Goal: Information Seeking & Learning: Learn about a topic

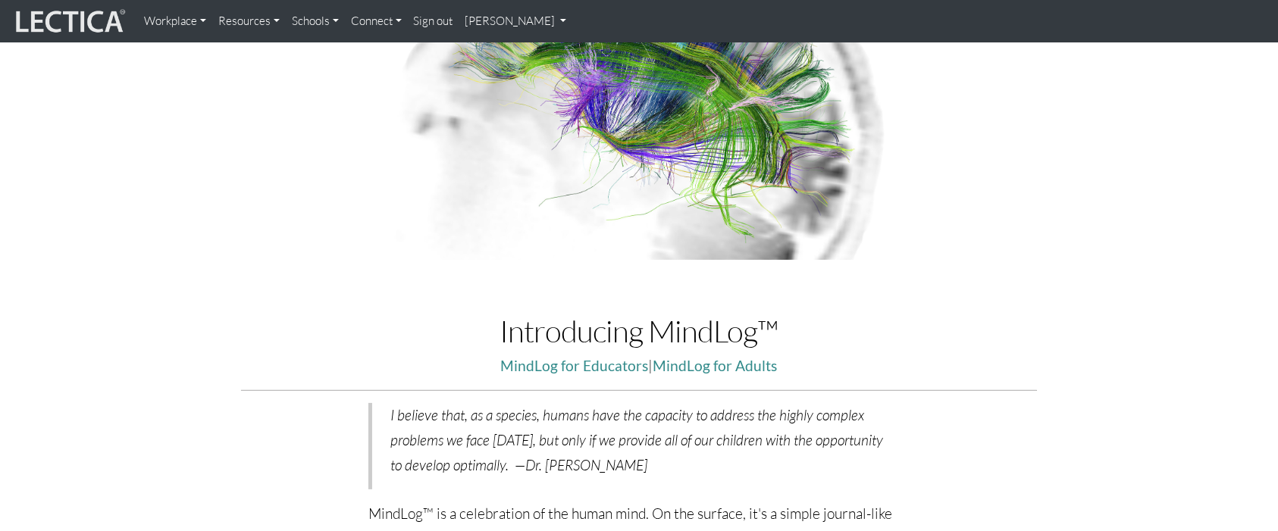
scroll to position [303, 0]
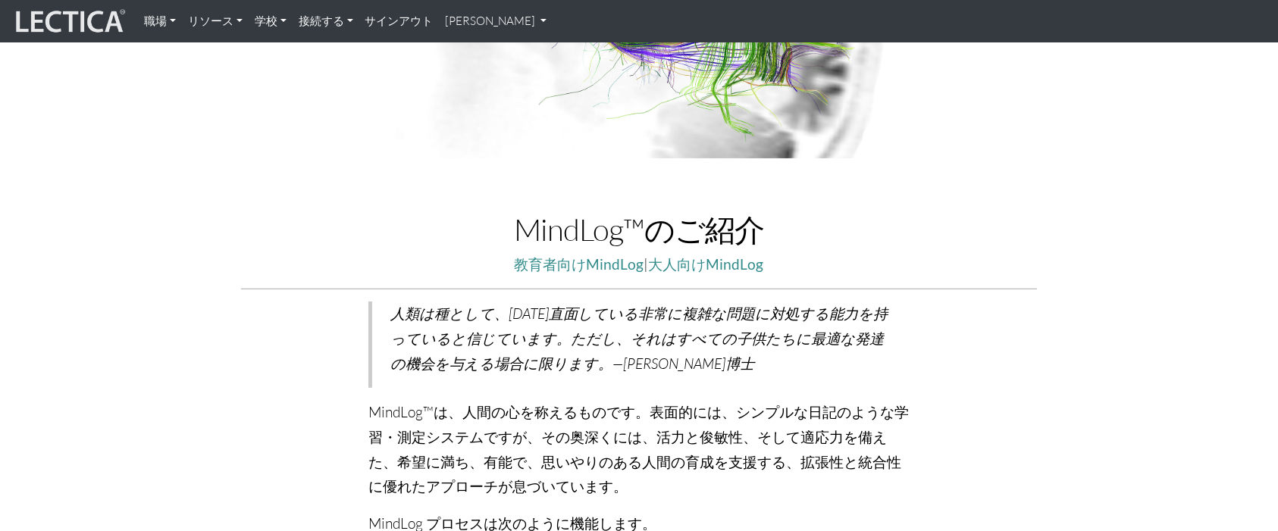
drag, startPoint x: 1157, startPoint y: 16, endPoint x: 288, endPoint y: 56, distance: 870.3
click at [20, 13] on img at bounding box center [69, 21] width 114 height 29
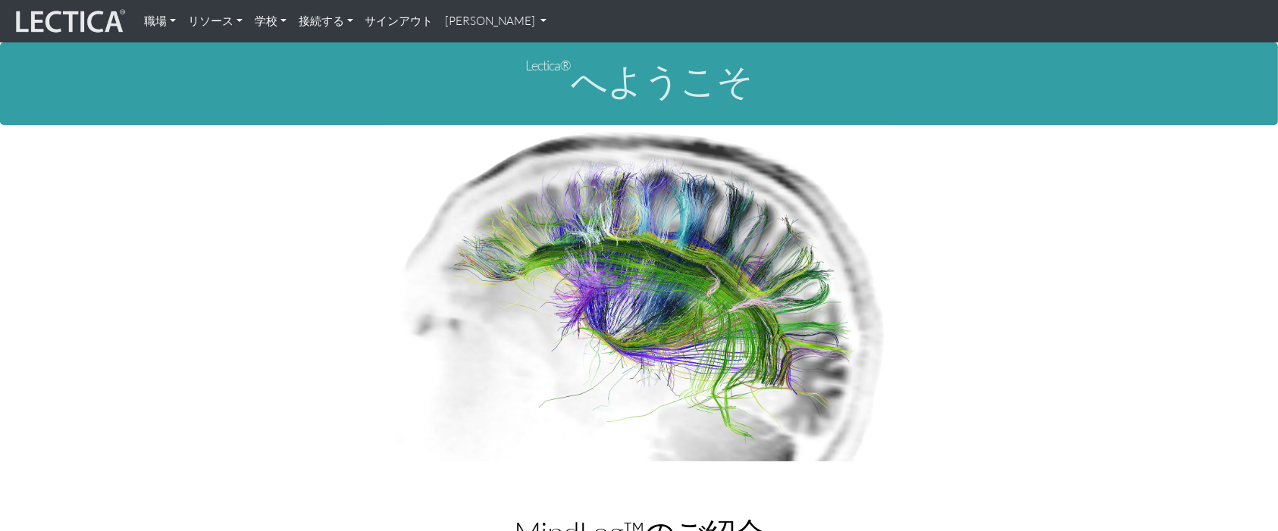
click at [66, 17] on img at bounding box center [69, 21] width 114 height 29
click at [314, 21] on font "接続する" at bounding box center [321, 21] width 45 height 14
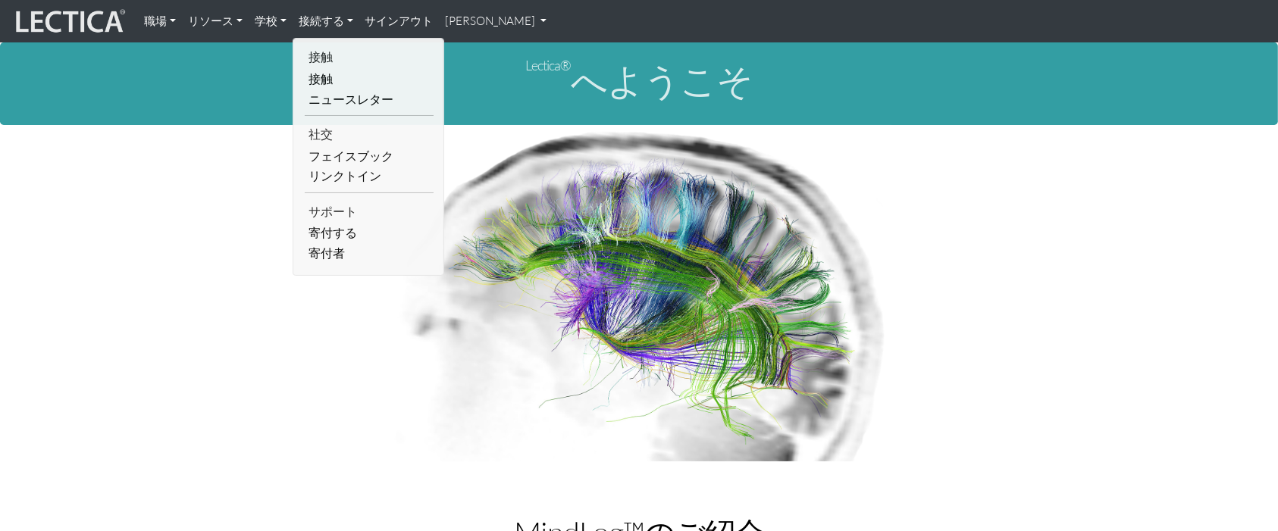
click at [273, 29] on link "学校" at bounding box center [271, 21] width 44 height 30
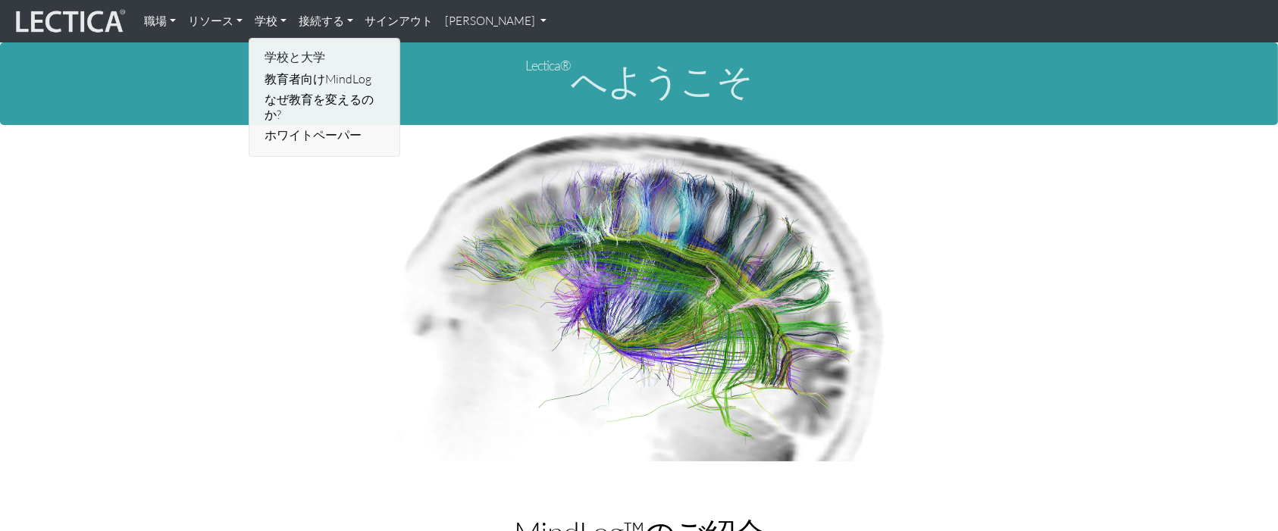
click at [248, 25] on link "リソース" at bounding box center [215, 21] width 67 height 30
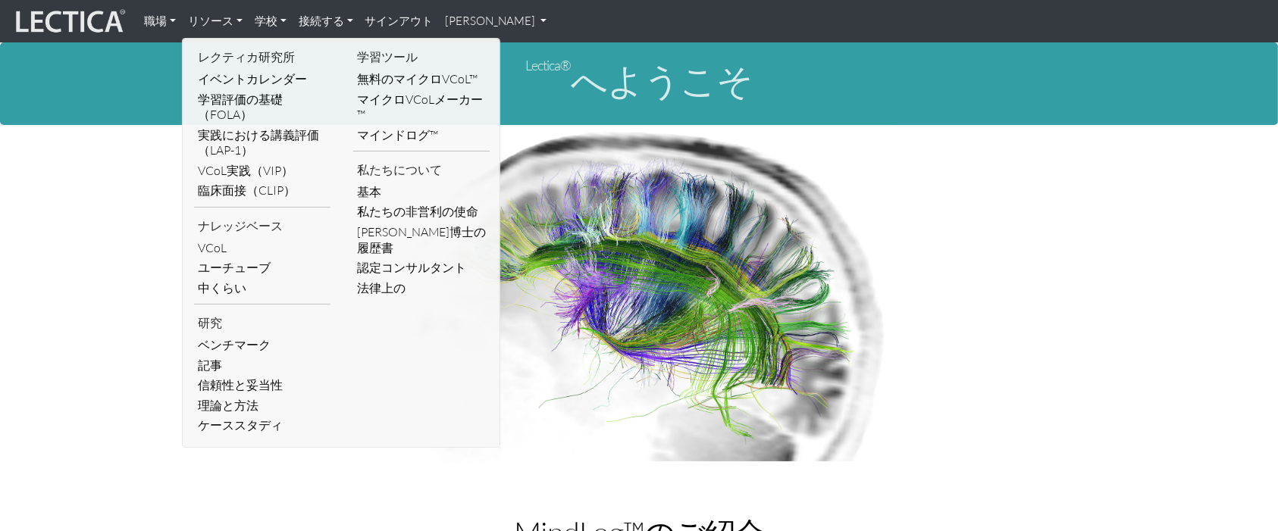
click at [169, 15] on link "職場" at bounding box center [160, 21] width 44 height 30
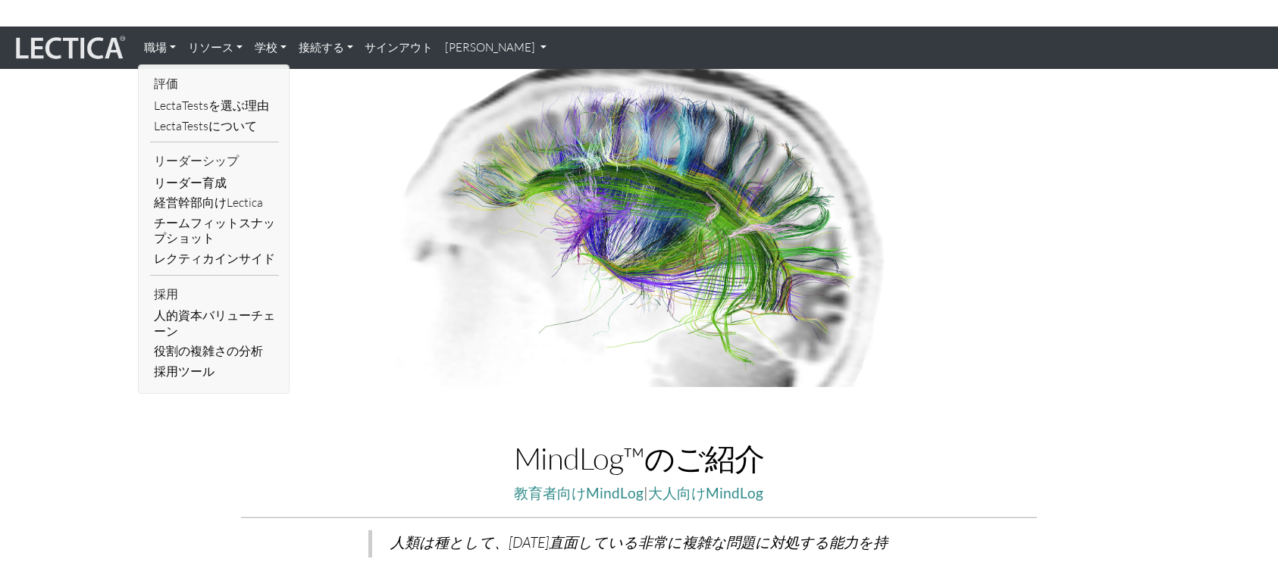
scroll to position [202, 0]
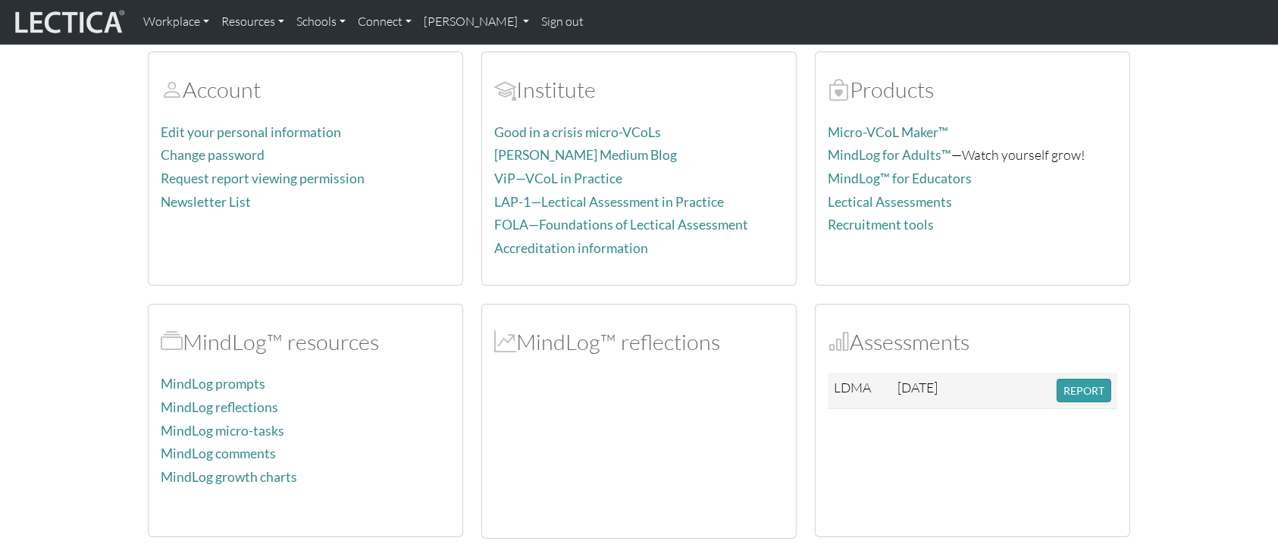
scroll to position [101, 0]
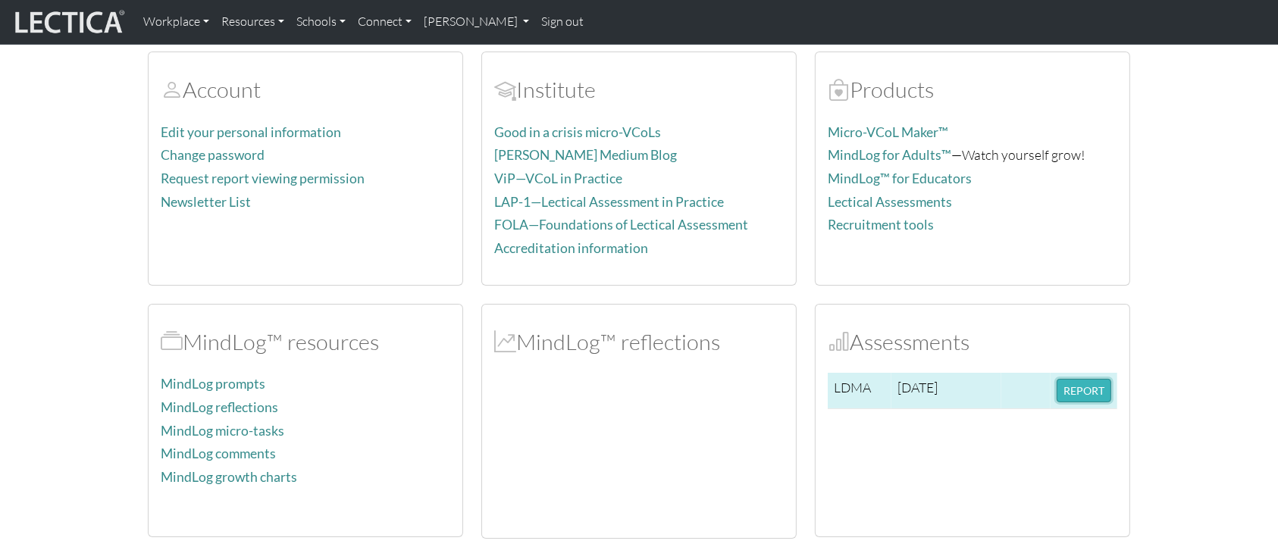
click at [1078, 393] on button "REPORT" at bounding box center [1084, 390] width 55 height 23
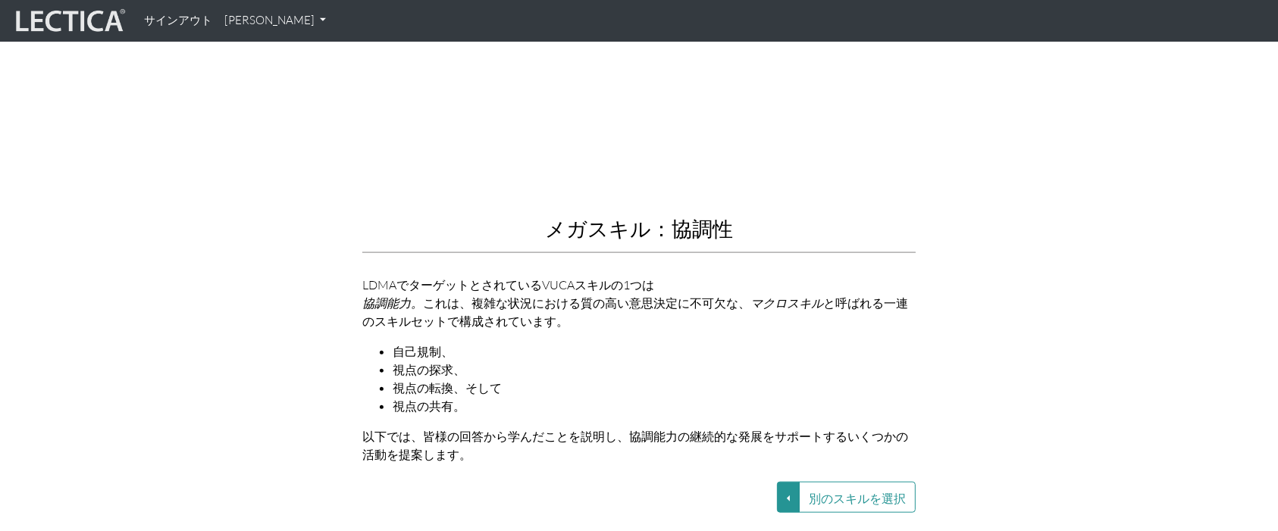
scroll to position [1709, 0]
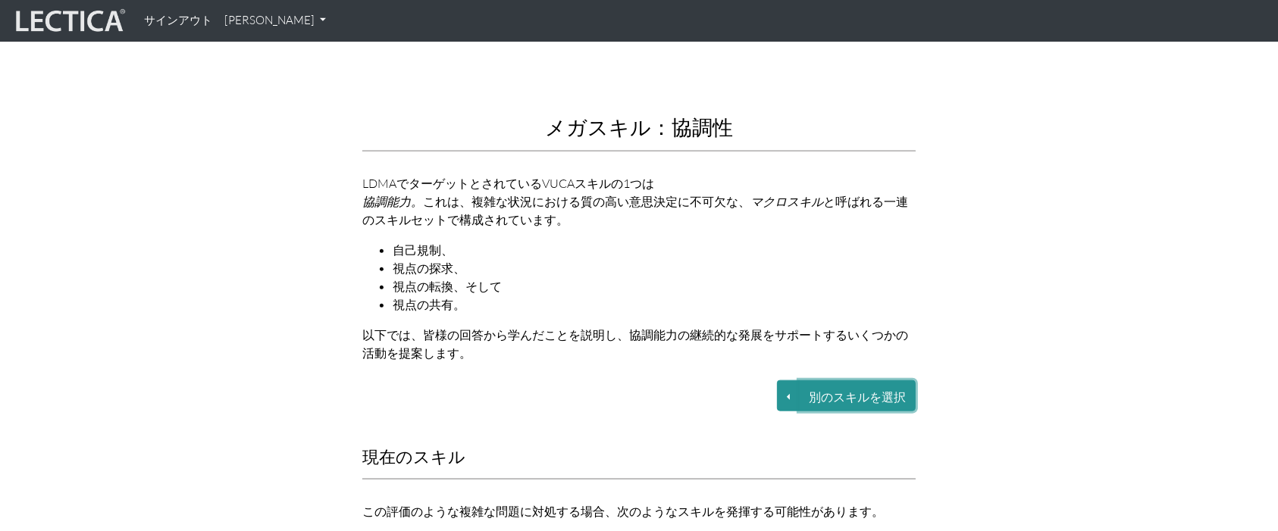
click at [813, 380] on button "別のスキルを選択" at bounding box center [857, 395] width 117 height 31
click at [792, 380] on button "別のスキルを選択" at bounding box center [788, 395] width 23 height 31
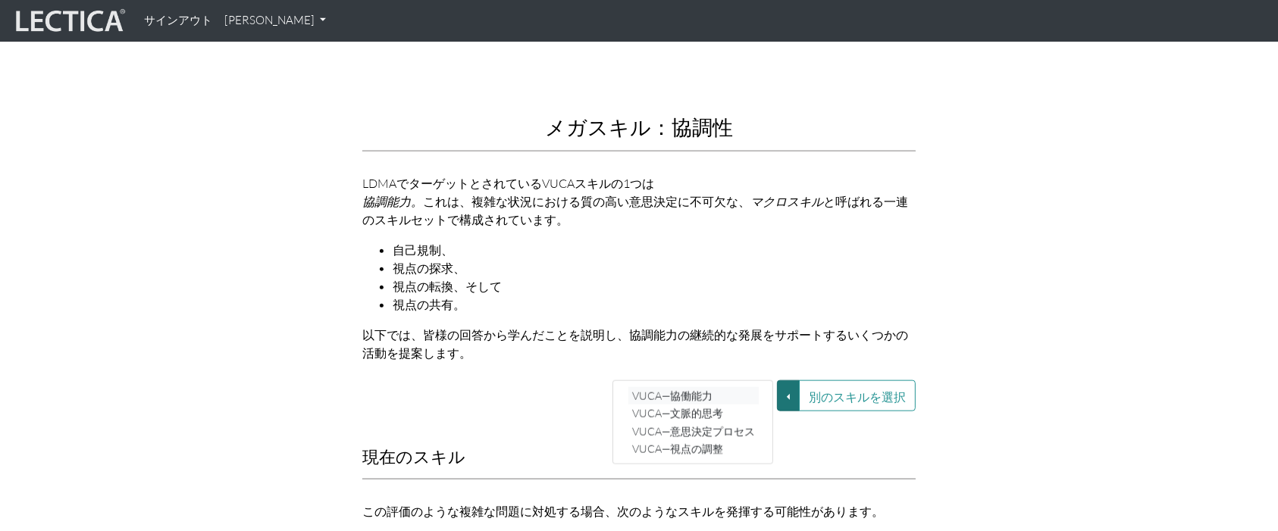
click at [712, 390] on font "VUCA—協働能力" at bounding box center [672, 396] width 80 height 13
click at [784, 380] on button "別のスキルを選択" at bounding box center [788, 395] width 23 height 31
click at [649, 387] on link "VUCA—協働能力" at bounding box center [693, 395] width 130 height 17
click at [786, 380] on button "別のスキルを選択" at bounding box center [788, 395] width 23 height 31
click at [688, 407] on font "VUCA—文脈的思考" at bounding box center [677, 413] width 91 height 13
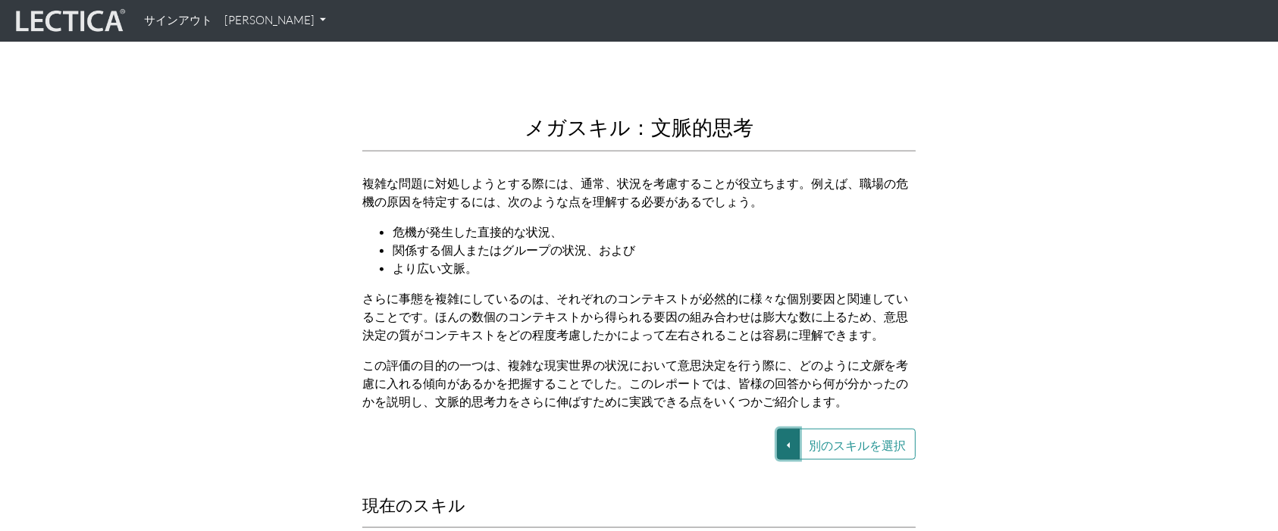
click at [791, 433] on button "別のスキルを選択" at bounding box center [788, 444] width 23 height 31
click at [703, 436] on link "VUCA—協働能力" at bounding box center [665, 444] width 130 height 17
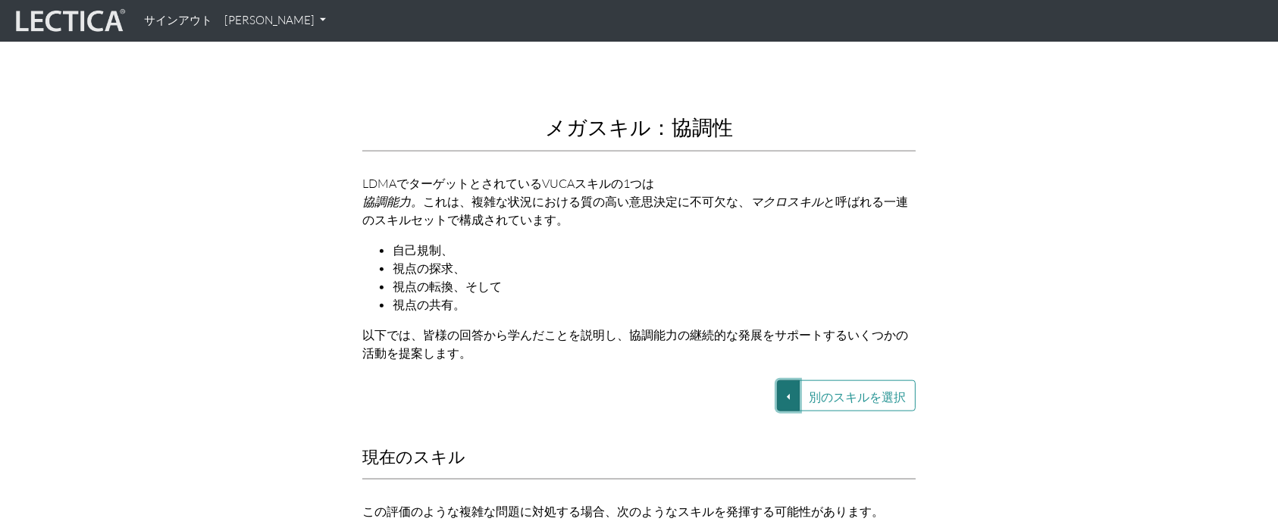
click at [783, 380] on button "別のスキルを選択" at bounding box center [788, 395] width 23 height 31
click at [682, 407] on font "VUCA—文脈的思考" at bounding box center [648, 413] width 91 height 13
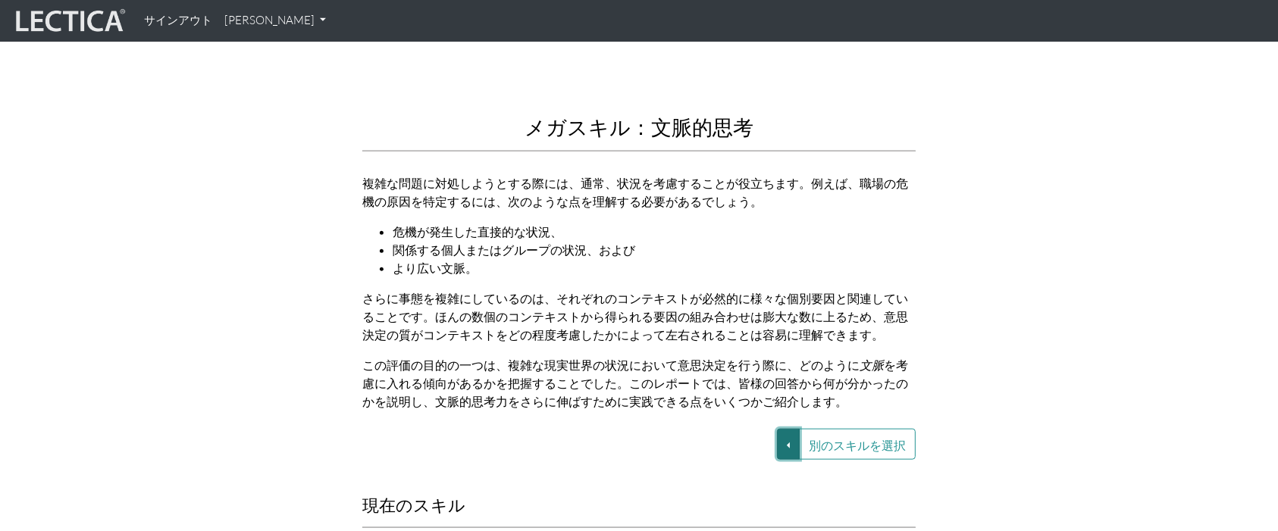
click at [792, 434] on button "別のスキルを選択" at bounding box center [788, 444] width 23 height 31
click at [728, 436] on link "VUCA—協働能力" at bounding box center [693, 444] width 130 height 17
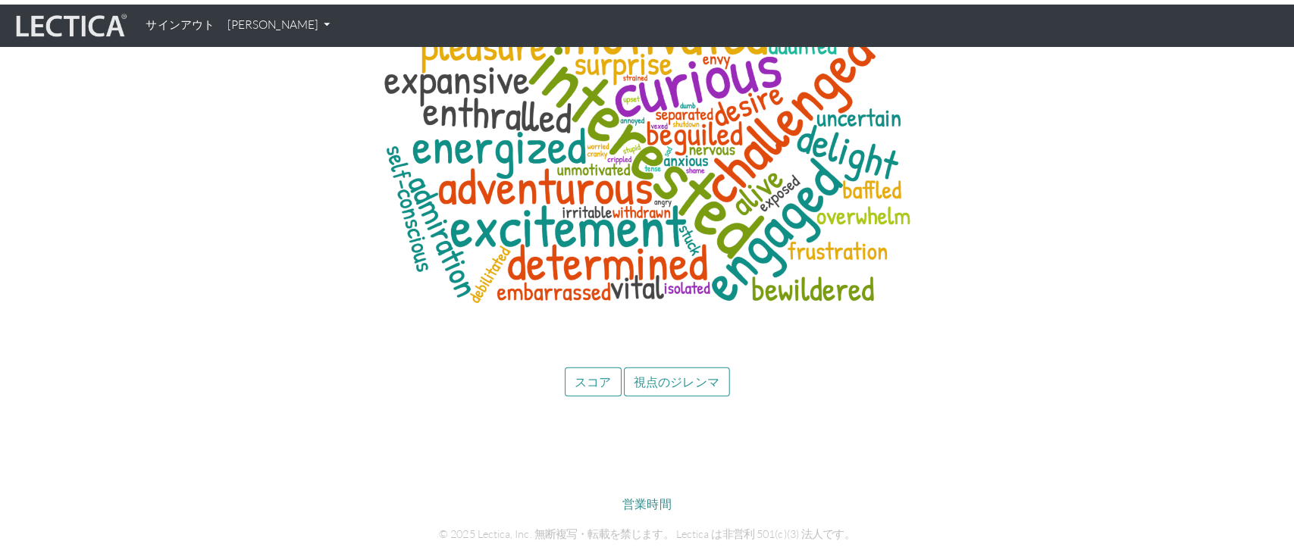
scroll to position [6995, 0]
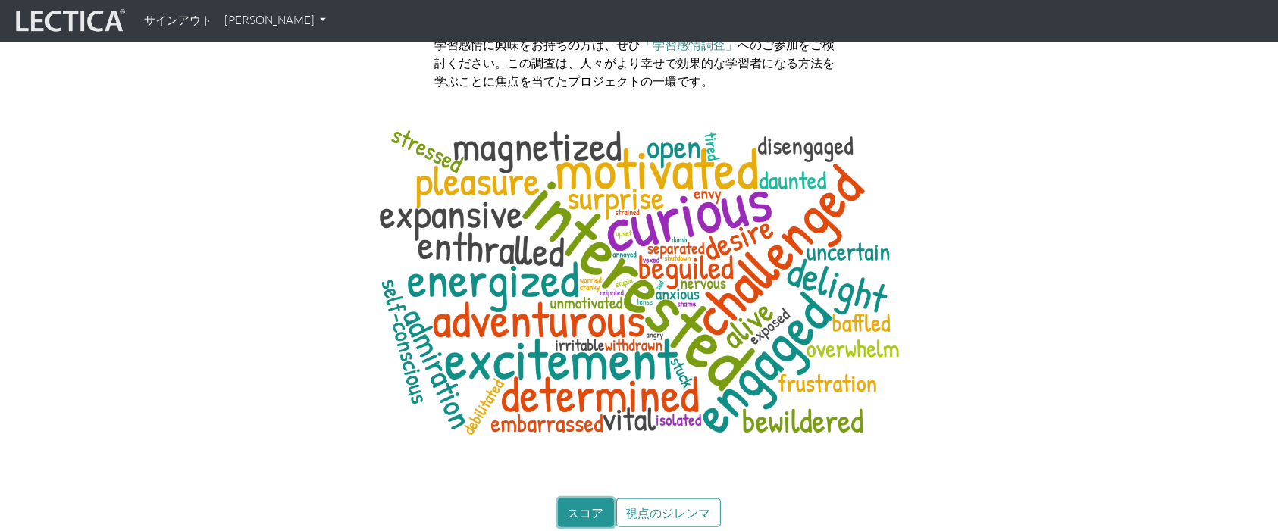
click at [582, 506] on font "スコア" at bounding box center [586, 513] width 36 height 14
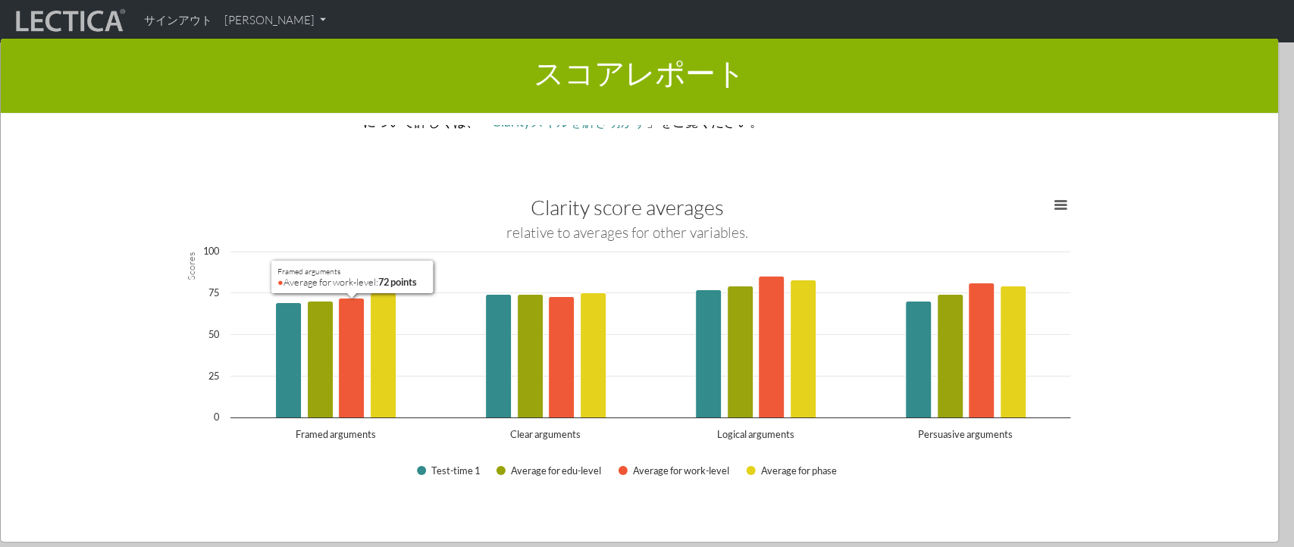
scroll to position [1629, 0]
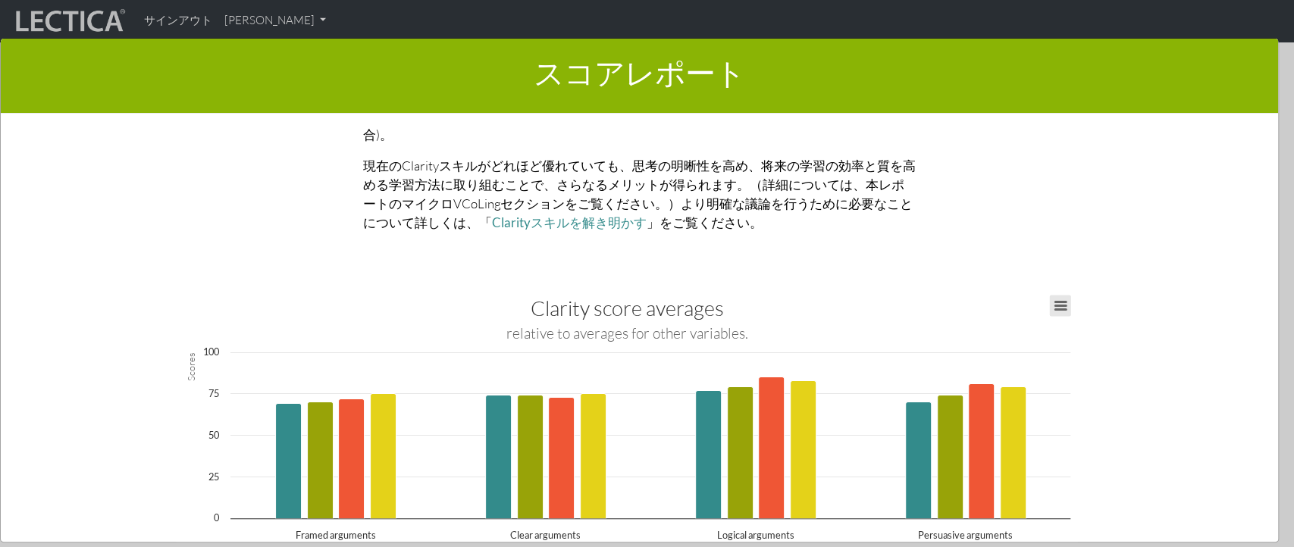
click at [1050, 296] on button "View chart menu, Clarity score averages" at bounding box center [1060, 306] width 21 height 21
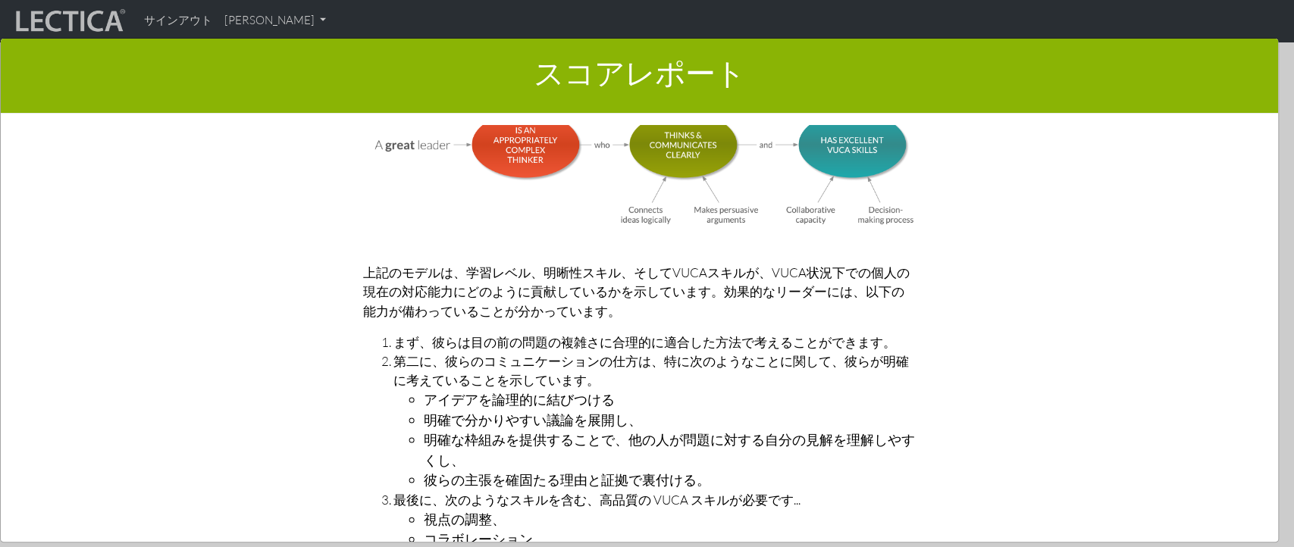
scroll to position [4663, 0]
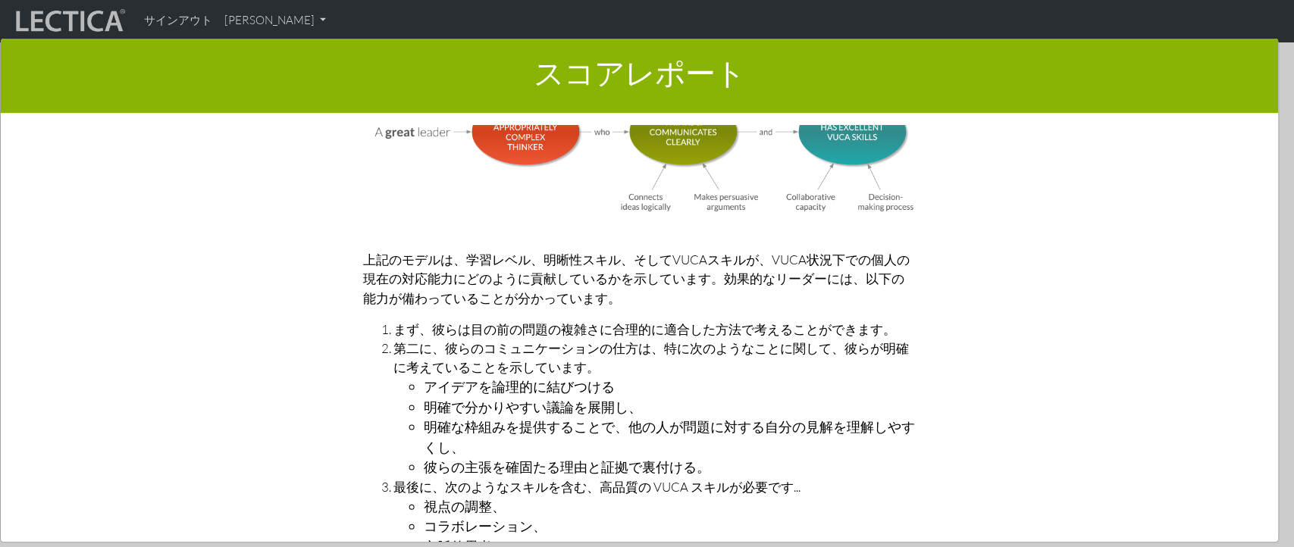
drag, startPoint x: 1219, startPoint y: 378, endPoint x: 1231, endPoint y: 385, distance: 13.9
click at [1231, 385] on div "スコアレポート × レポートのこのセクションでは、LDMAスコアの結果の概要を示します。 ここでは、スコアの説明と、スコアの成長への影響に関する情報が表示され…" at bounding box center [639, 290] width 1279 height 505
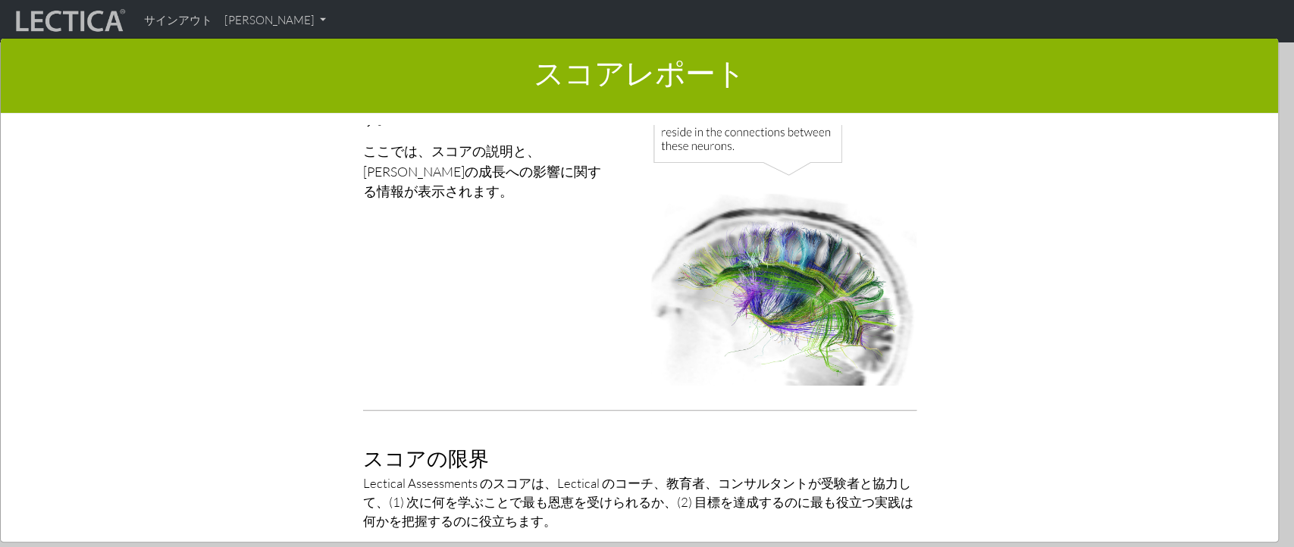
scroll to position [0, 0]
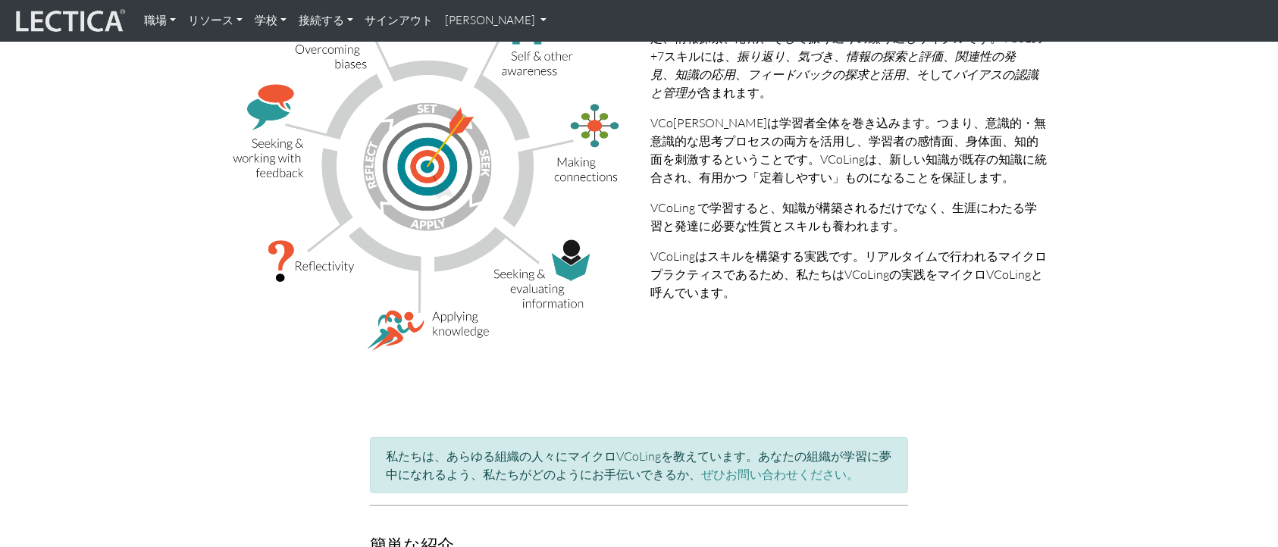
scroll to position [296, 0]
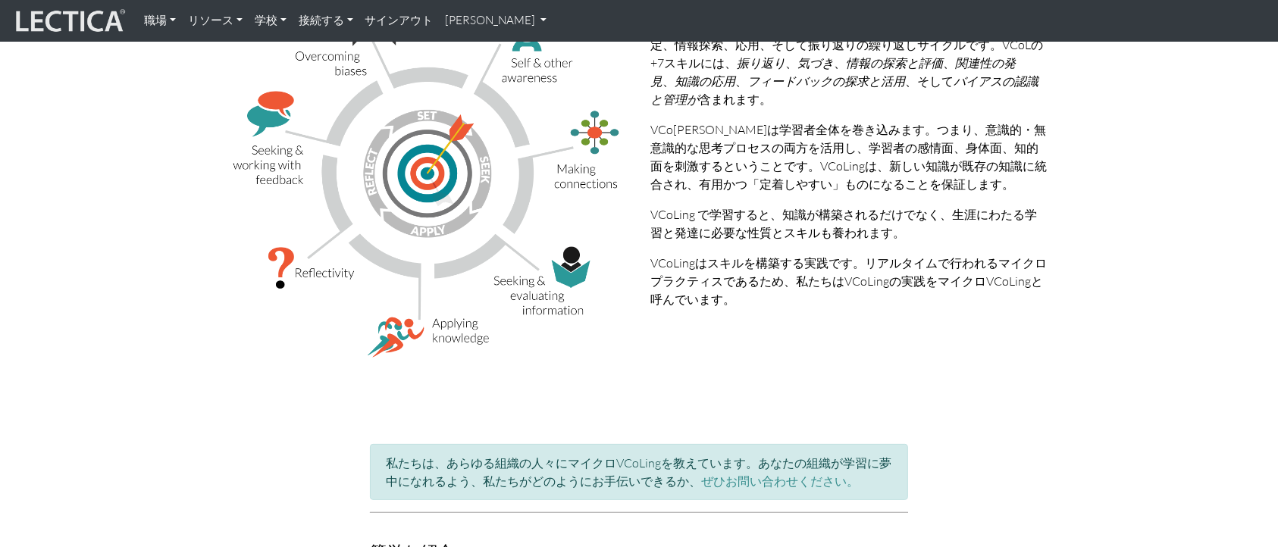
drag, startPoint x: 1286, startPoint y: 138, endPoint x: 885, endPoint y: 223, distance: 409.1
click at [892, 219] on font "VCoLing で学習すると、知識が構築されるだけでなく、生涯にわたる学習と発達に必要な性質とスキルも養われます。" at bounding box center [843, 223] width 387 height 33
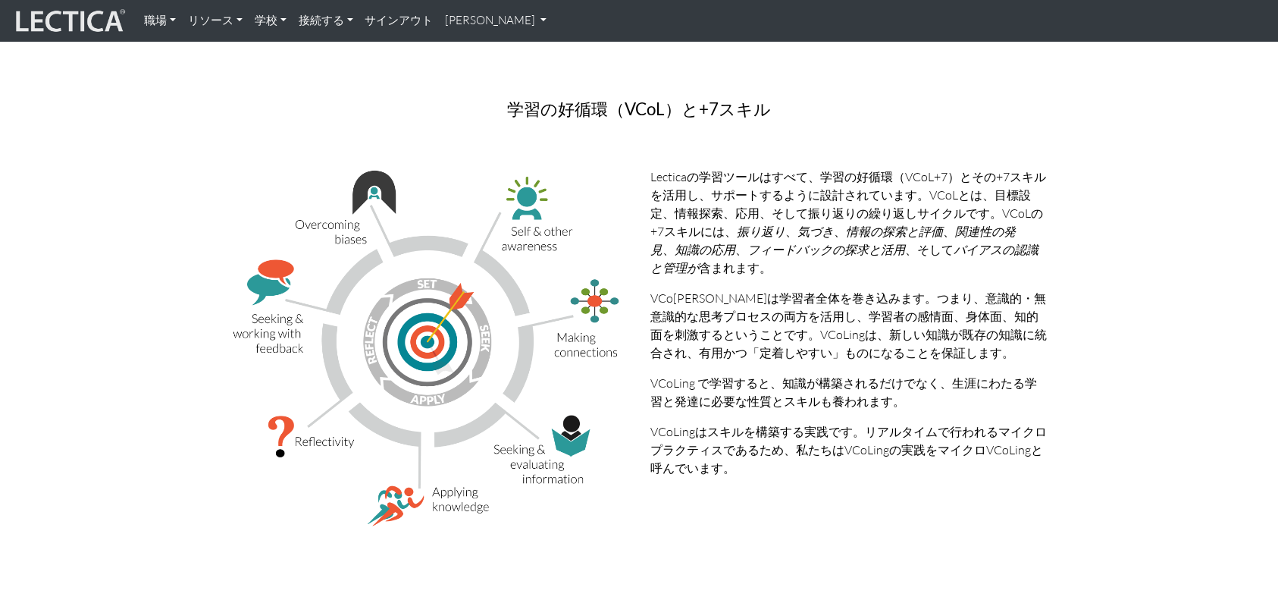
scroll to position [0, 0]
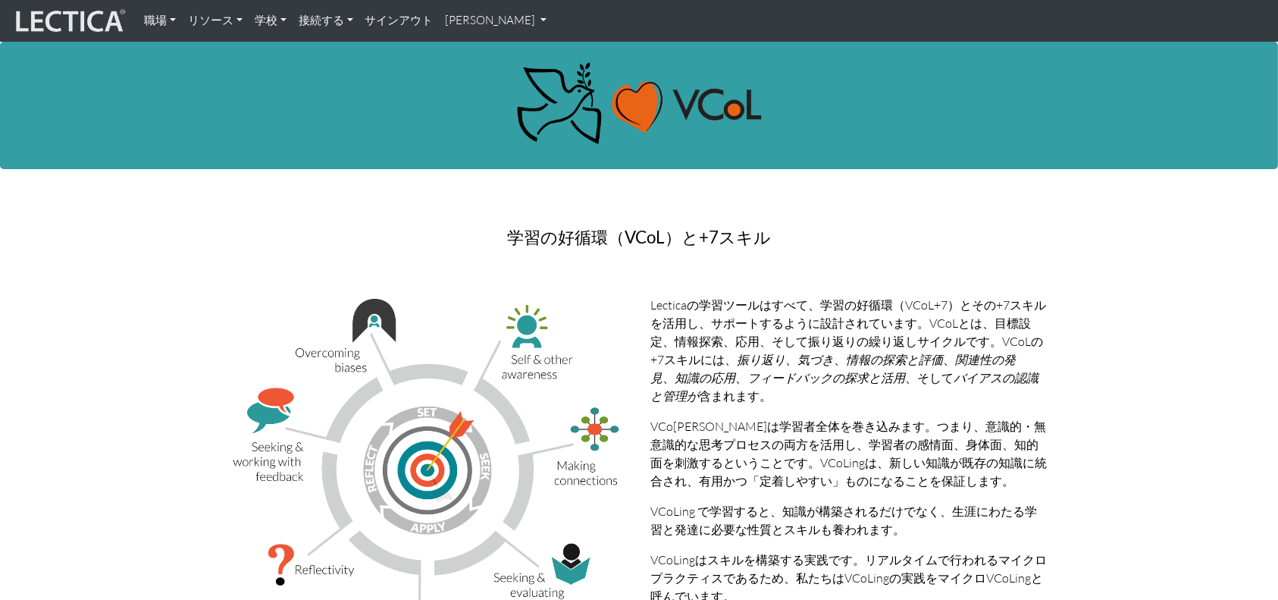
click at [280, 20] on link "学校" at bounding box center [271, 21] width 44 height 30
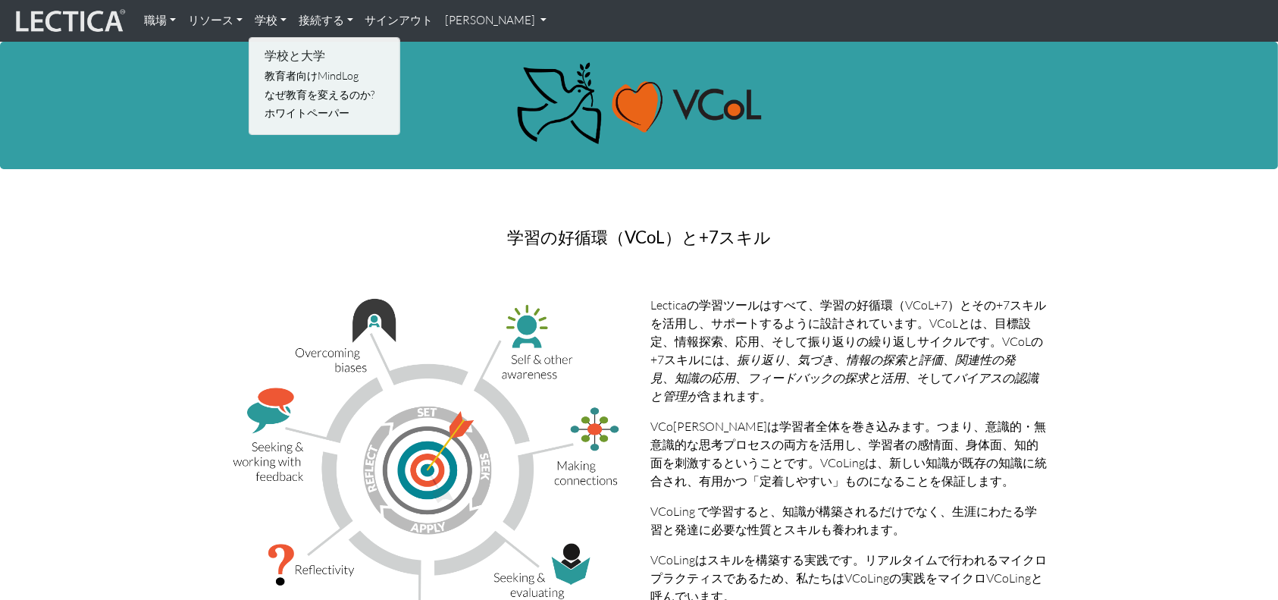
click at [496, 27] on link "安芸真" at bounding box center [497, 21] width 114 height 30
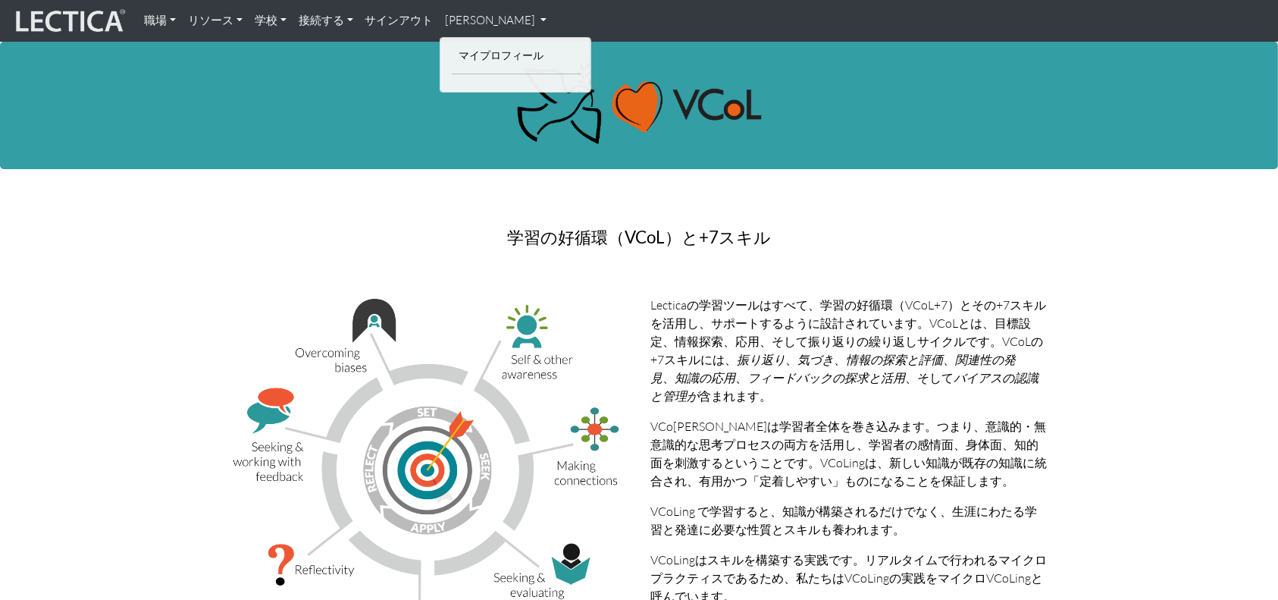
click at [318, 17] on font "接続する" at bounding box center [321, 20] width 45 height 14
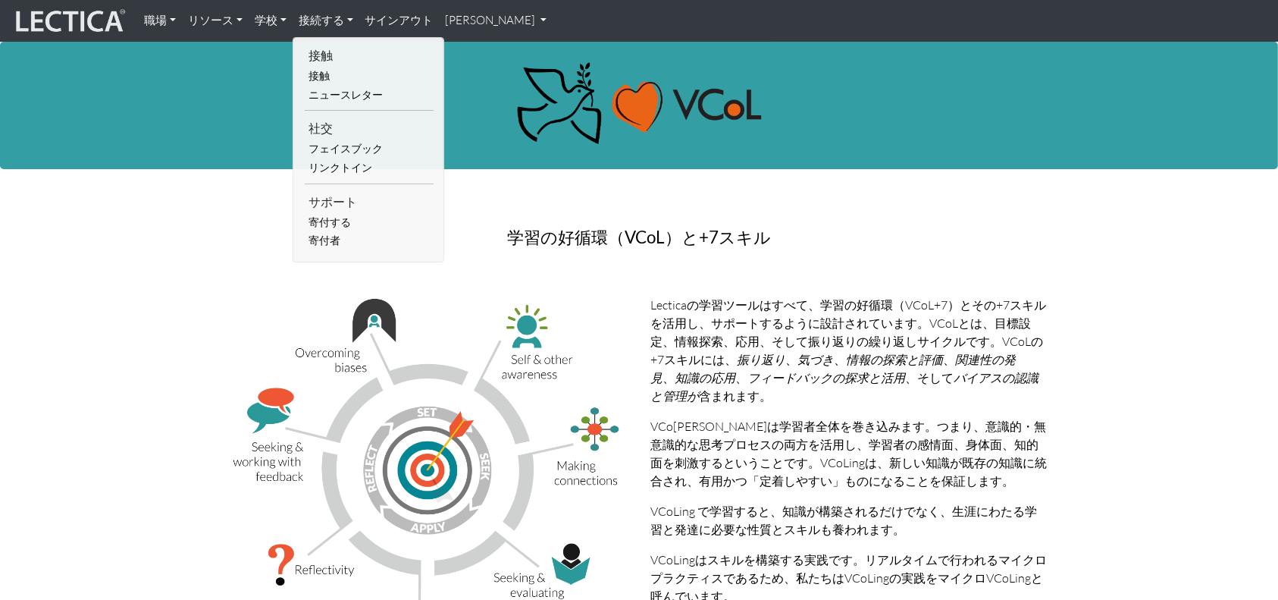
click at [164, 16] on font "職場" at bounding box center [155, 20] width 23 height 14
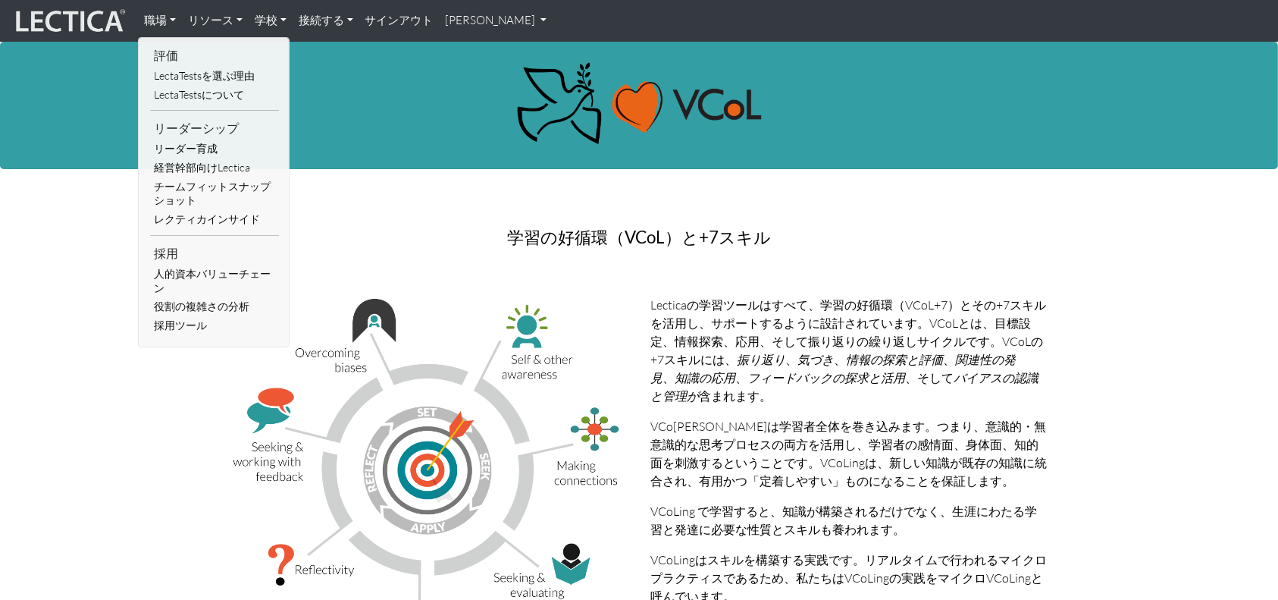
click at [102, 17] on img at bounding box center [69, 21] width 114 height 29
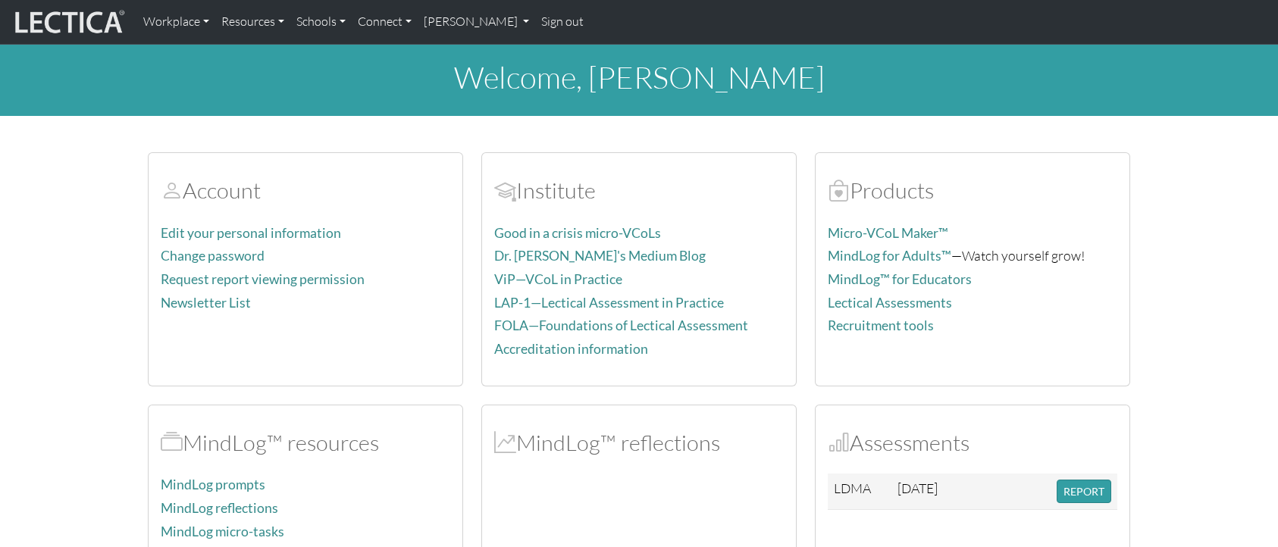
scroll to position [101, 0]
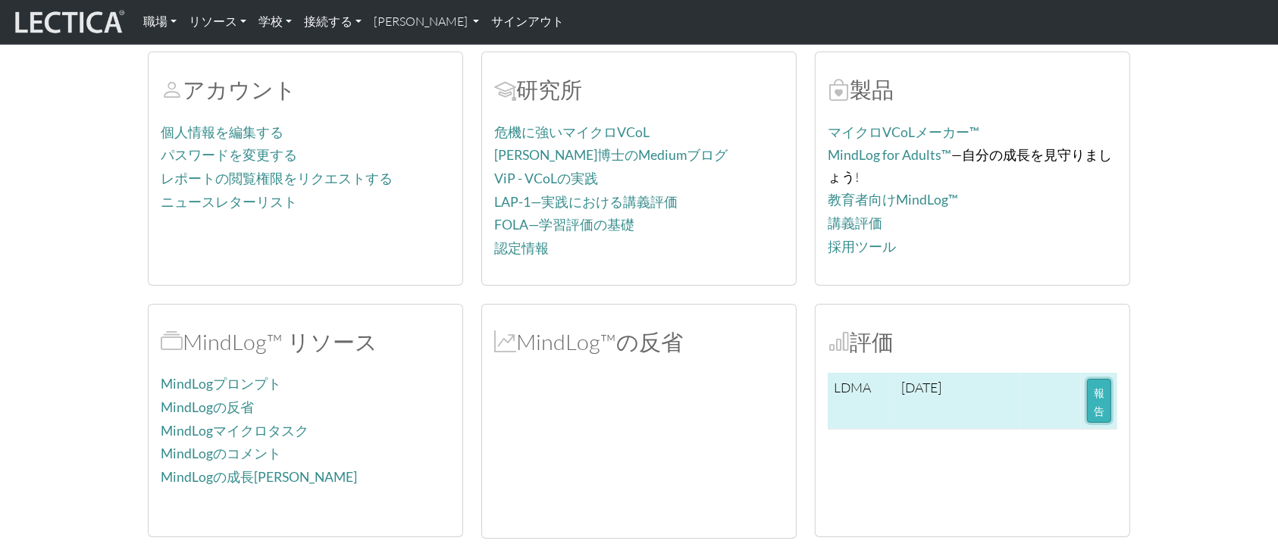
click at [1091, 403] on button "報告" at bounding box center [1099, 401] width 24 height 44
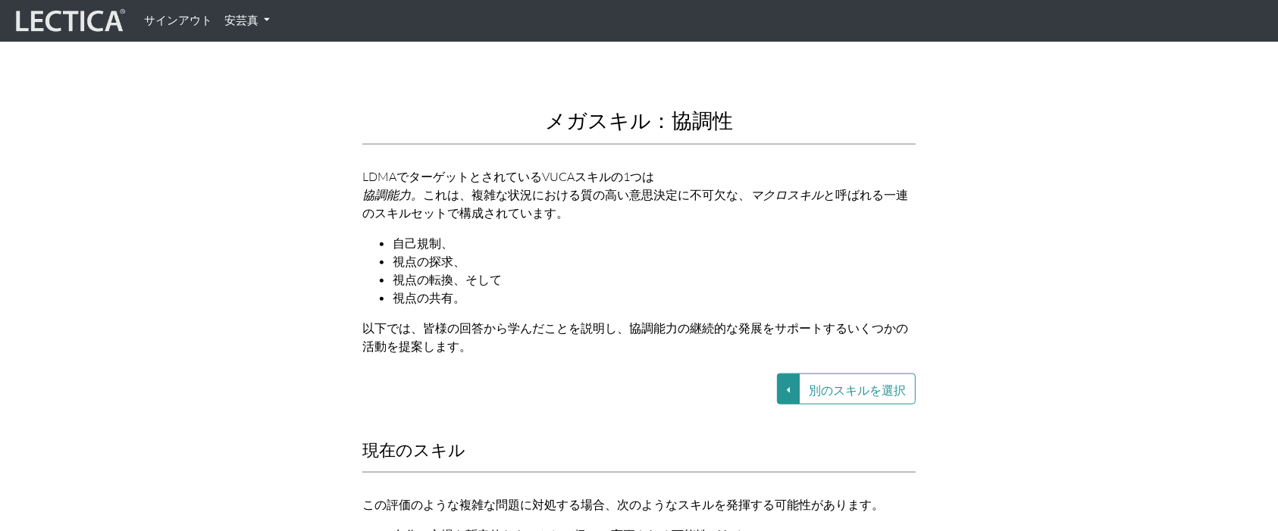
scroll to position [1727, 0]
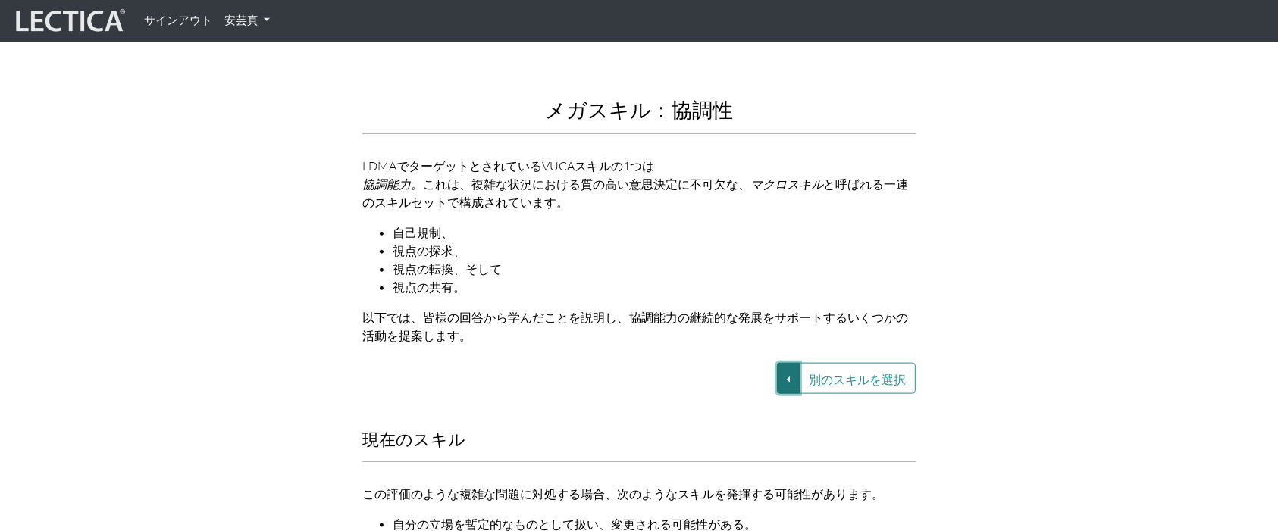
click at [794, 363] on button "別のスキルを選択" at bounding box center [788, 378] width 23 height 31
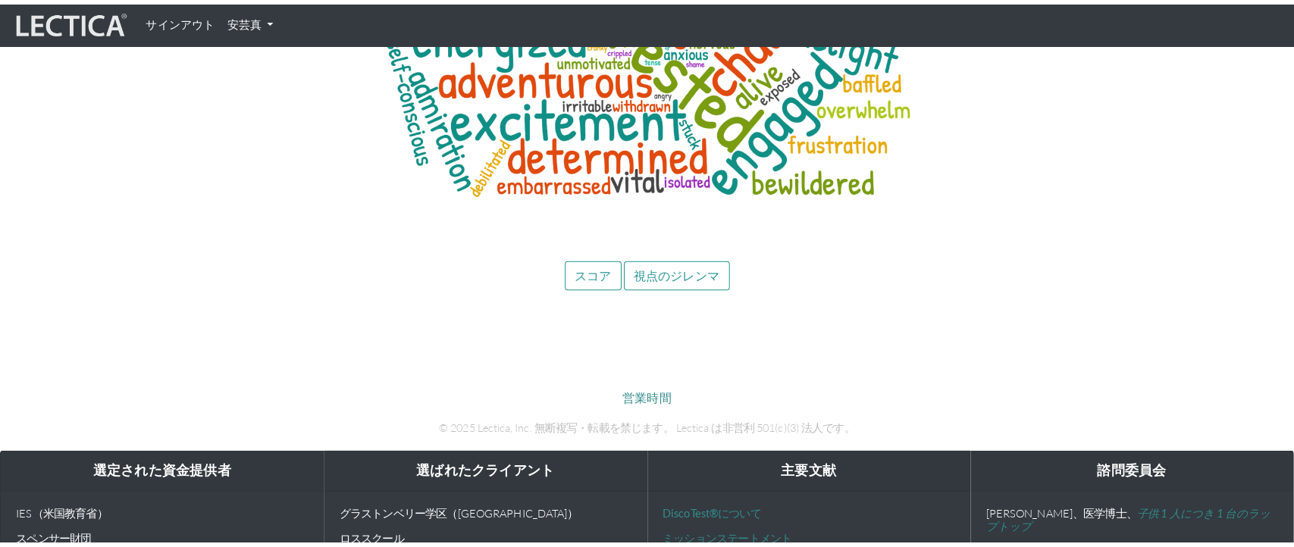
scroll to position [7035, 0]
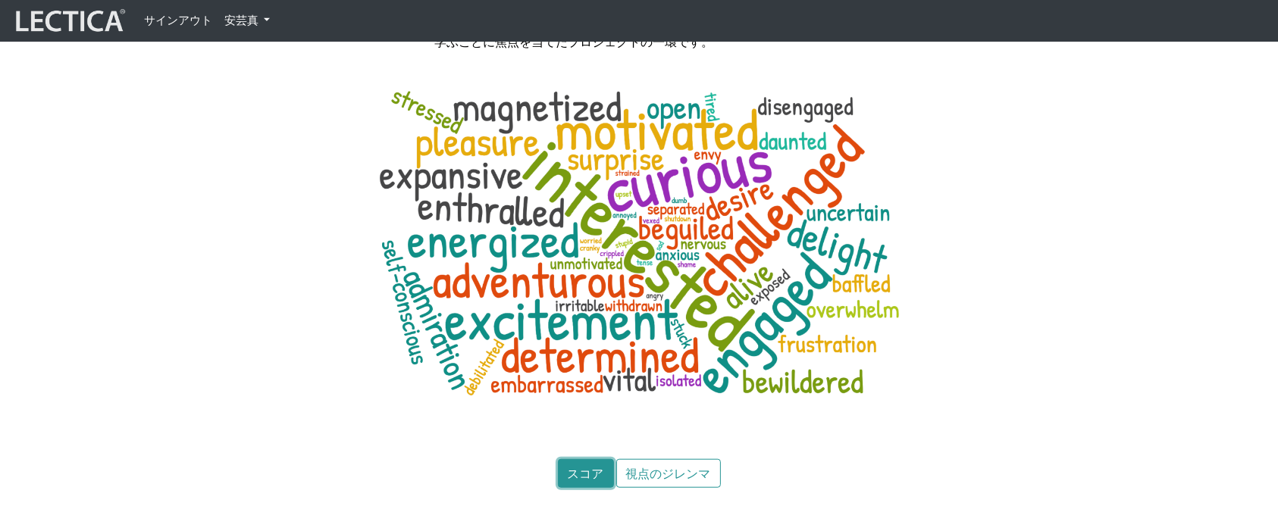
click at [574, 464] on button "スコア" at bounding box center [586, 473] width 56 height 29
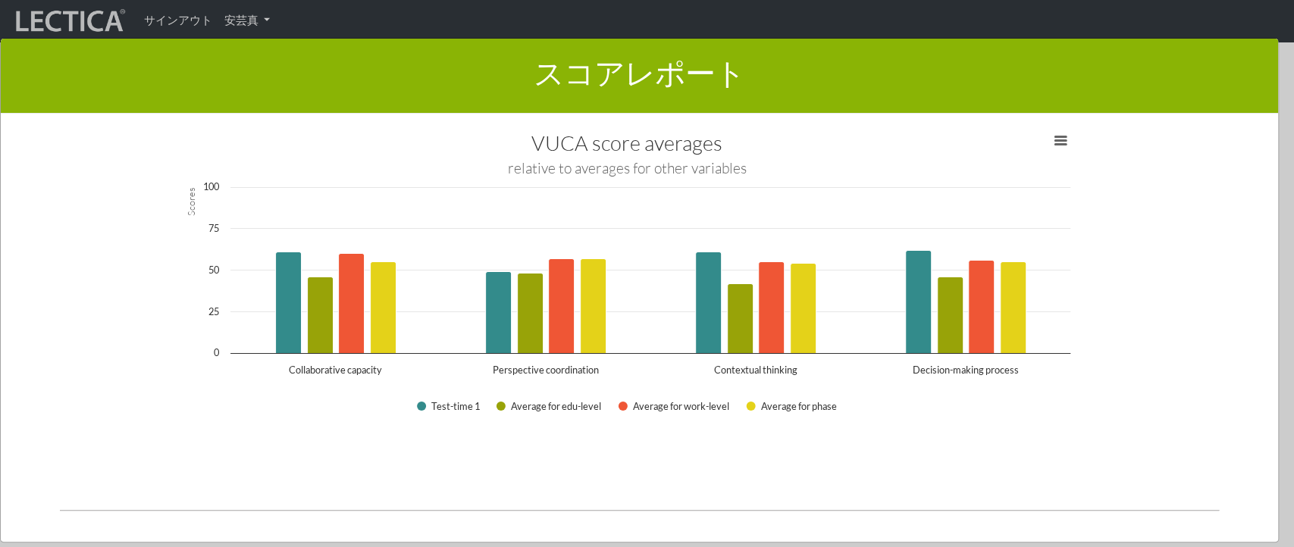
scroll to position [0, 0]
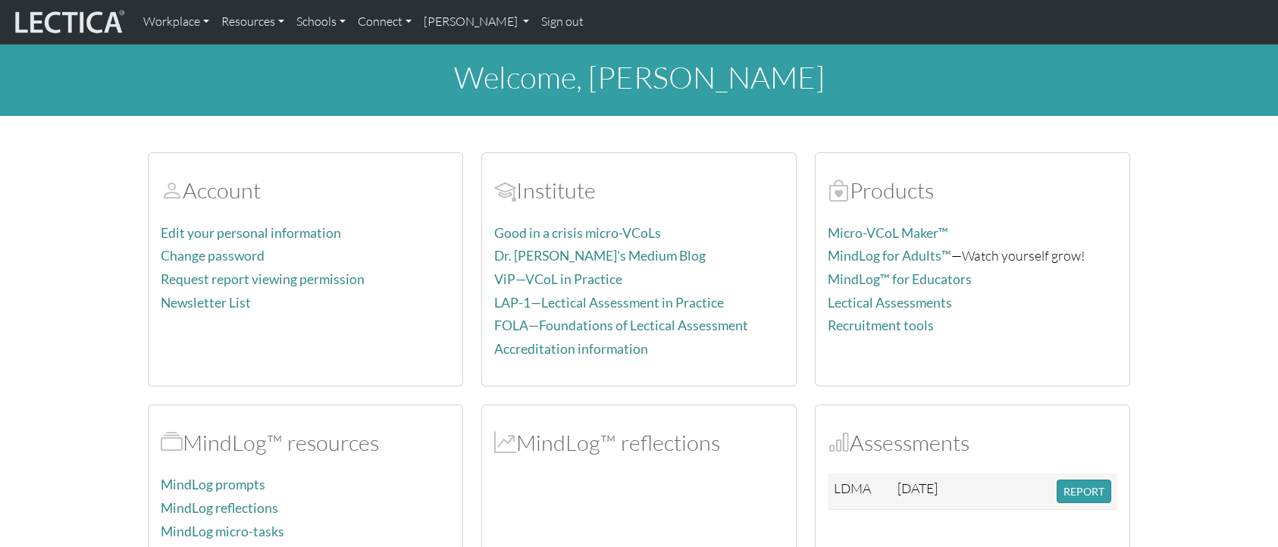
scroll to position [101, 0]
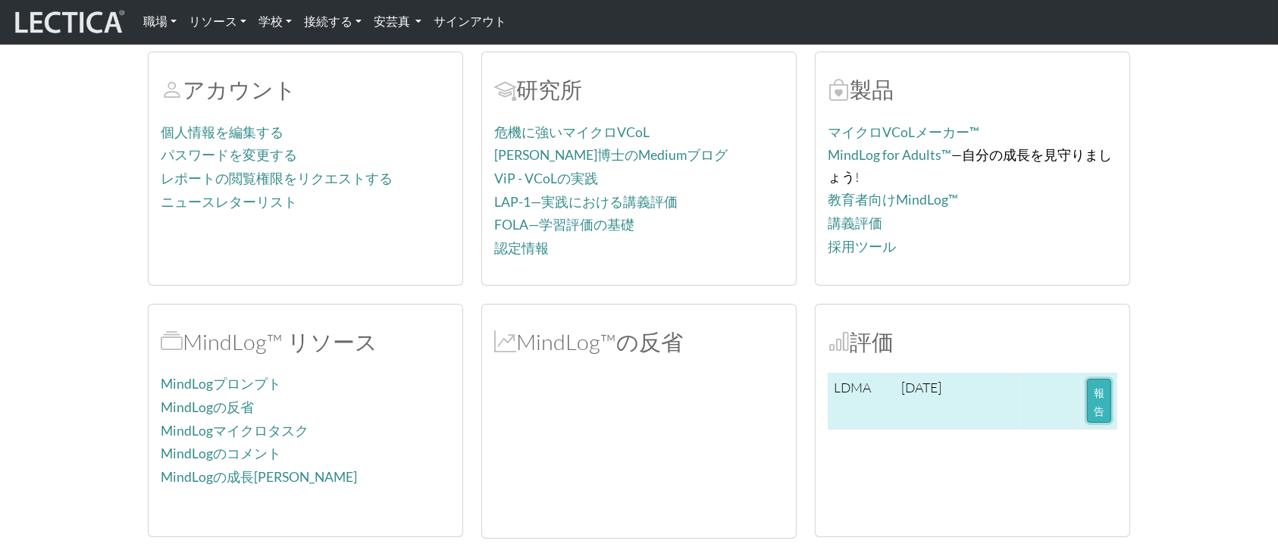
click at [1098, 402] on font "報告" at bounding box center [1099, 400] width 11 height 31
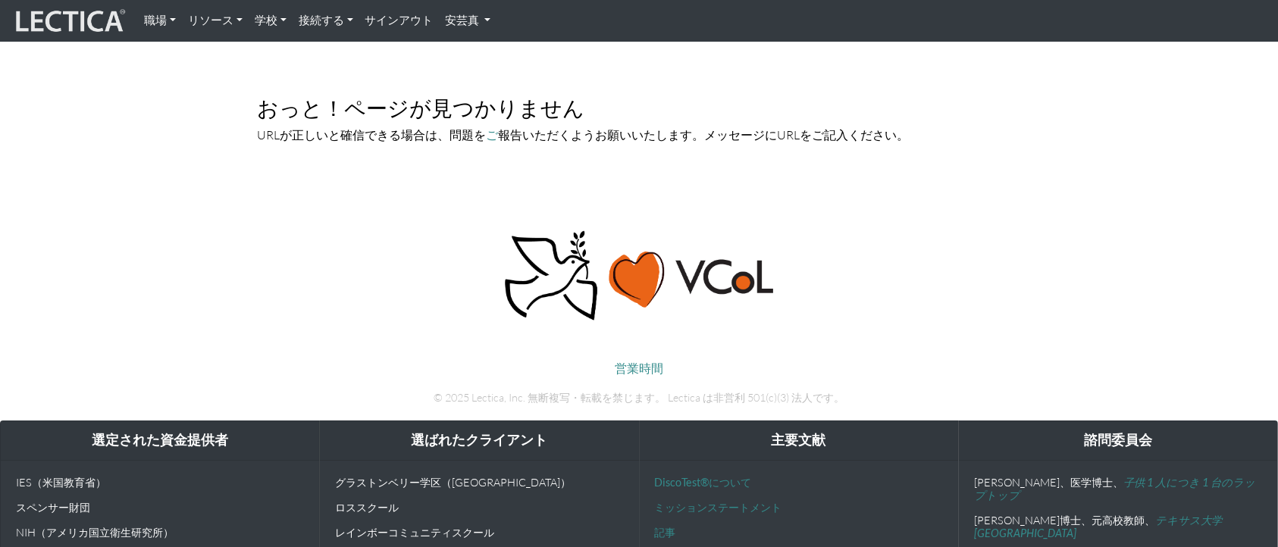
click at [635, 293] on img at bounding box center [638, 276] width 277 height 94
click at [640, 289] on img at bounding box center [638, 276] width 277 height 94
click at [153, 27] on font "職場" at bounding box center [155, 20] width 23 height 14
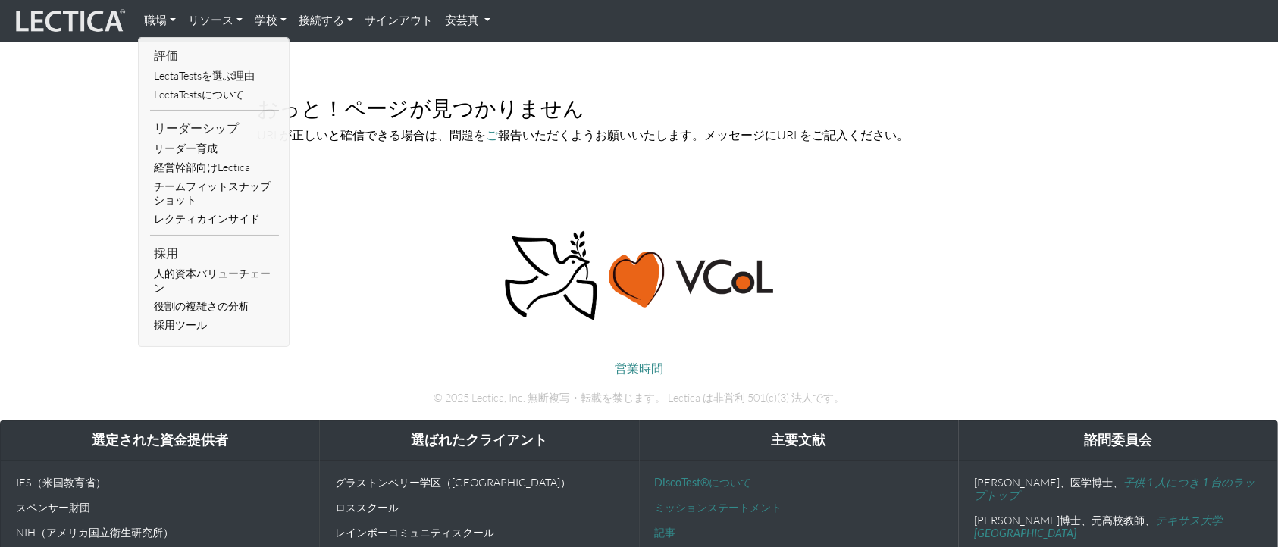
click at [165, 63] on li "評価" at bounding box center [214, 55] width 129 height 23
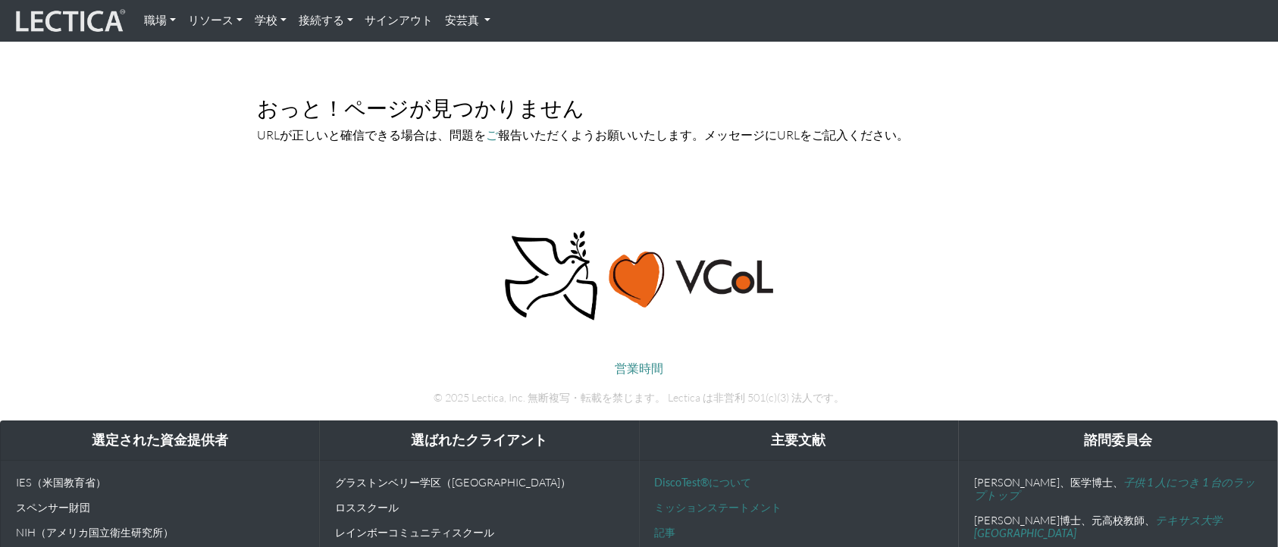
click at [158, 21] on font "職場" at bounding box center [155, 20] width 23 height 14
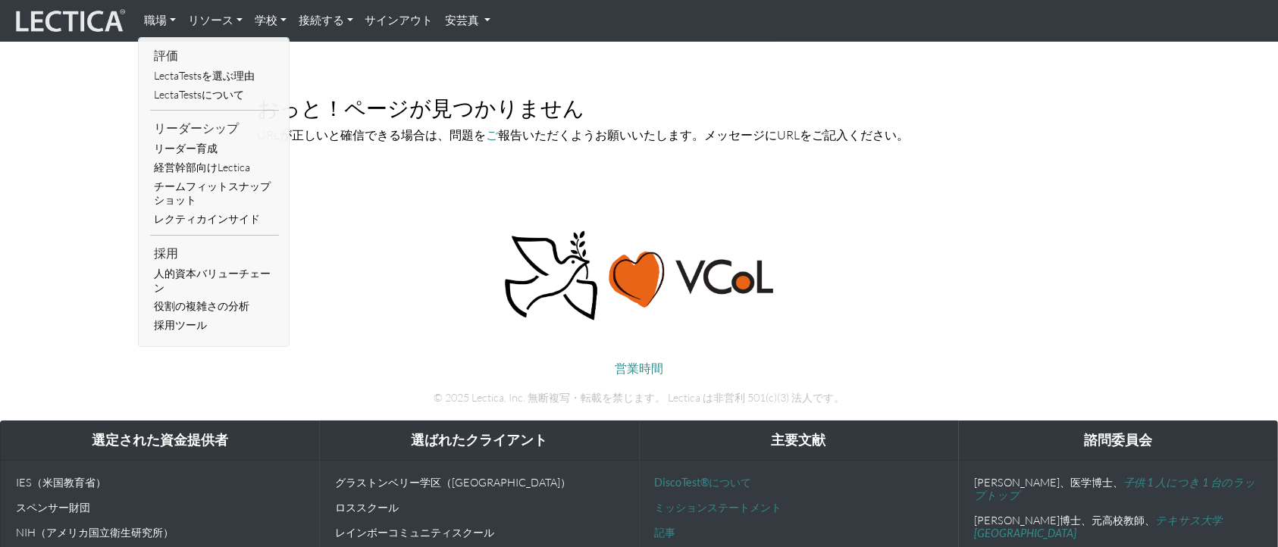
click at [163, 45] on li "評価" at bounding box center [214, 55] width 129 height 23
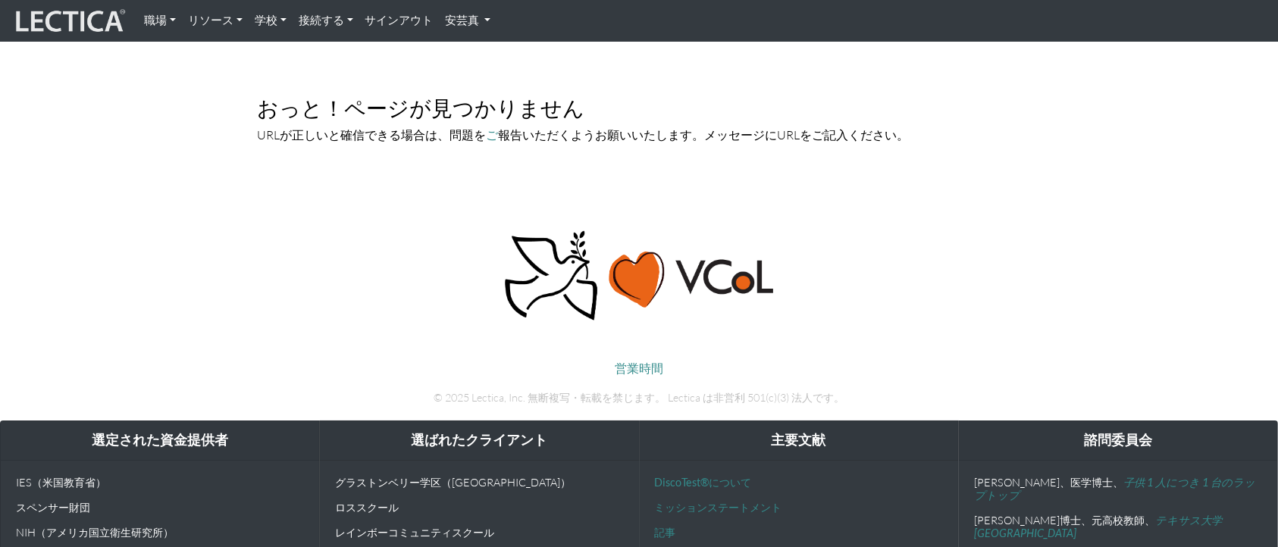
click at [196, 11] on link "リソース" at bounding box center [215, 21] width 67 height 30
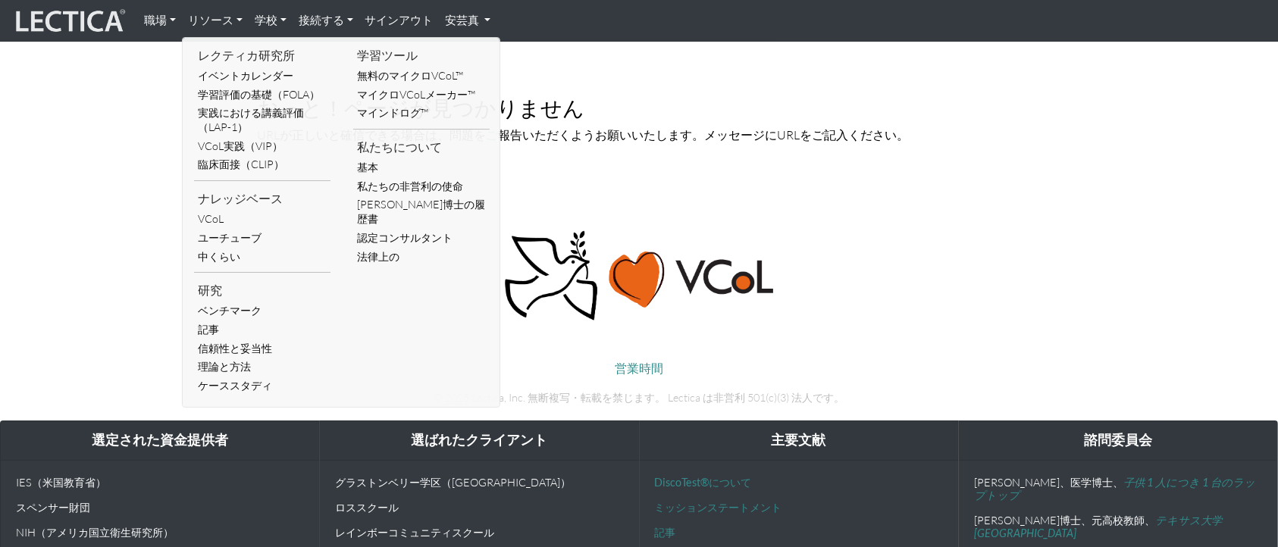
click at [111, 23] on img at bounding box center [69, 21] width 114 height 29
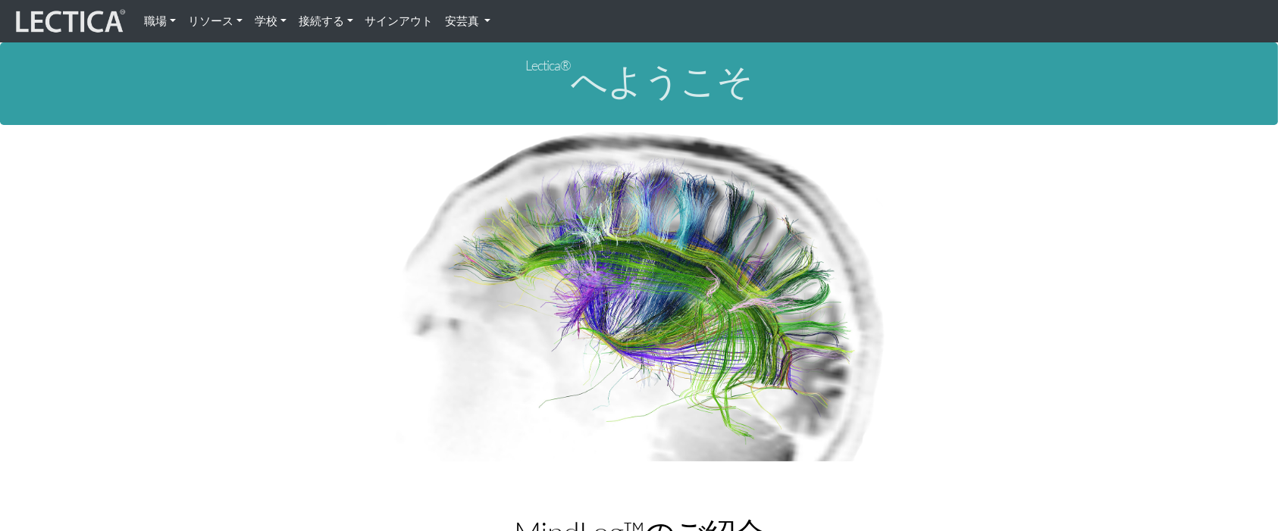
click at [52, 14] on img at bounding box center [69, 21] width 114 height 29
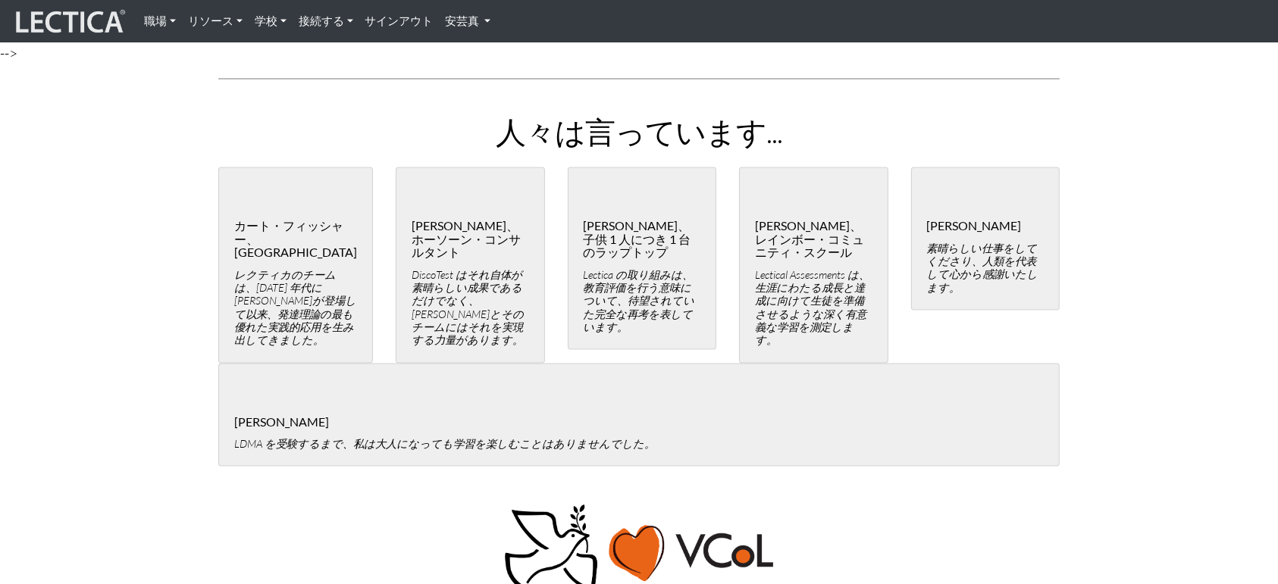
scroll to position [3382, 0]
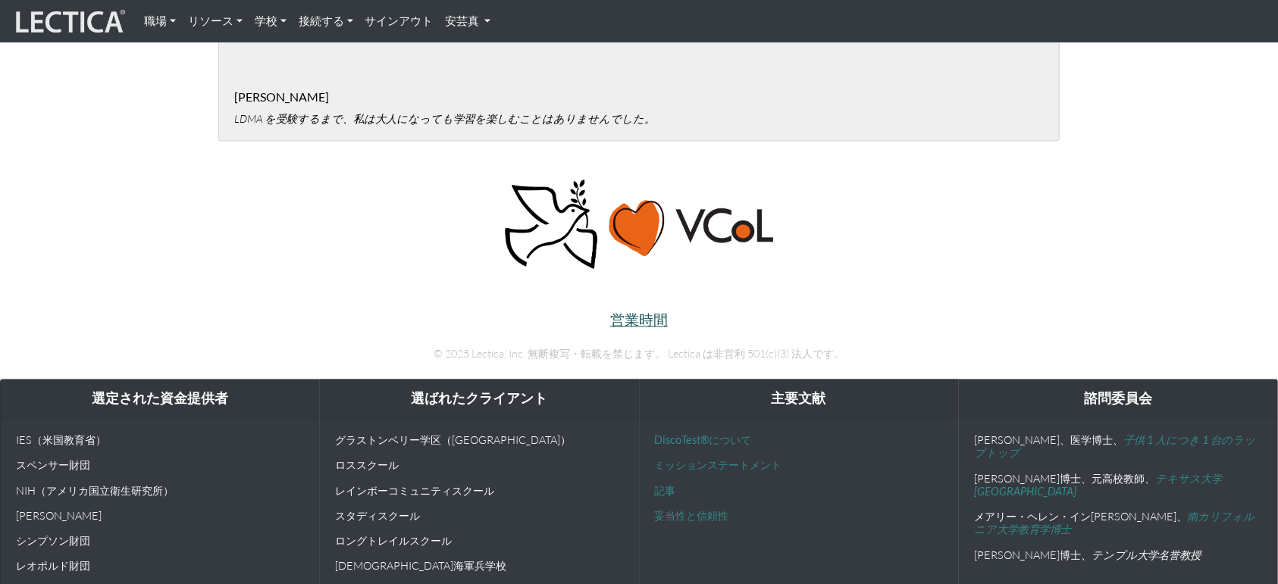
click at [639, 311] on font "営業時間" at bounding box center [639, 319] width 58 height 17
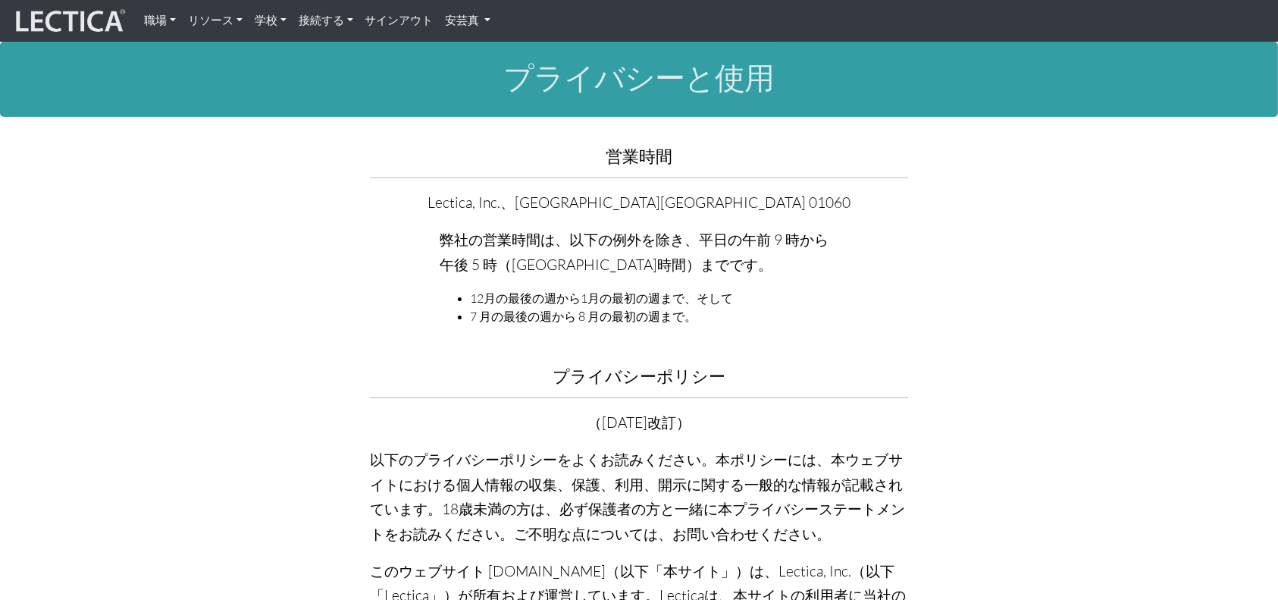
click at [86, 27] on img at bounding box center [69, 21] width 114 height 29
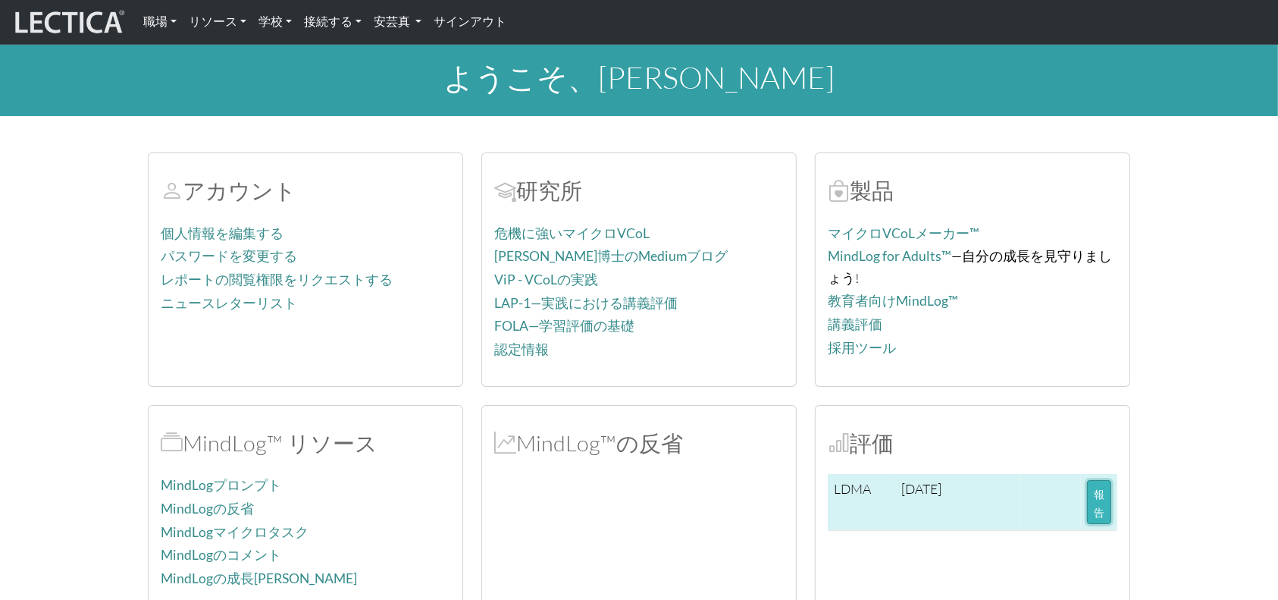
click at [1101, 491] on font "報告" at bounding box center [1099, 502] width 11 height 31
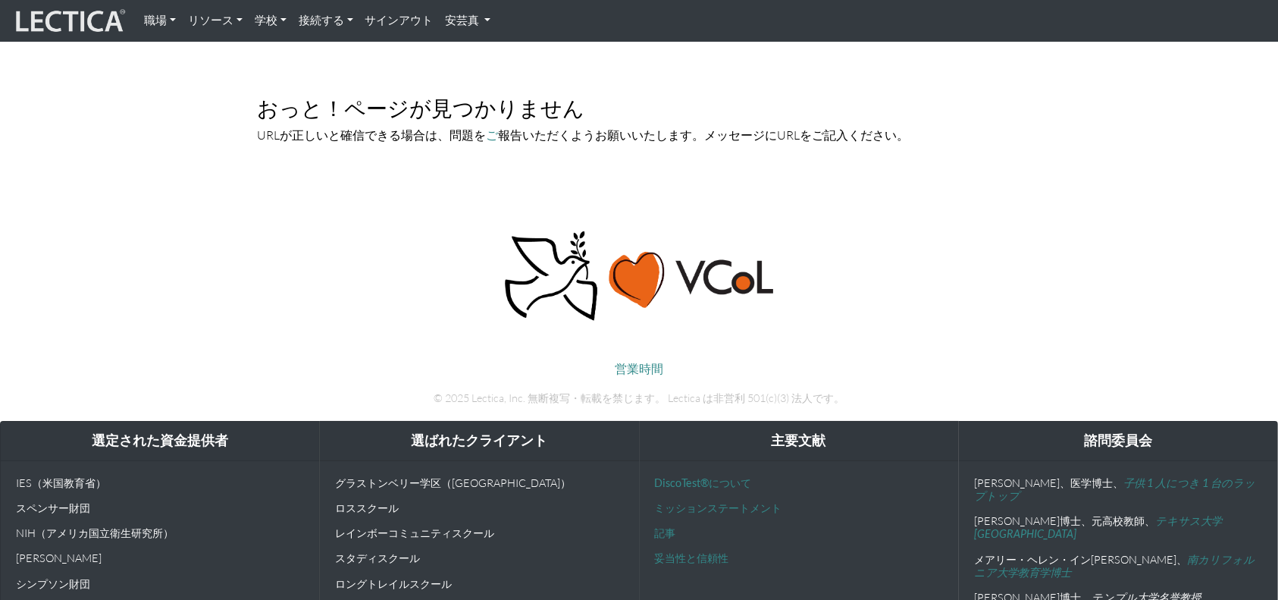
click at [92, 27] on img at bounding box center [69, 21] width 114 height 29
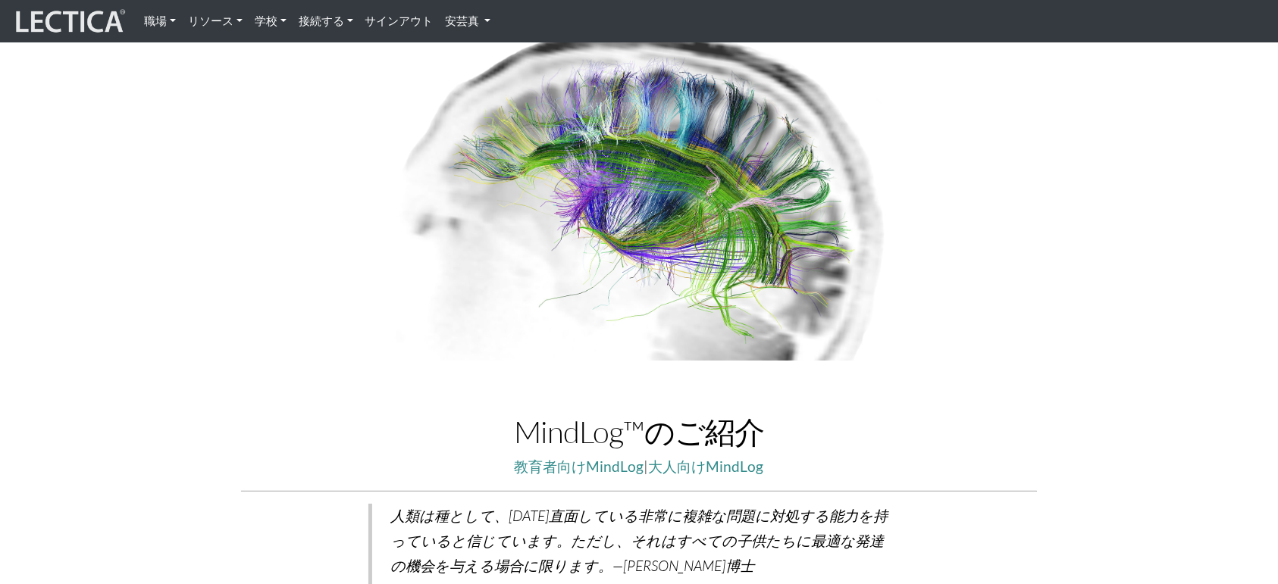
scroll to position [505, 0]
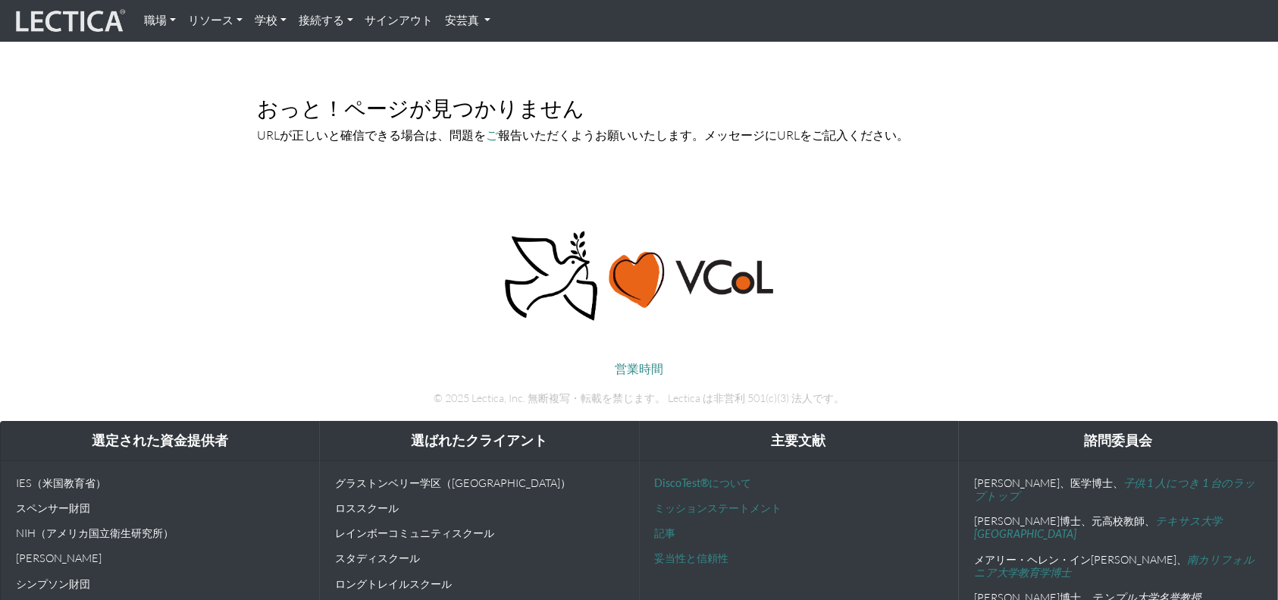
click at [453, 0] on nav "職場 評価 LectaTestsを選ぶ理由 LectaTestsについて リーダーシップ リーダー育成 経営幹部向けLectica チームフィットスナップショ…" at bounding box center [639, 21] width 1278 height 42
click at [459, 12] on link "安芸真" at bounding box center [469, 21] width 58 height 30
click at [479, 50] on font "マイプロフィール" at bounding box center [501, 55] width 85 height 13
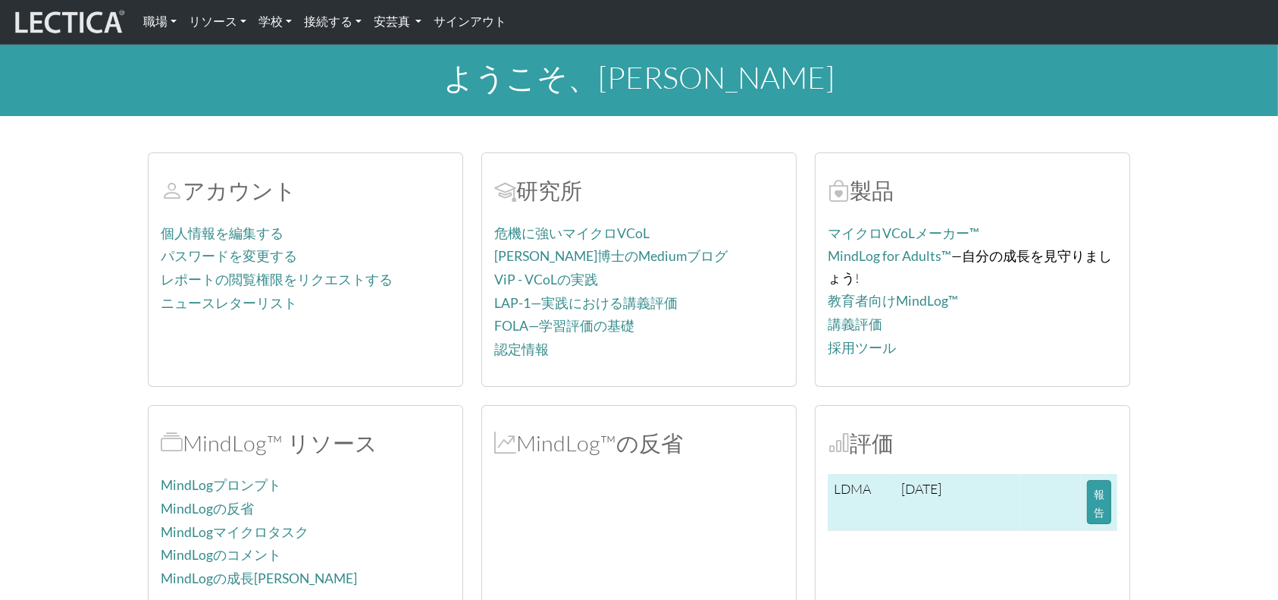
click at [937, 492] on font "[DATE]" at bounding box center [921, 488] width 40 height 17
click at [1098, 498] on font "報告" at bounding box center [1099, 502] width 11 height 31
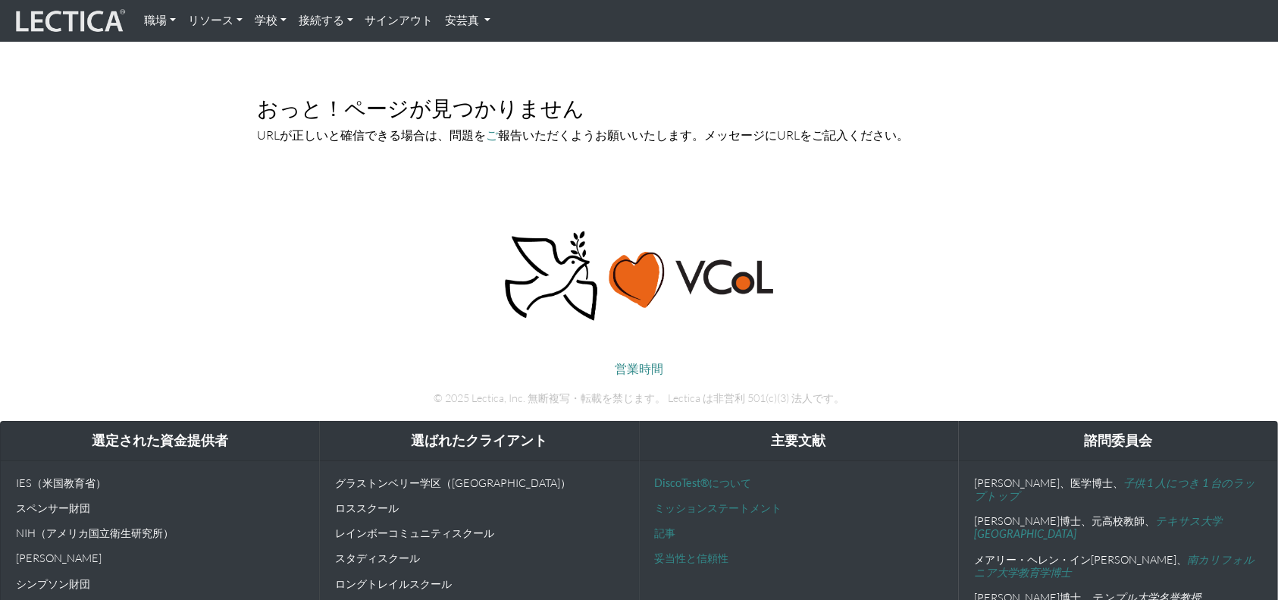
click at [422, 22] on font "サインアウト" at bounding box center [399, 20] width 68 height 14
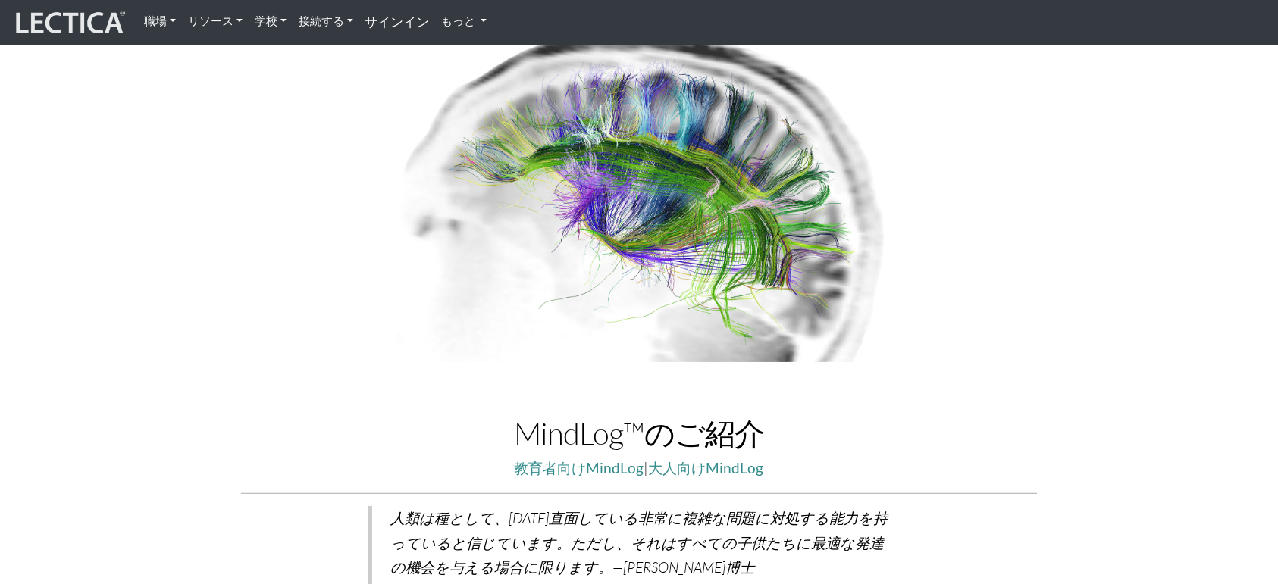
scroll to position [202, 0]
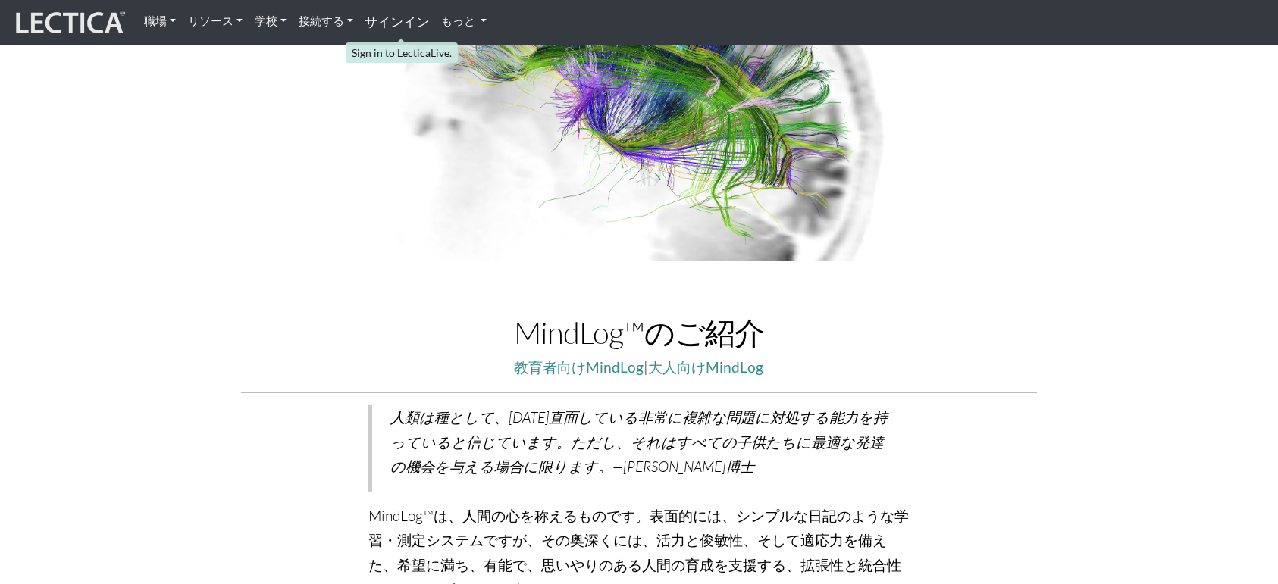
click at [399, 21] on font "サインイン" at bounding box center [397, 22] width 64 height 16
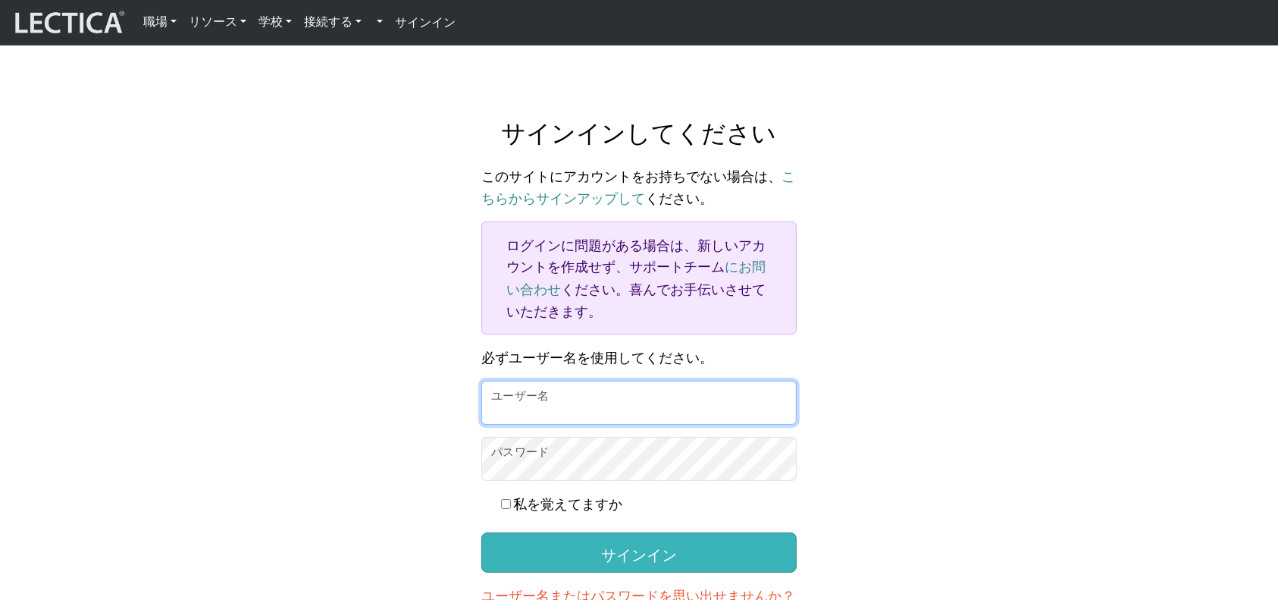
type input "MakotoAki"
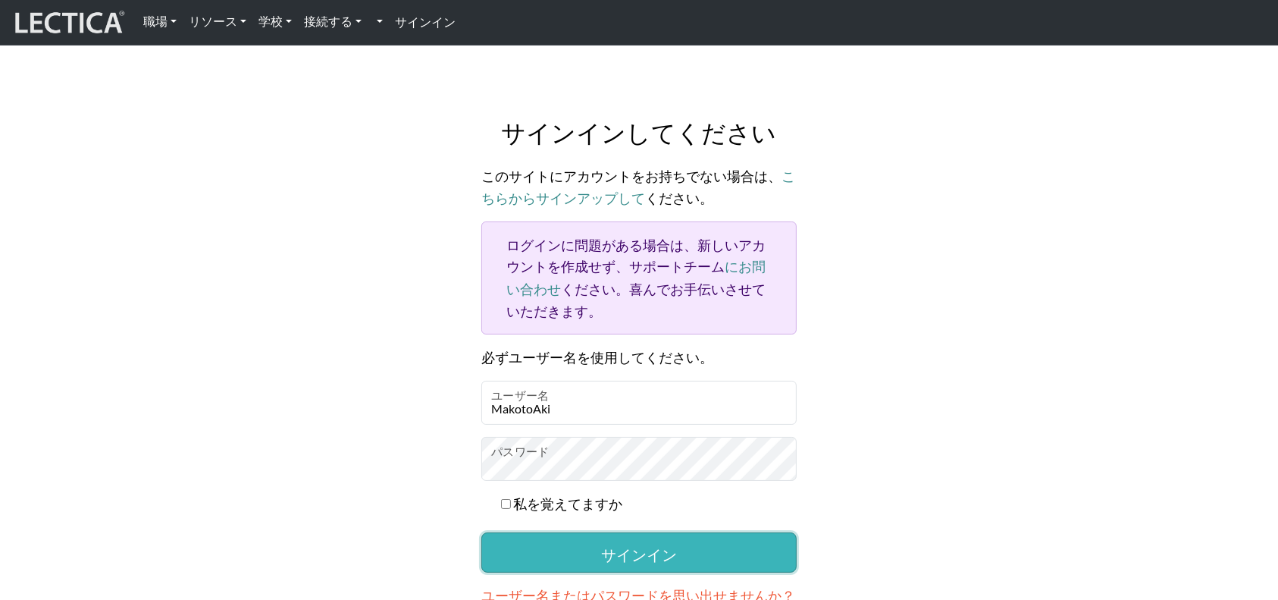
click at [598, 532] on button "サインイン" at bounding box center [638, 551] width 315 height 39
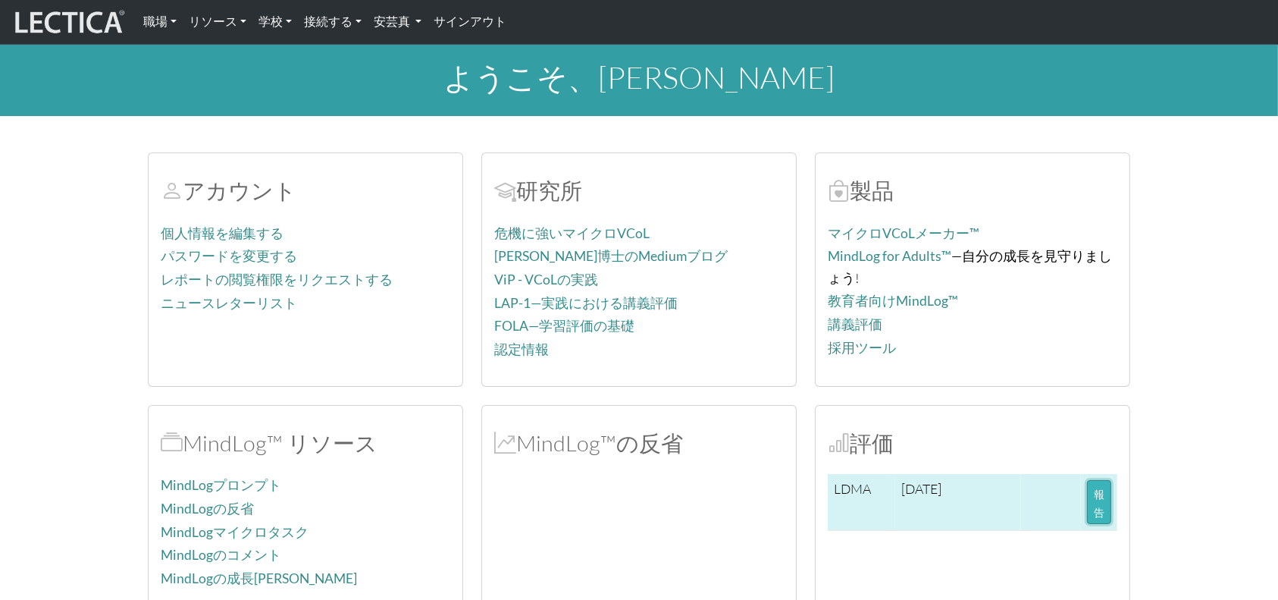
click at [1098, 506] on font "報告" at bounding box center [1099, 502] width 11 height 31
click at [1109, 500] on button "報告" at bounding box center [1099, 502] width 24 height 44
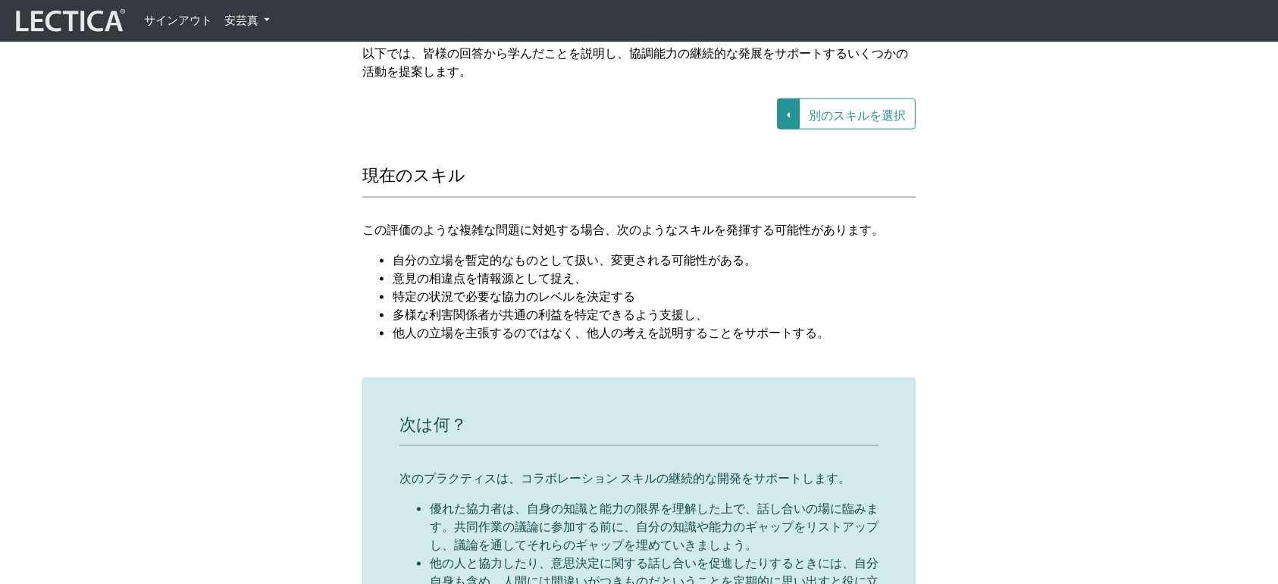
scroll to position [1739, 0]
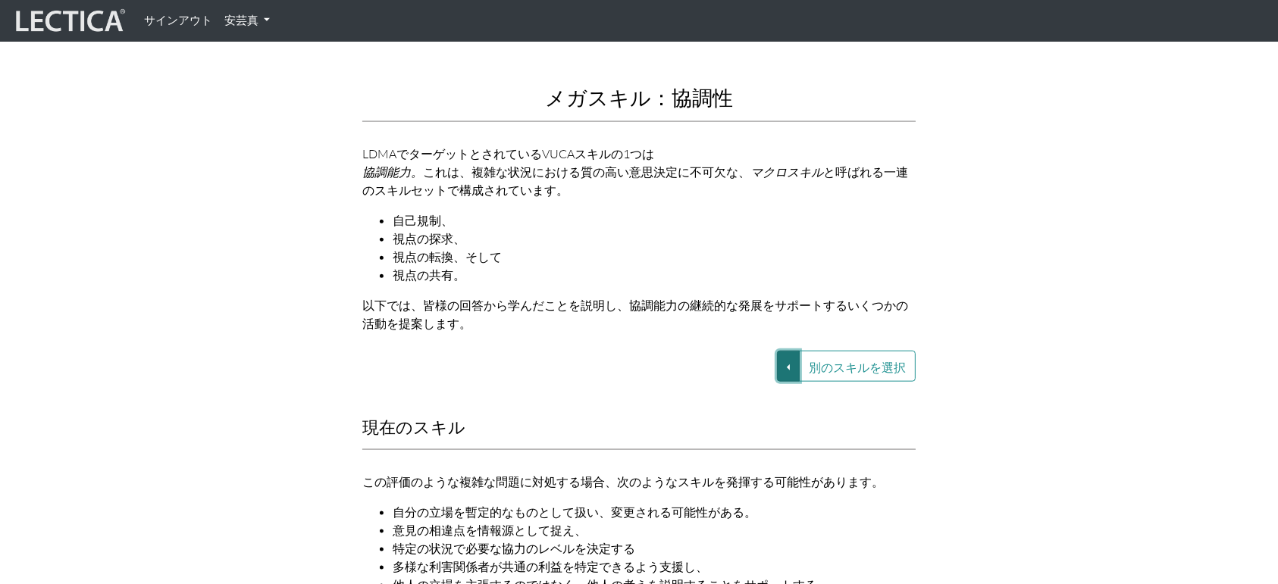
click at [788, 351] on button "別のスキルを選択" at bounding box center [788, 366] width 23 height 31
click at [697, 413] on font "VUCA—視点の調整" at bounding box center [677, 419] width 91 height 13
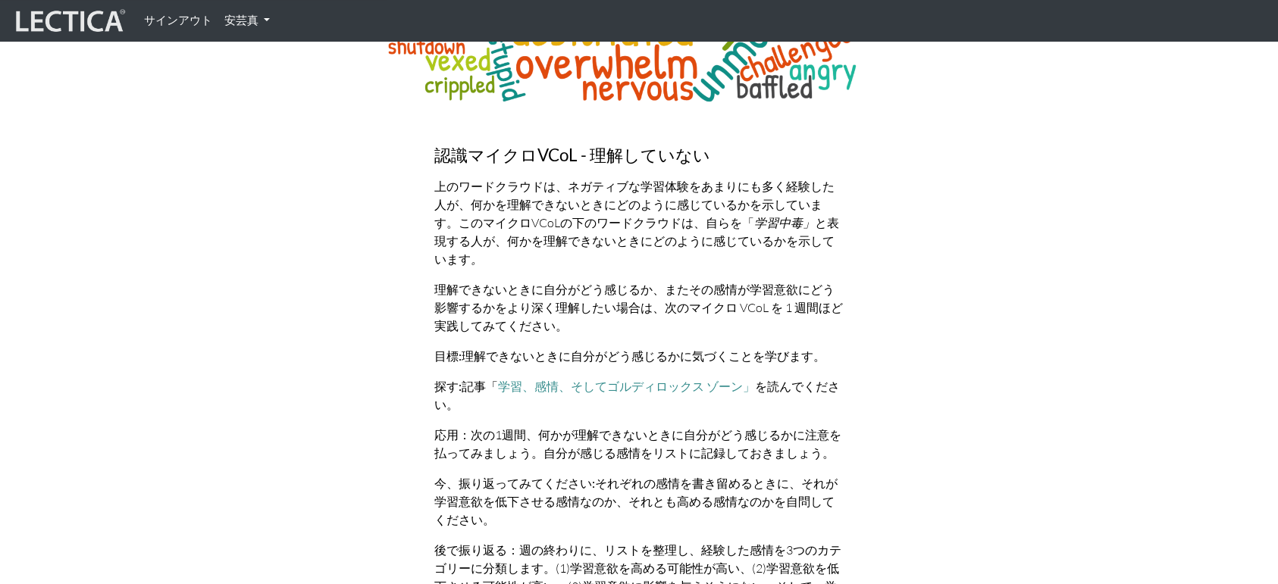
scroll to position [5564, 0]
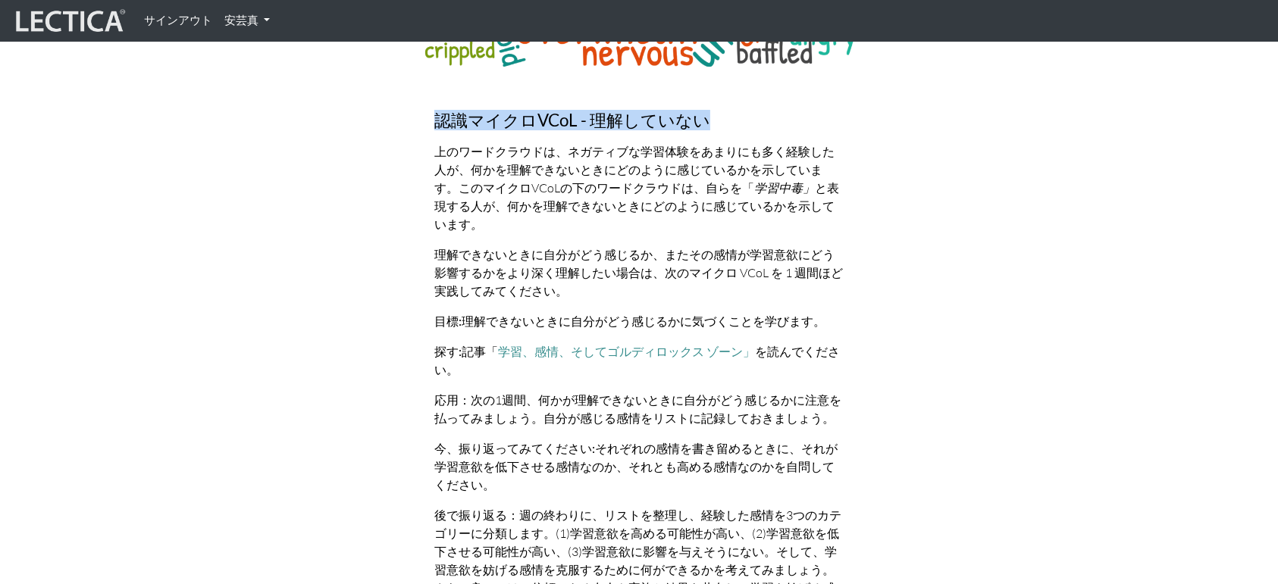
drag, startPoint x: 432, startPoint y: 54, endPoint x: 713, endPoint y: 70, distance: 281.7
click at [713, 70] on div "感情を学ぶ 認識マイクロVCoL - 理解していない 上のワードクラウドは、ネガティブな学習体験をあまりにも多く経験した人が、何かを理解できないときにどのよう…" at bounding box center [639, 376] width 1278 height 1381
copy font "認識マイクロVCoL - 理解していない"
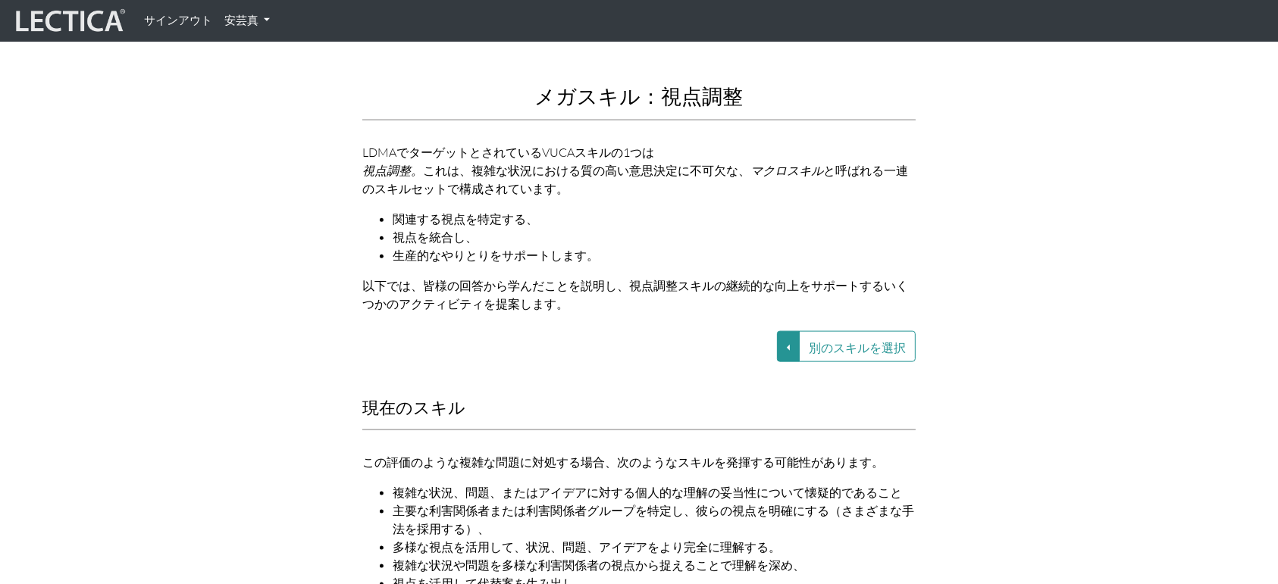
scroll to position [1570, 0]
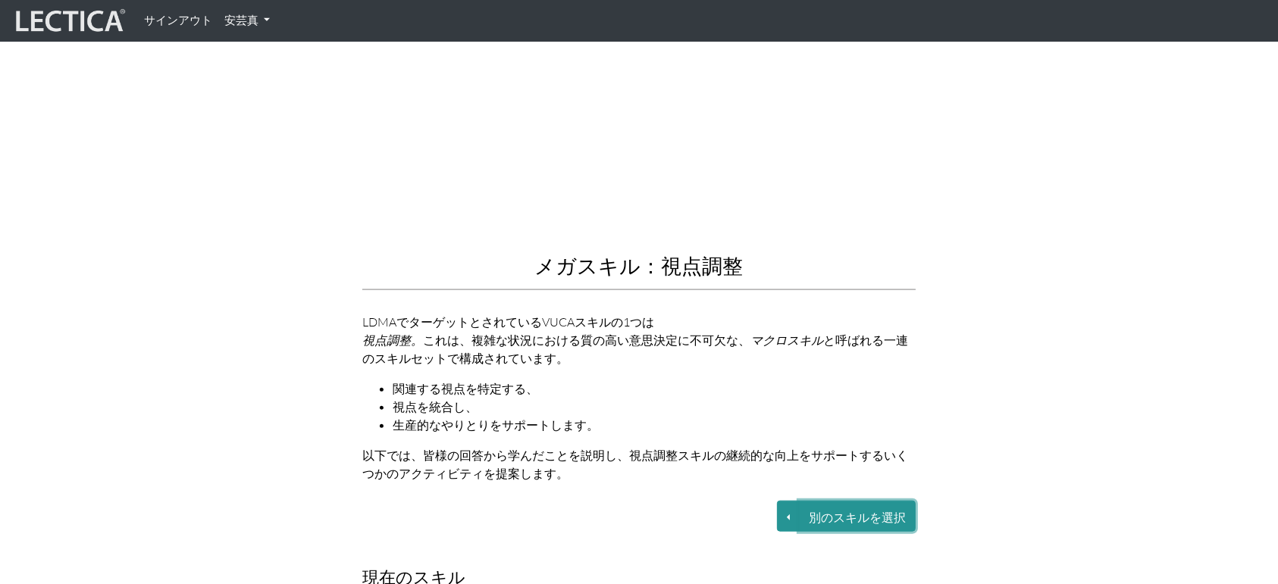
click at [843, 510] on font "別のスキルを選択" at bounding box center [857, 517] width 97 height 14
click at [796, 501] on button "別のスキルを選択" at bounding box center [788, 516] width 23 height 31
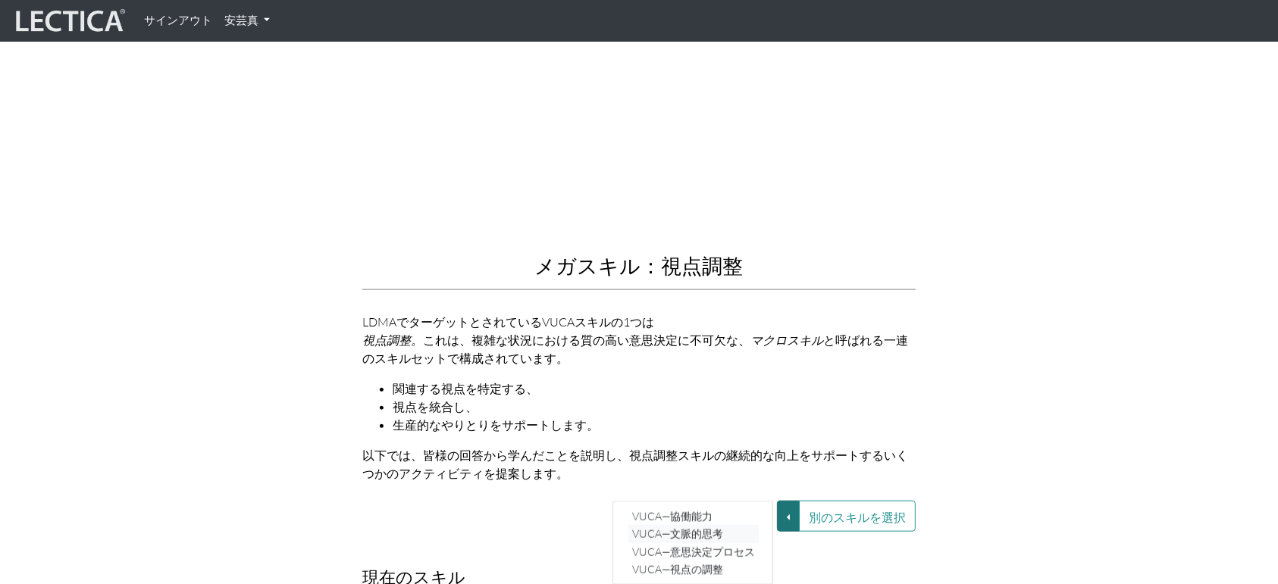
click at [706, 528] on font "VUCA—文脈的思考" at bounding box center [677, 534] width 91 height 13
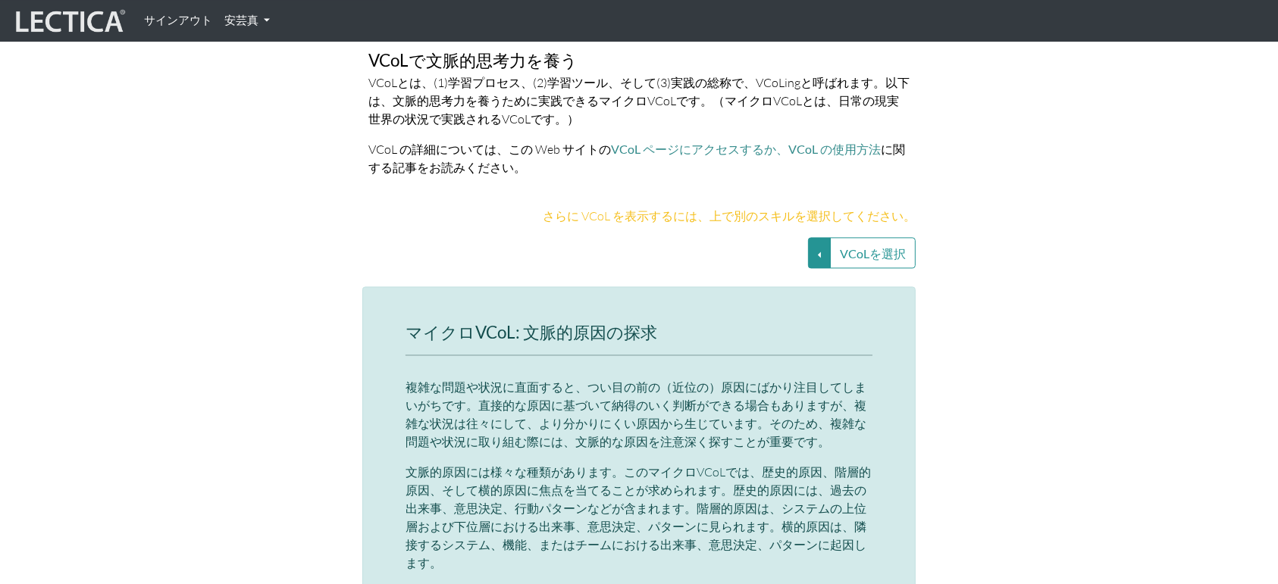
scroll to position [3261, 0]
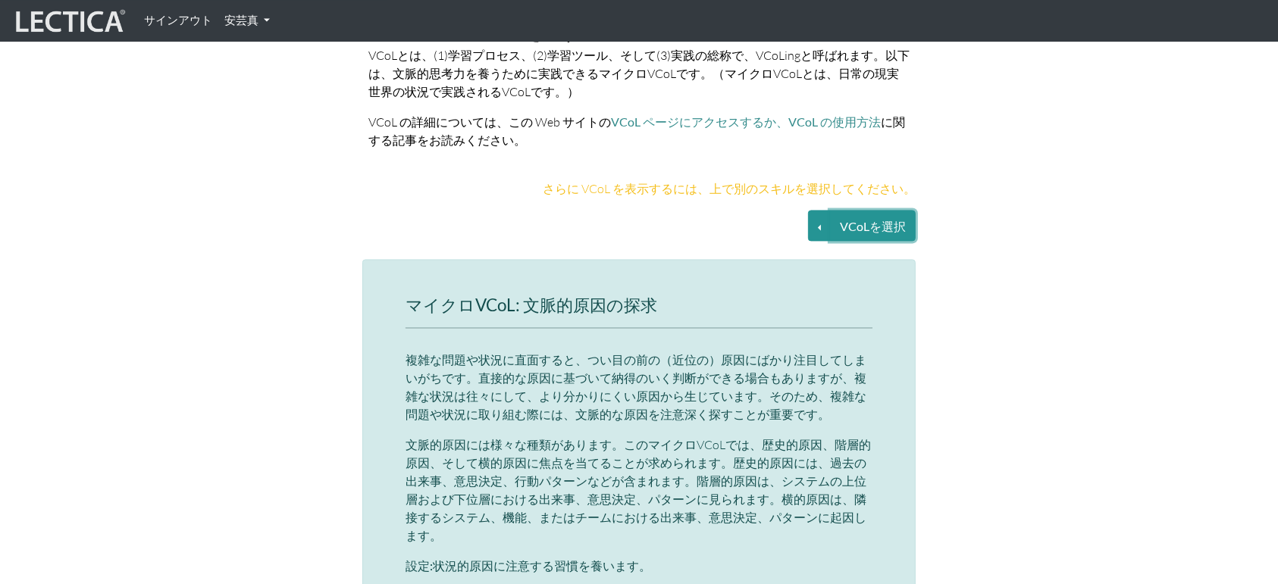
click at [850, 219] on font "VCoLを選択" at bounding box center [873, 226] width 66 height 14
click at [889, 219] on font "VCoLを選択" at bounding box center [873, 226] width 66 height 14
click at [813, 210] on button "VCoLを選択" at bounding box center [819, 225] width 23 height 31
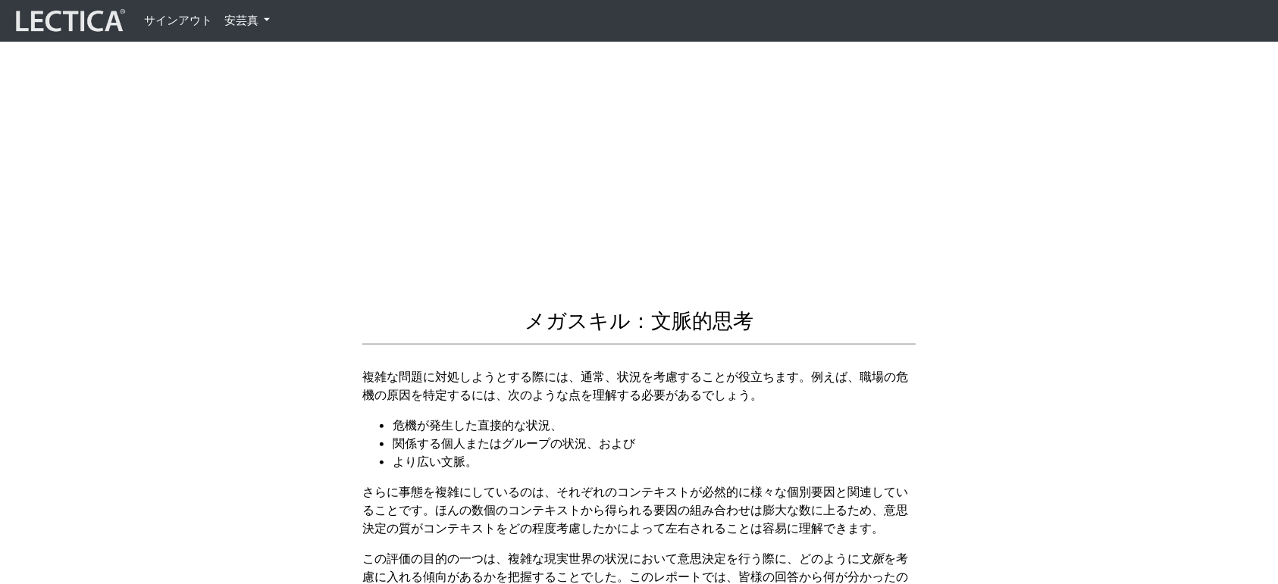
scroll to position [1819, 0]
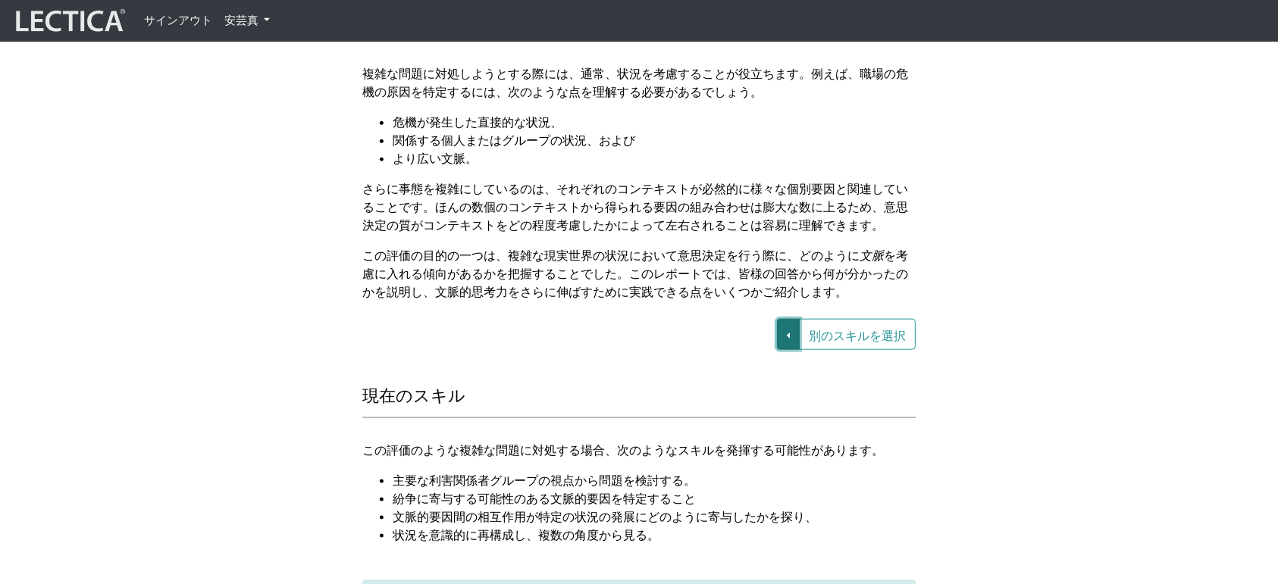
click at [788, 321] on button "別のスキルを選択" at bounding box center [788, 334] width 23 height 31
click at [698, 381] on font "VUCA—視点の調整" at bounding box center [677, 387] width 91 height 13
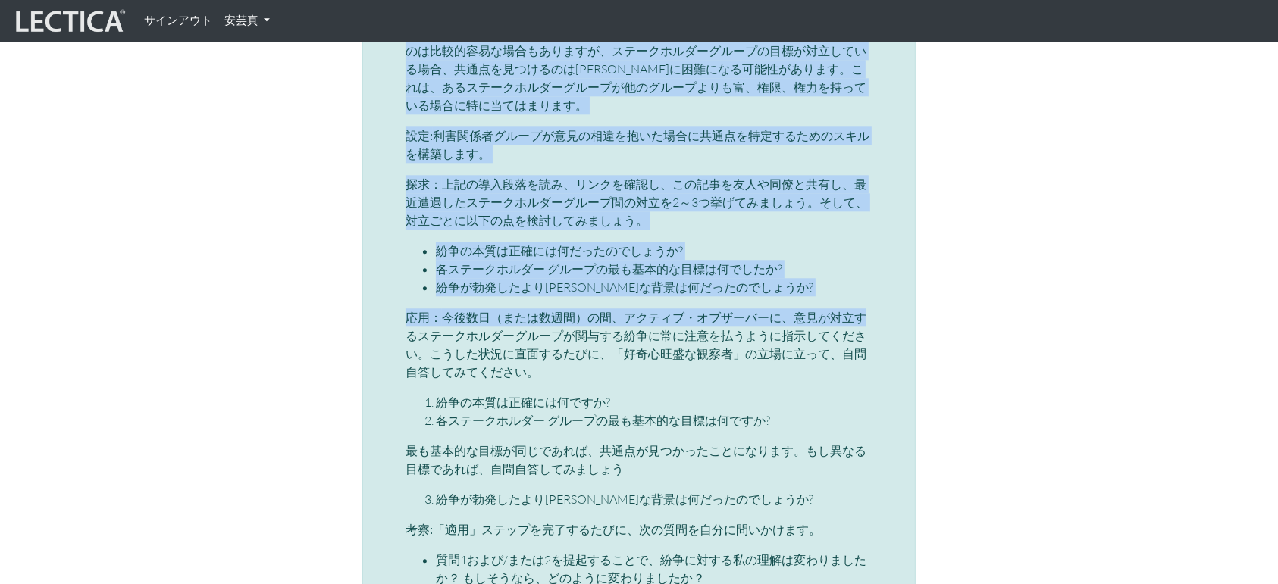
scroll to position [3746, 11]
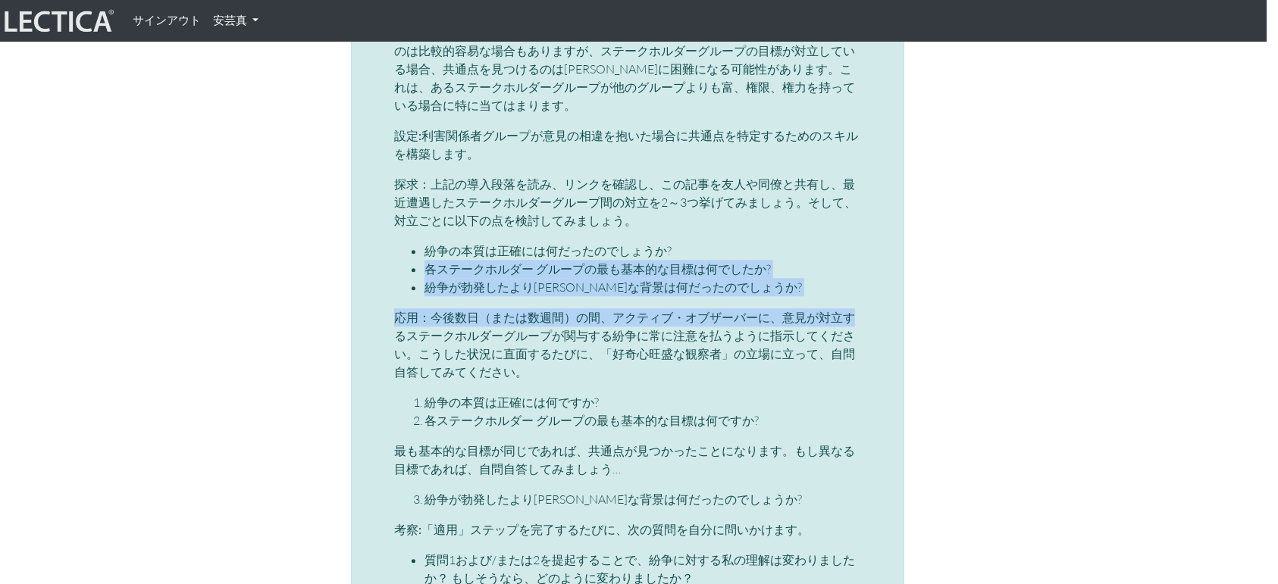
drag, startPoint x: 1267, startPoint y: 271, endPoint x: 1282, endPoint y: 216, distance: 56.8
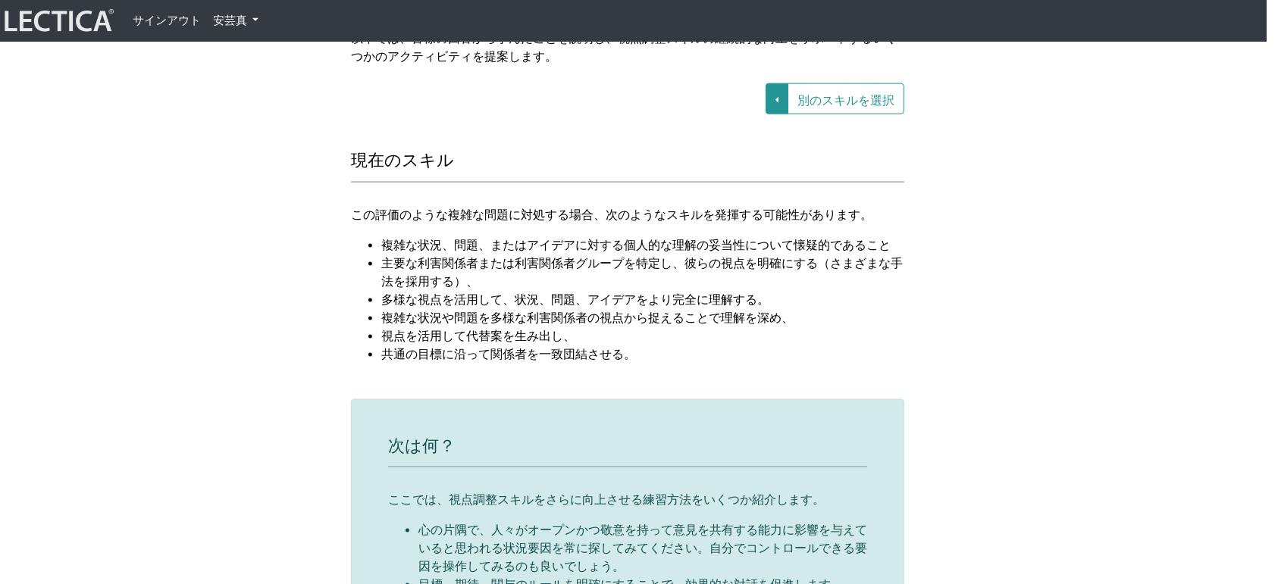
scroll to position [1892, 11]
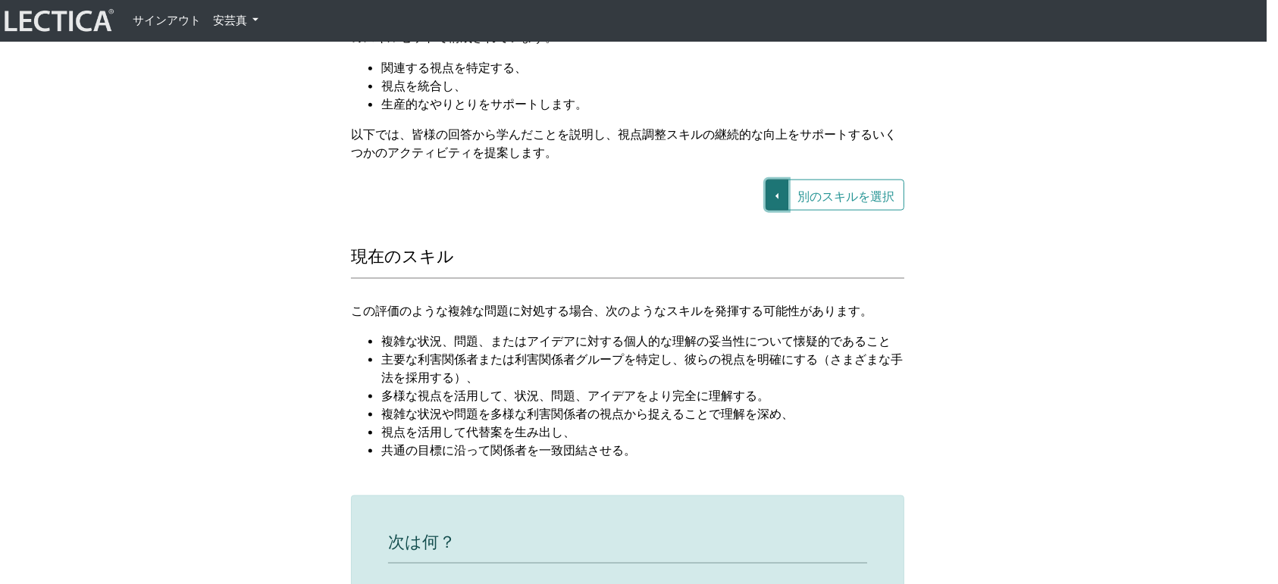
click at [775, 180] on button "別のスキルを選択" at bounding box center [777, 195] width 23 height 31
click at [679, 189] on font "VUCA—協働能力" at bounding box center [661, 195] width 80 height 13
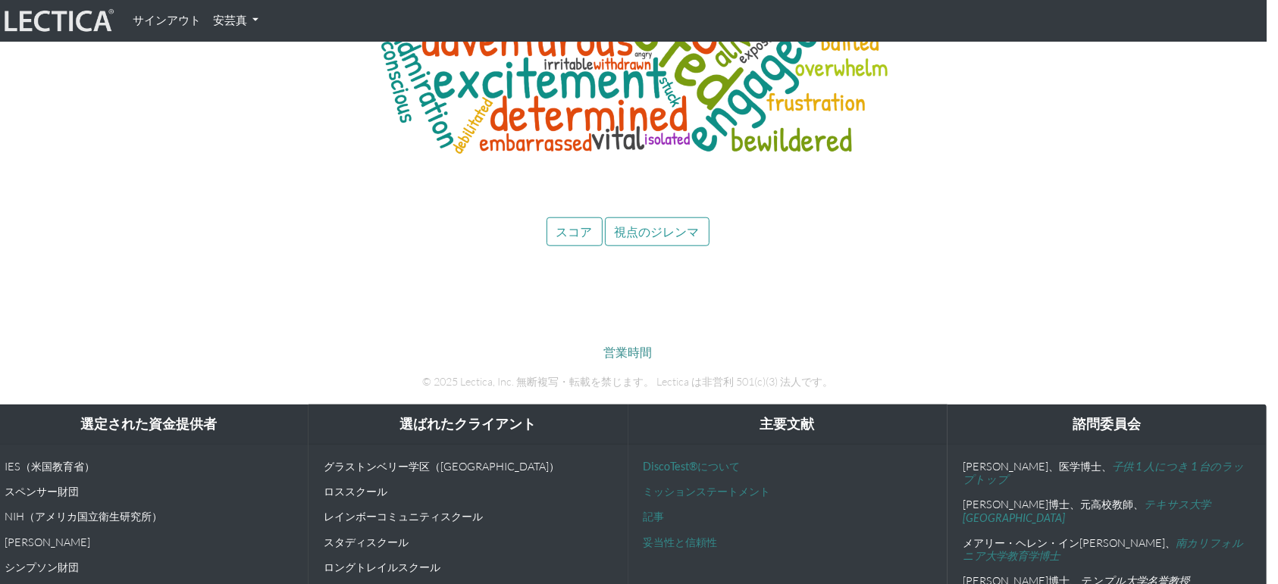
scroll to position [7349, 11]
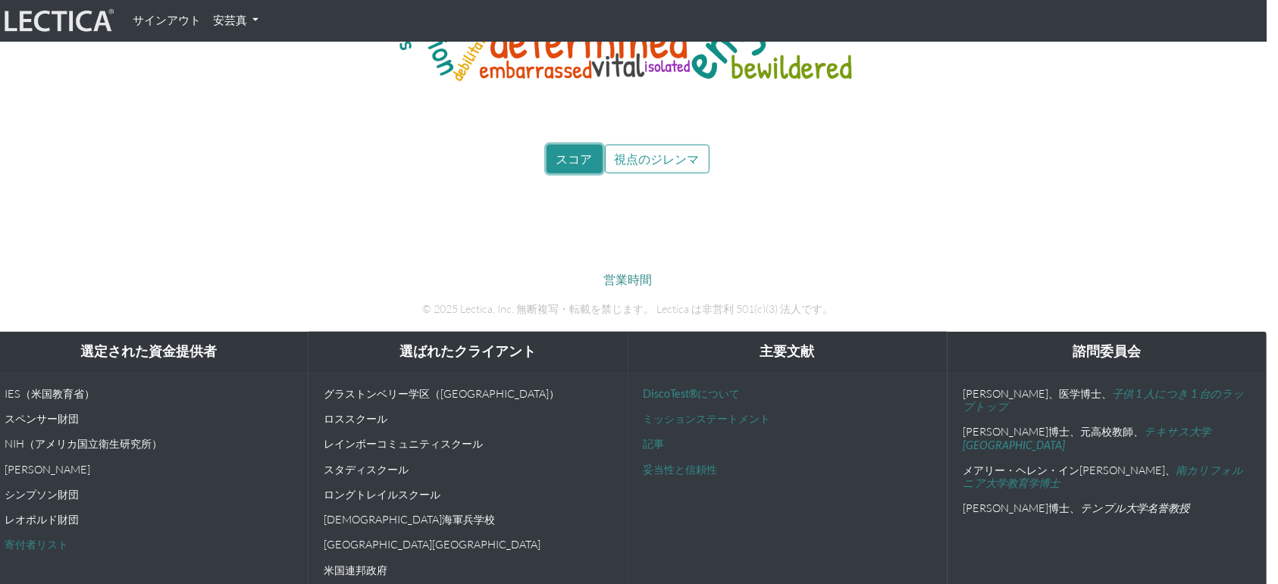
click at [590, 152] on font "スコア" at bounding box center [574, 159] width 36 height 14
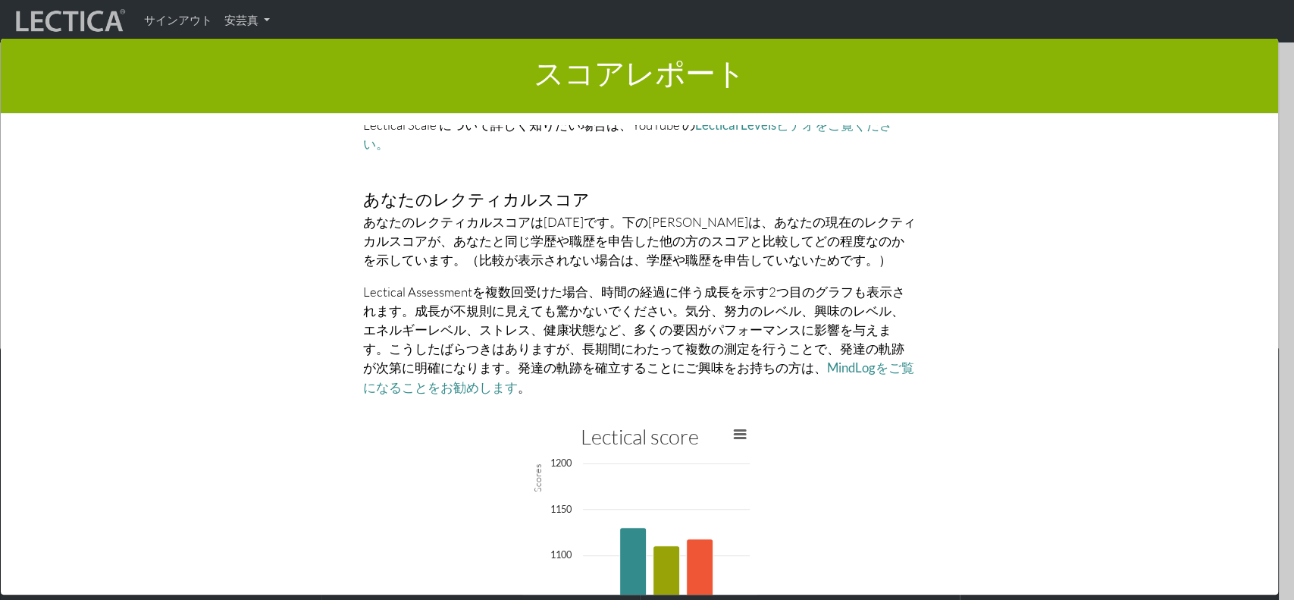
scroll to position [3747, 0]
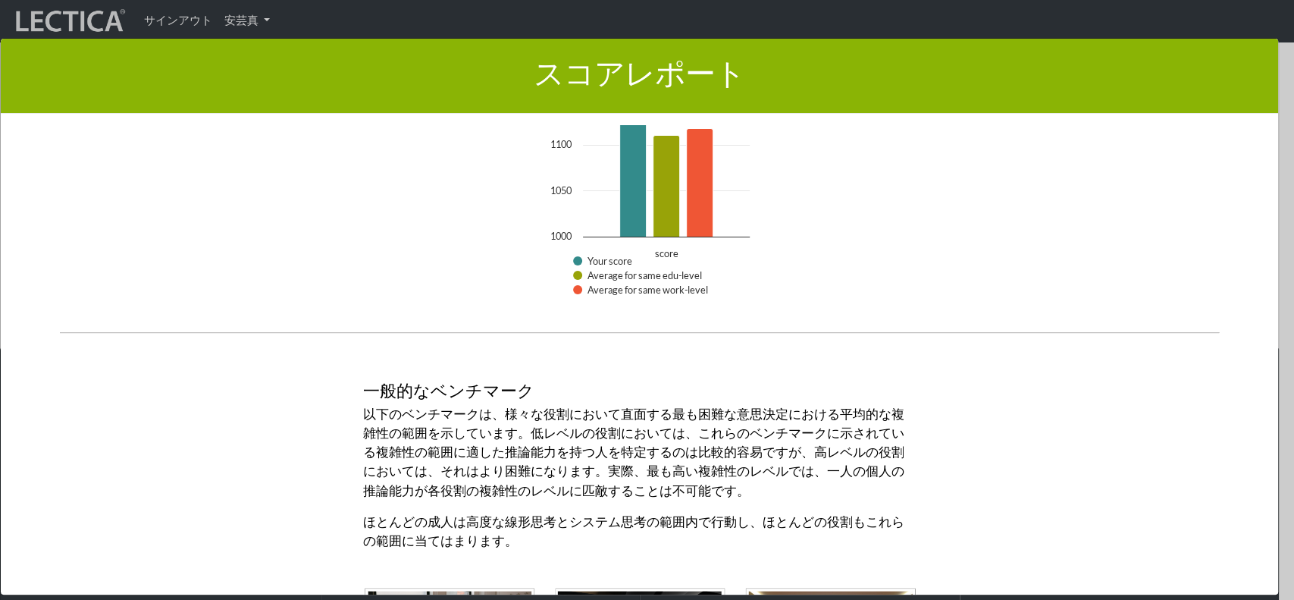
click at [1246, 440] on div "スコアレポート × レポートのこのセクションでは、LDMAスコアの結果の概要を示します。 ここでは、スコアの説明と、スコアの成長への影響に関する情報が表示され…" at bounding box center [639, 316] width 1279 height 557
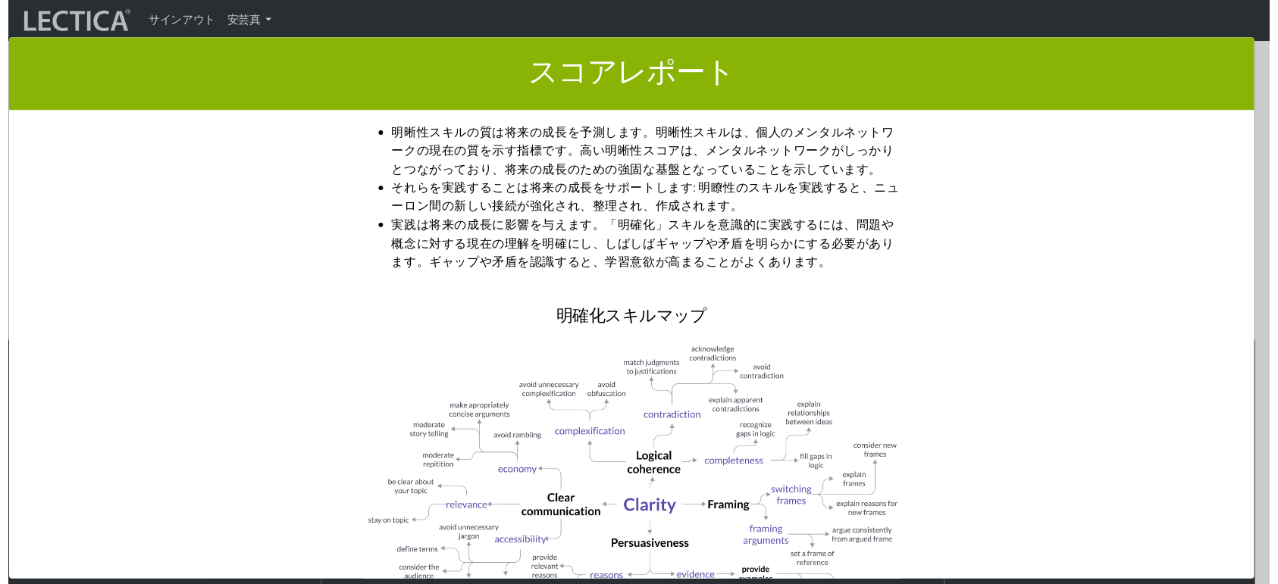
scroll to position [0, 0]
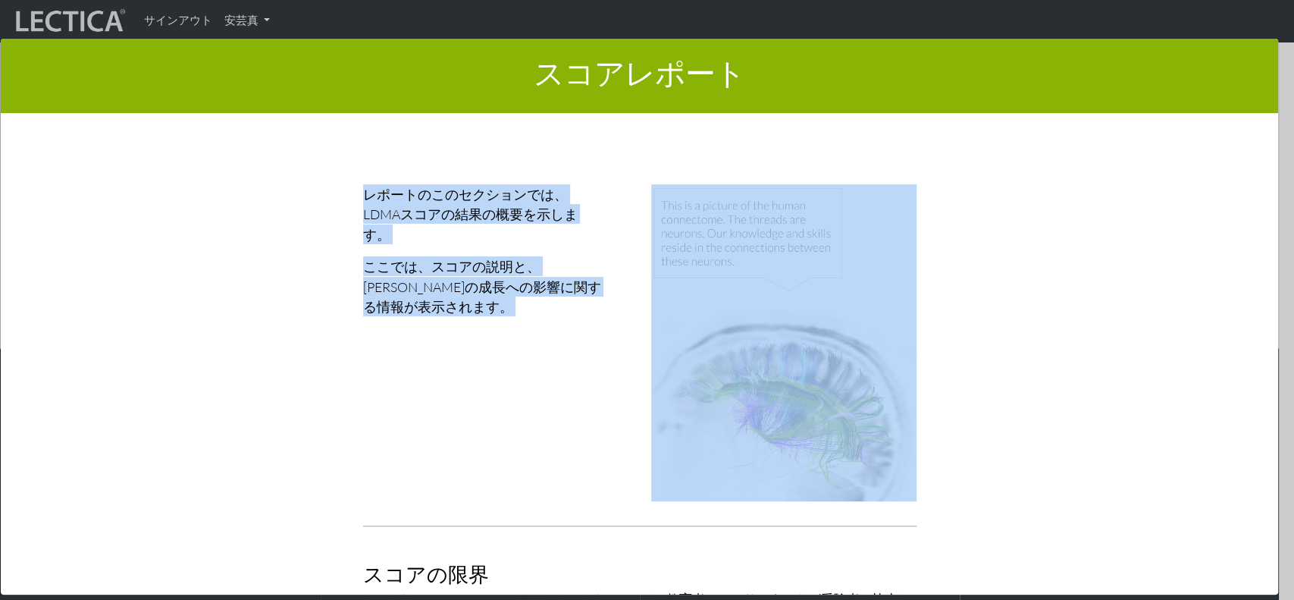
drag, startPoint x: 876, startPoint y: 99, endPoint x: 902, endPoint y: 199, distance: 104.1
click at [902, 202] on div "スコアレポート × レポートのこのセクションでは、LDMAスコアの結果の概要を示します。 ここでは、スコアの説明と、スコアの成長への影響に関する情報が表示され…" at bounding box center [639, 316] width 1279 height 557
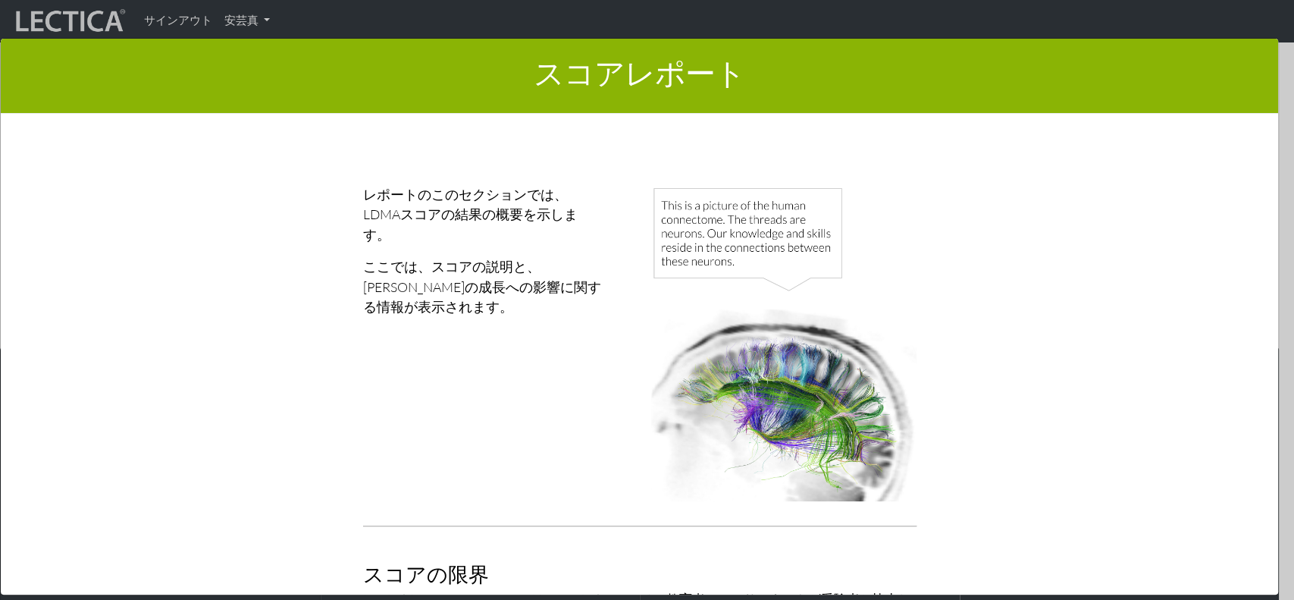
click at [323, 104] on div "スコアレポート ×" at bounding box center [639, 76] width 1277 height 75
click at [243, 27] on div "スコアレポート × レポートのこのセクションでは、LDMAスコアの結果の概要を示します。 ここでは、スコアの説明と、スコアの成長への影響に関する情報が表示され…" at bounding box center [647, 315] width 1294 height 600
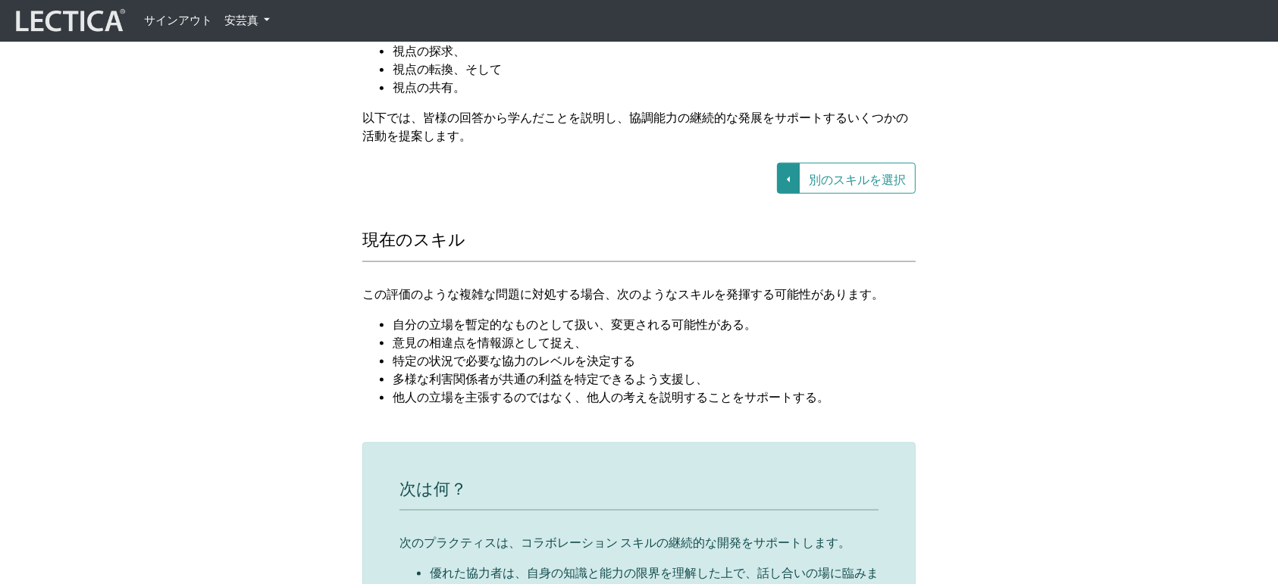
scroll to position [1751, 0]
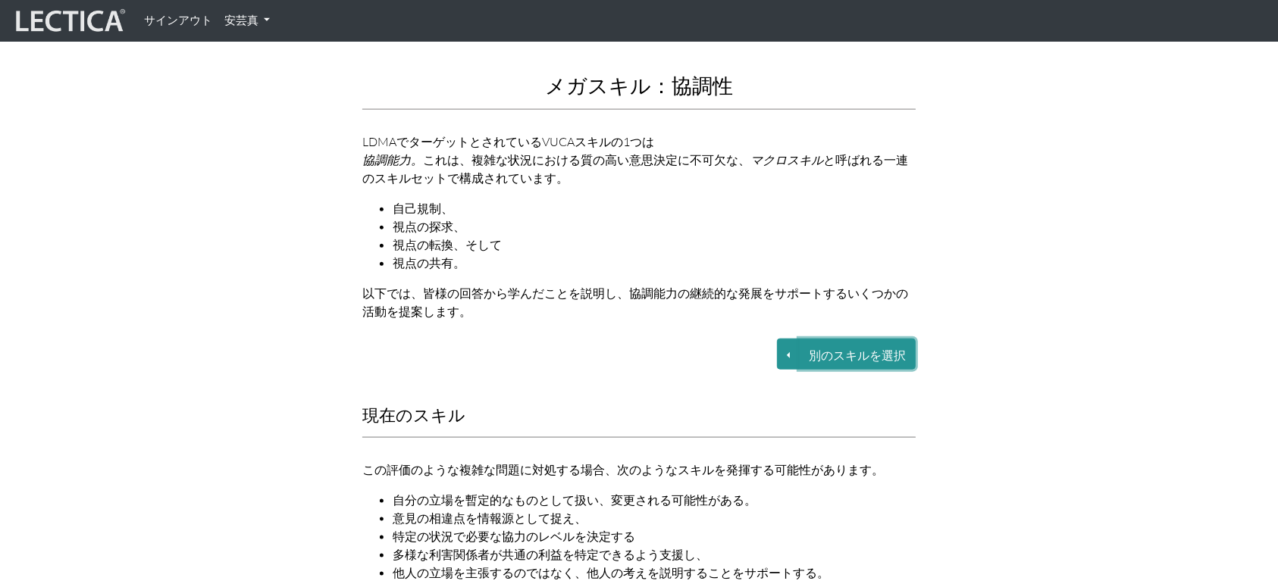
click at [873, 348] on font "別のスキルを選択" at bounding box center [857, 355] width 97 height 14
click at [794, 339] on button "別のスキルを選択" at bounding box center [788, 354] width 23 height 31
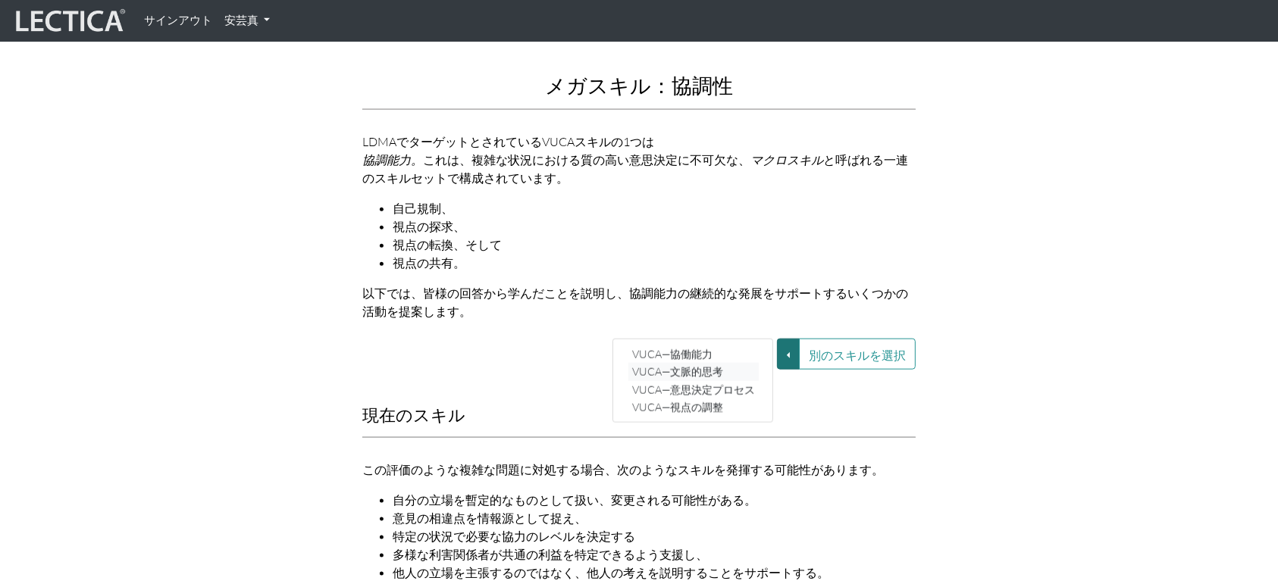
click at [698, 365] on font "VUCA—文脈的思考" at bounding box center [677, 371] width 91 height 13
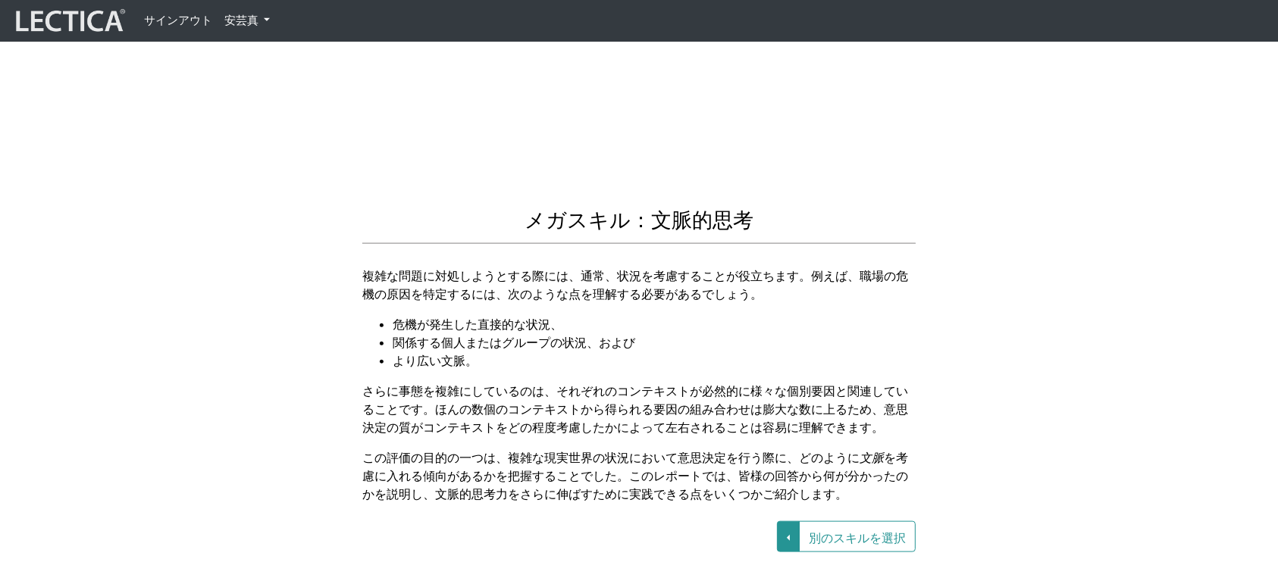
scroll to position [1819, 0]
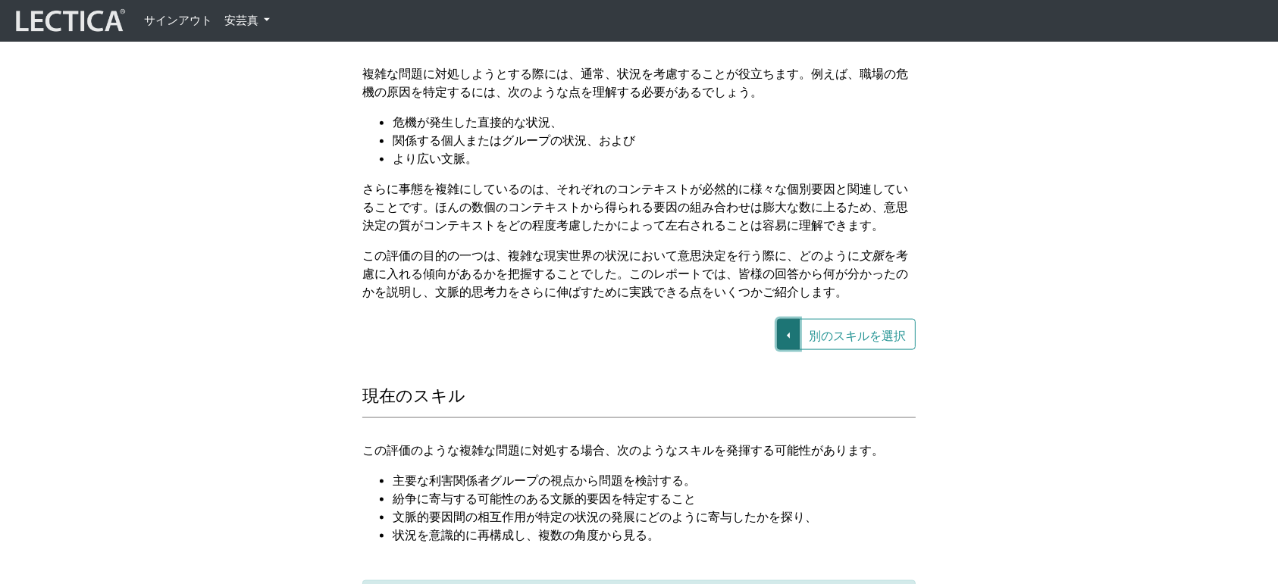
click at [790, 319] on button "別のスキルを選択" at bounding box center [788, 334] width 23 height 31
click at [721, 364] on font "VUCA—意思決定プロセス" at bounding box center [693, 370] width 123 height 13
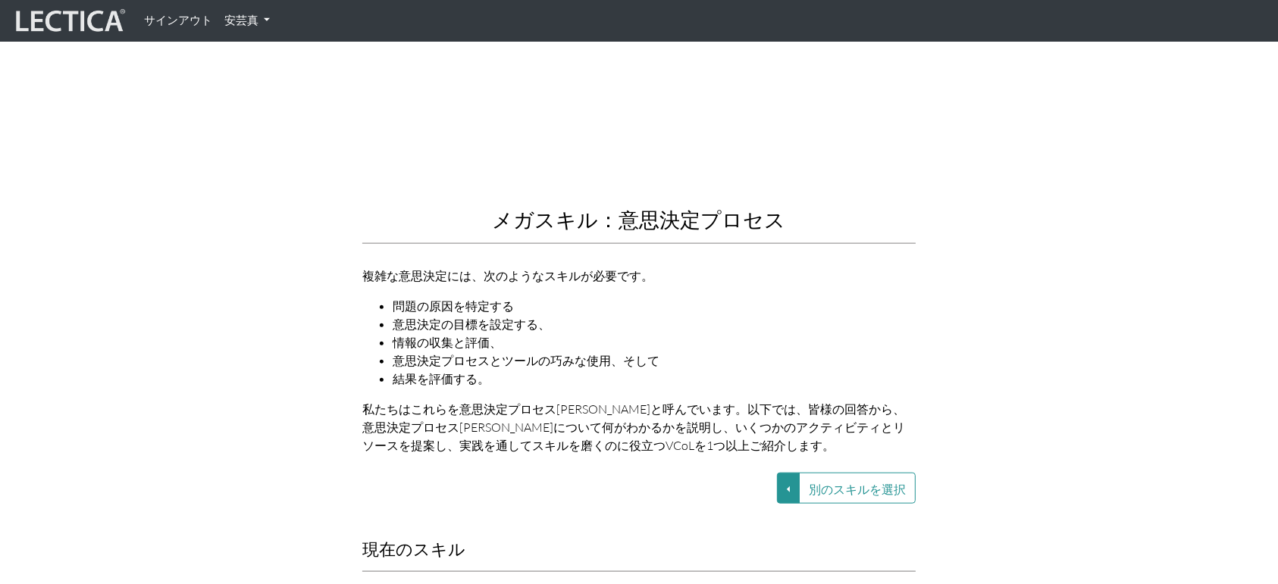
scroll to position [1718, 0]
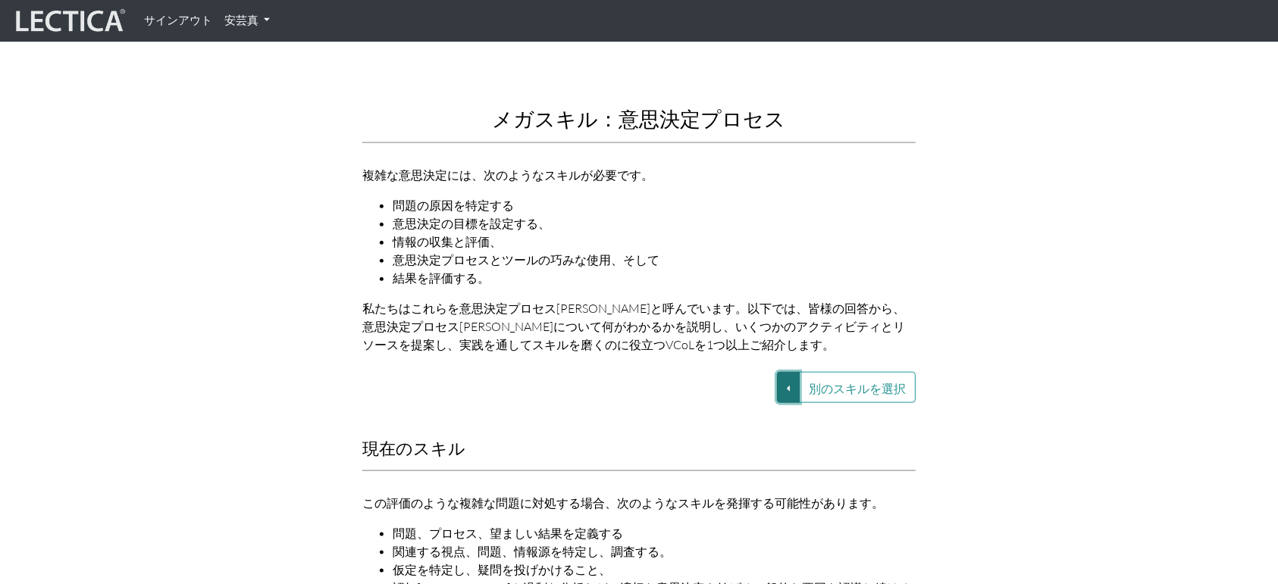
click at [791, 381] on button "別のスキルを選択" at bounding box center [788, 387] width 23 height 31
click at [722, 434] on font "VUCA—視点の調整" at bounding box center [677, 440] width 91 height 13
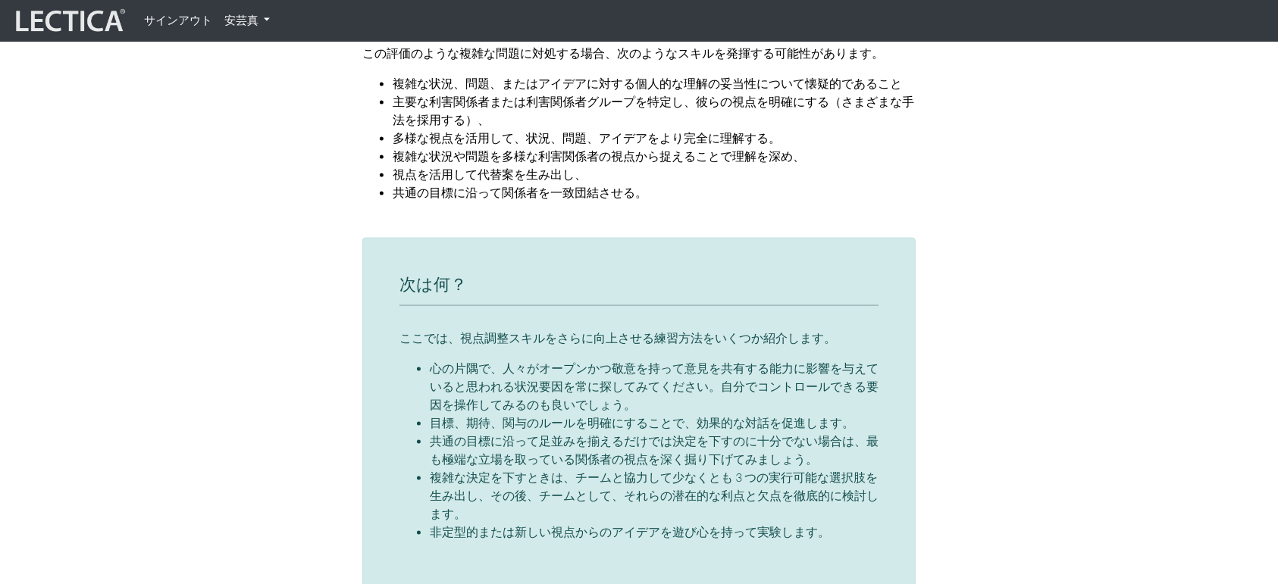
scroll to position [2159, 0]
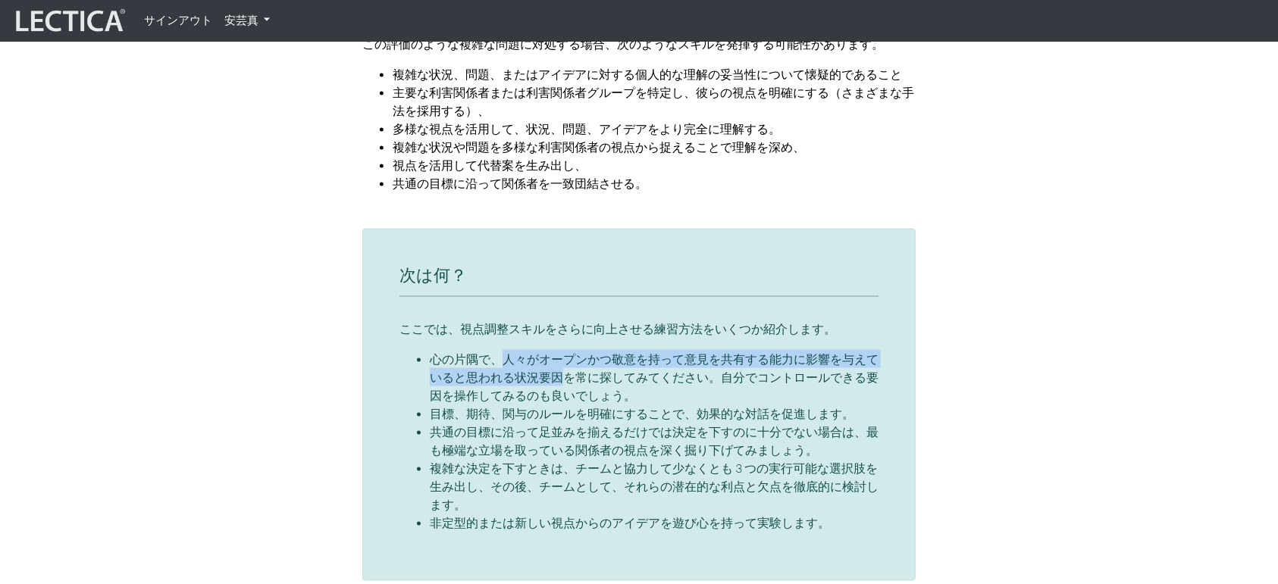
drag, startPoint x: 498, startPoint y: 324, endPoint x: 561, endPoint y: 344, distance: 66.2
click at [561, 352] on font "心の片隅で、人々がオープンかつ敬意を持って意見を共有する能力に影響を与えていると思われる状況要因を常に探してみてください。自分でコントロールできる要因を操作し…" at bounding box center [654, 378] width 449 height 52
copy font "人々がオープンかつ敬意を持って意見を共有する能力に影響を与えていると思われる状況要因"
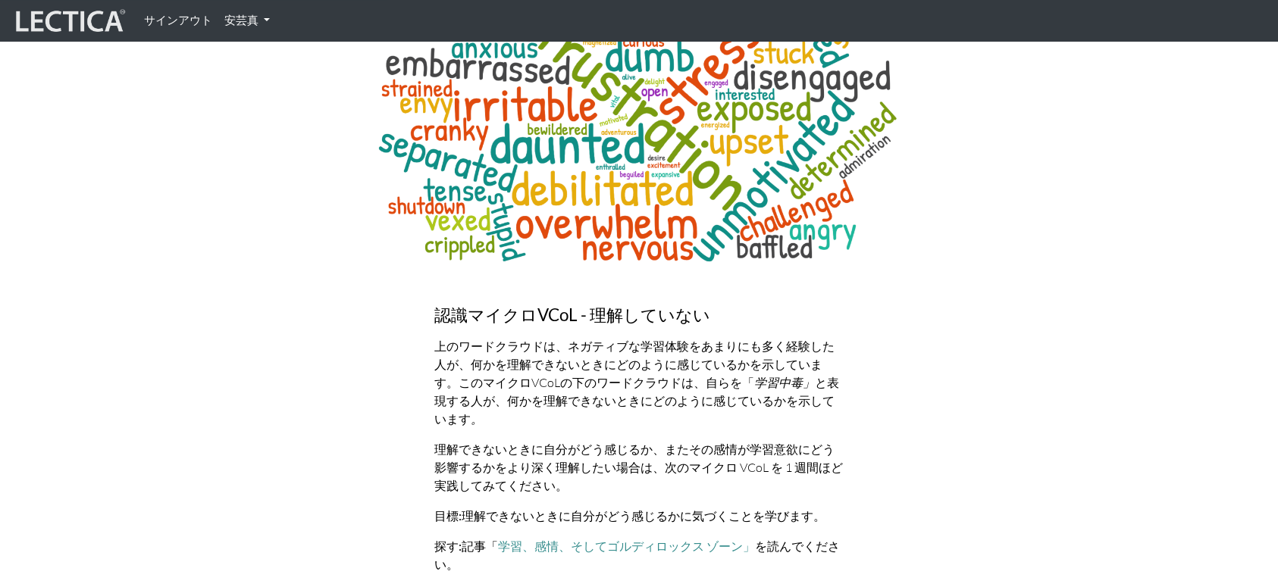
scroll to position [5470, 0]
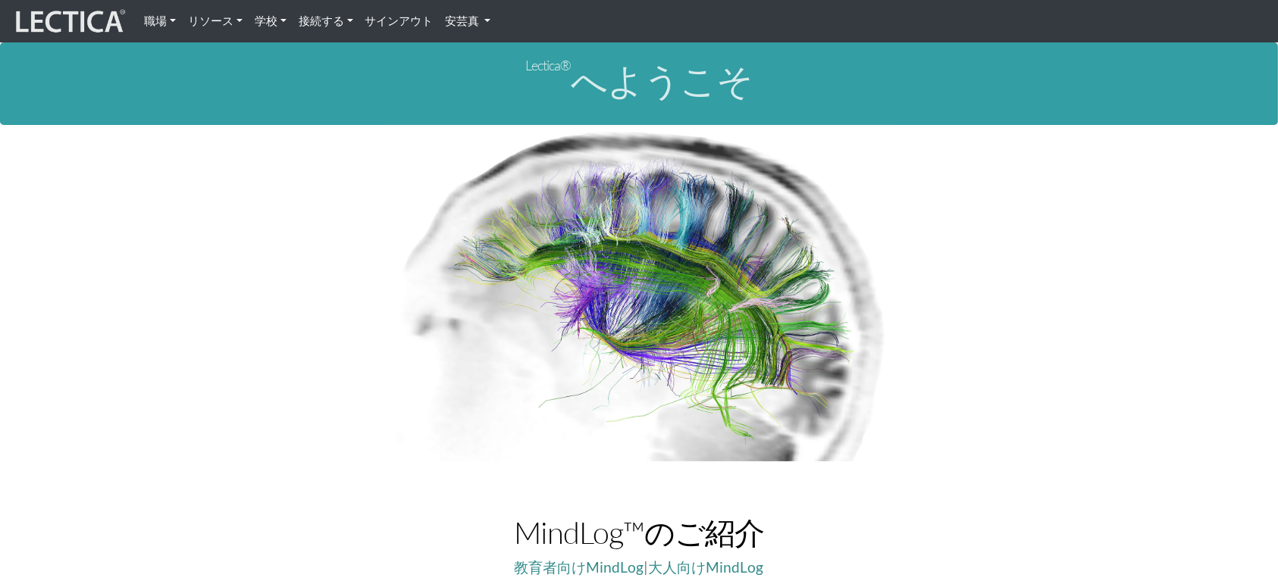
click at [473, 15] on font "安芸真" at bounding box center [463, 21] width 34 height 14
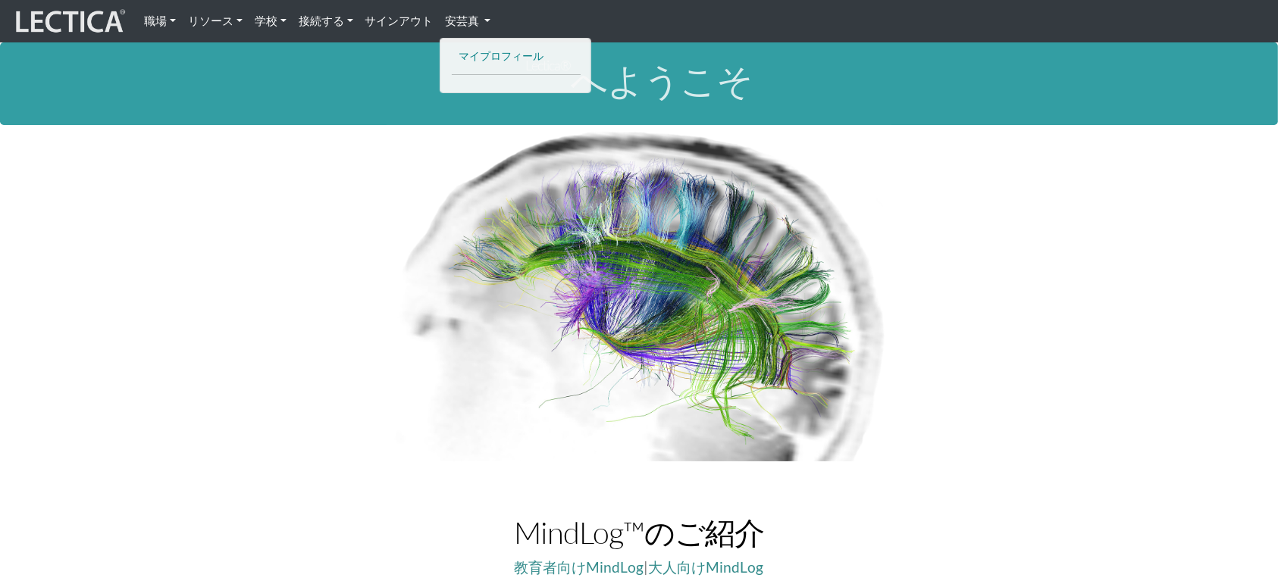
click at [490, 52] on font "マイプロフィール" at bounding box center [501, 55] width 85 height 13
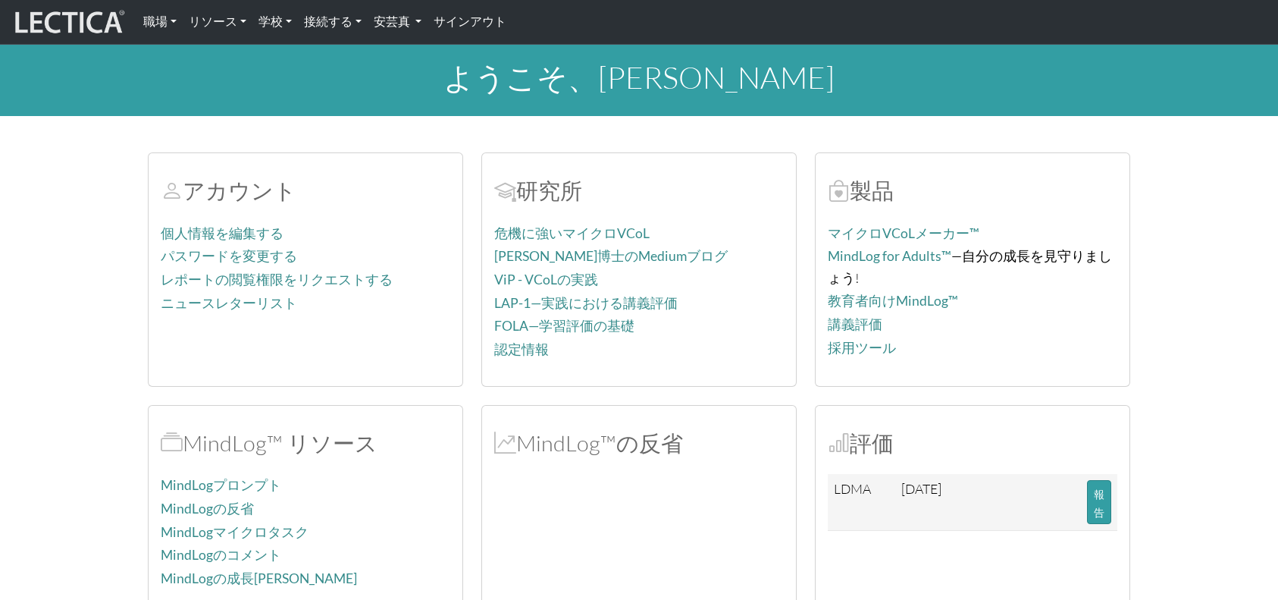
scroll to position [101, 0]
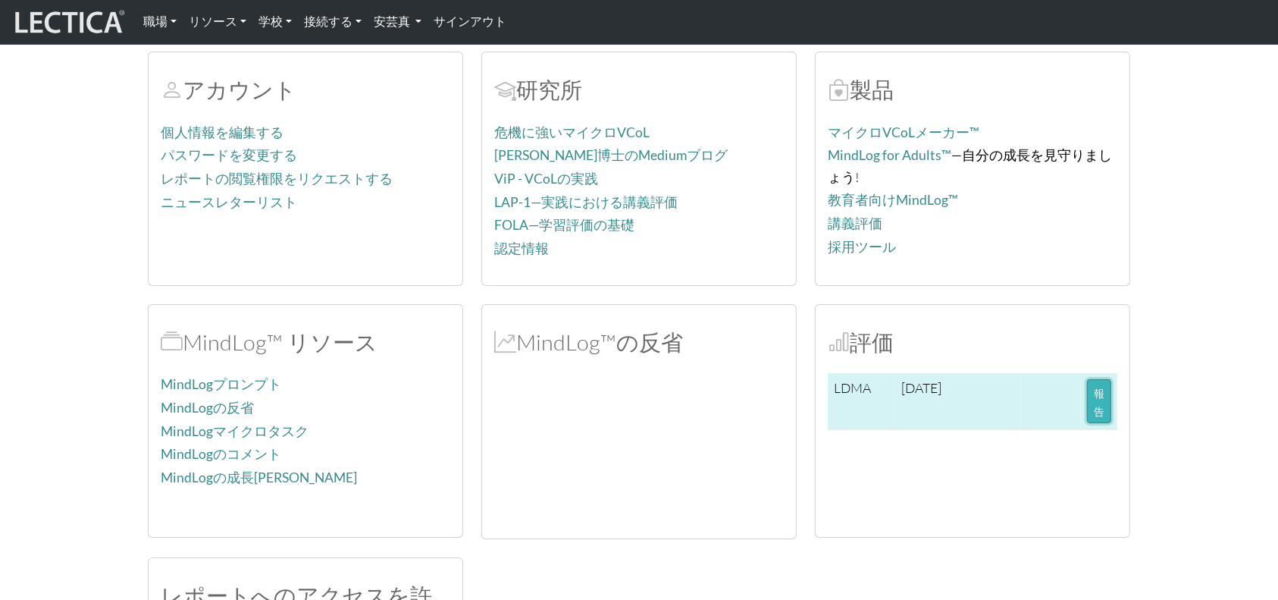
click at [1095, 393] on font "報告" at bounding box center [1099, 402] width 11 height 31
